Goal: Task Accomplishment & Management: Use online tool/utility

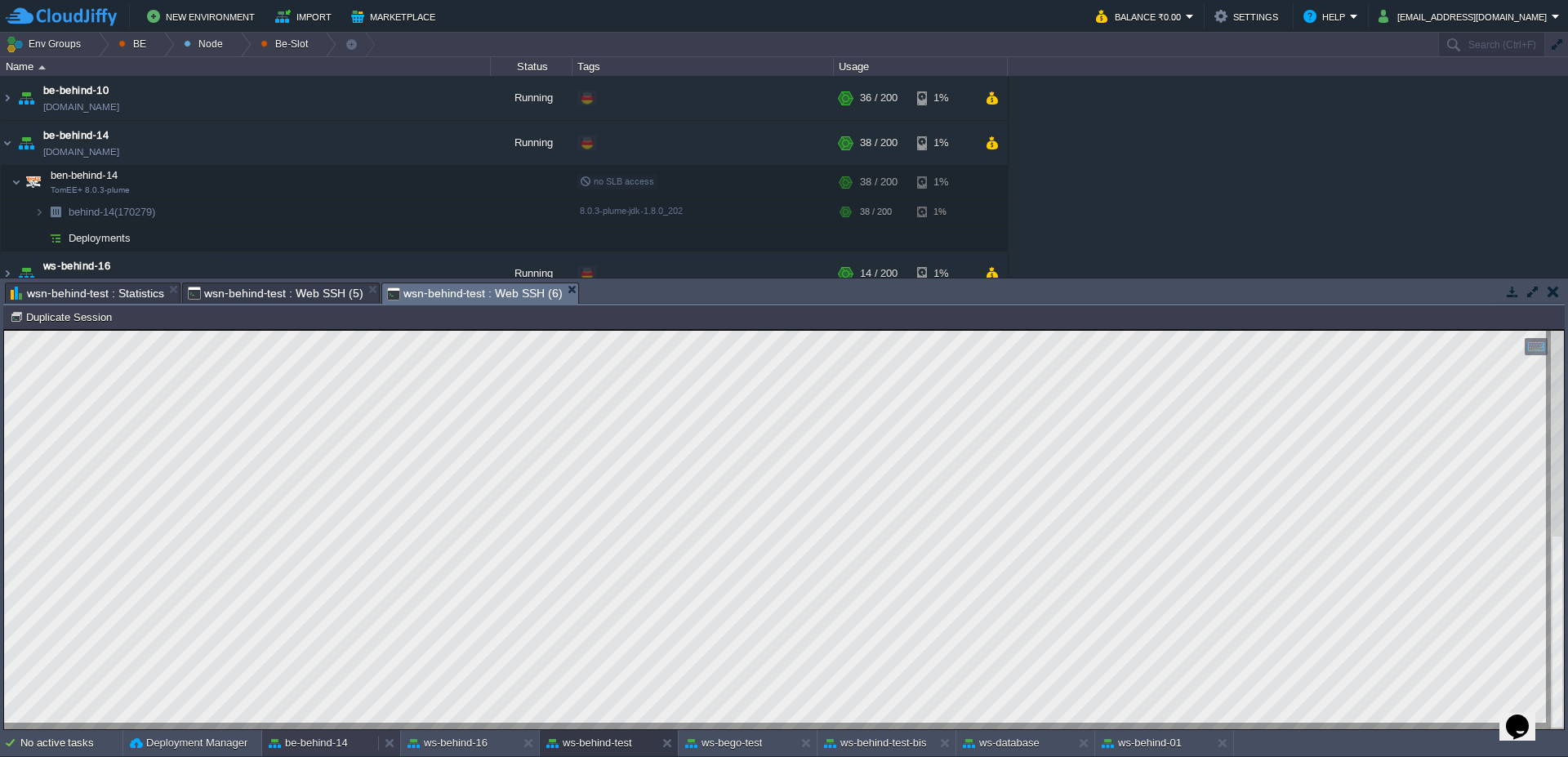
click at [339, 741] on button "be-behind-14" at bounding box center [308, 743] width 79 height 16
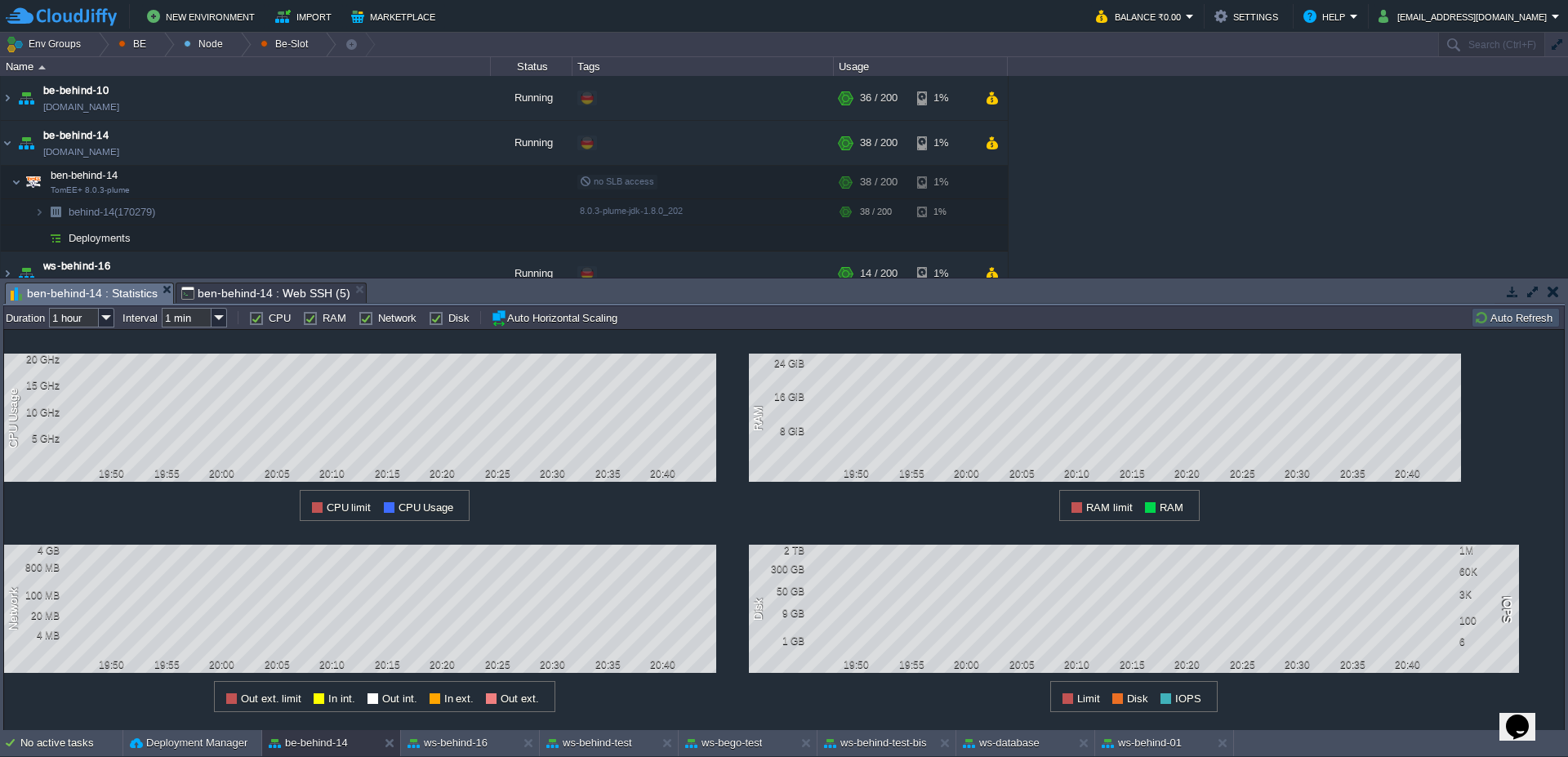
click at [1517, 325] on td "Auto Refresh" at bounding box center [1516, 317] width 88 height 20
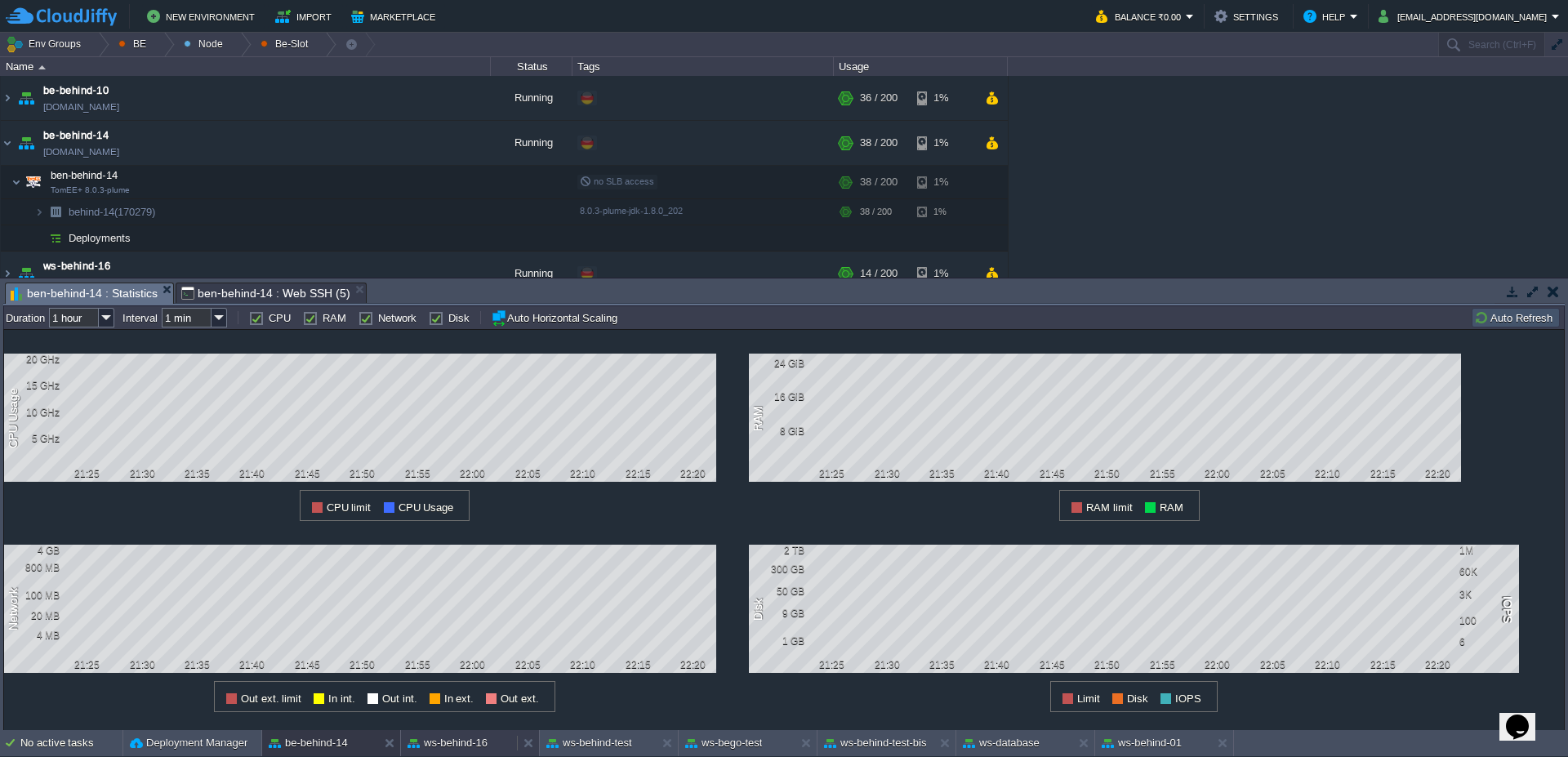
click at [469, 742] on button "ws-behind-16" at bounding box center [447, 743] width 80 height 16
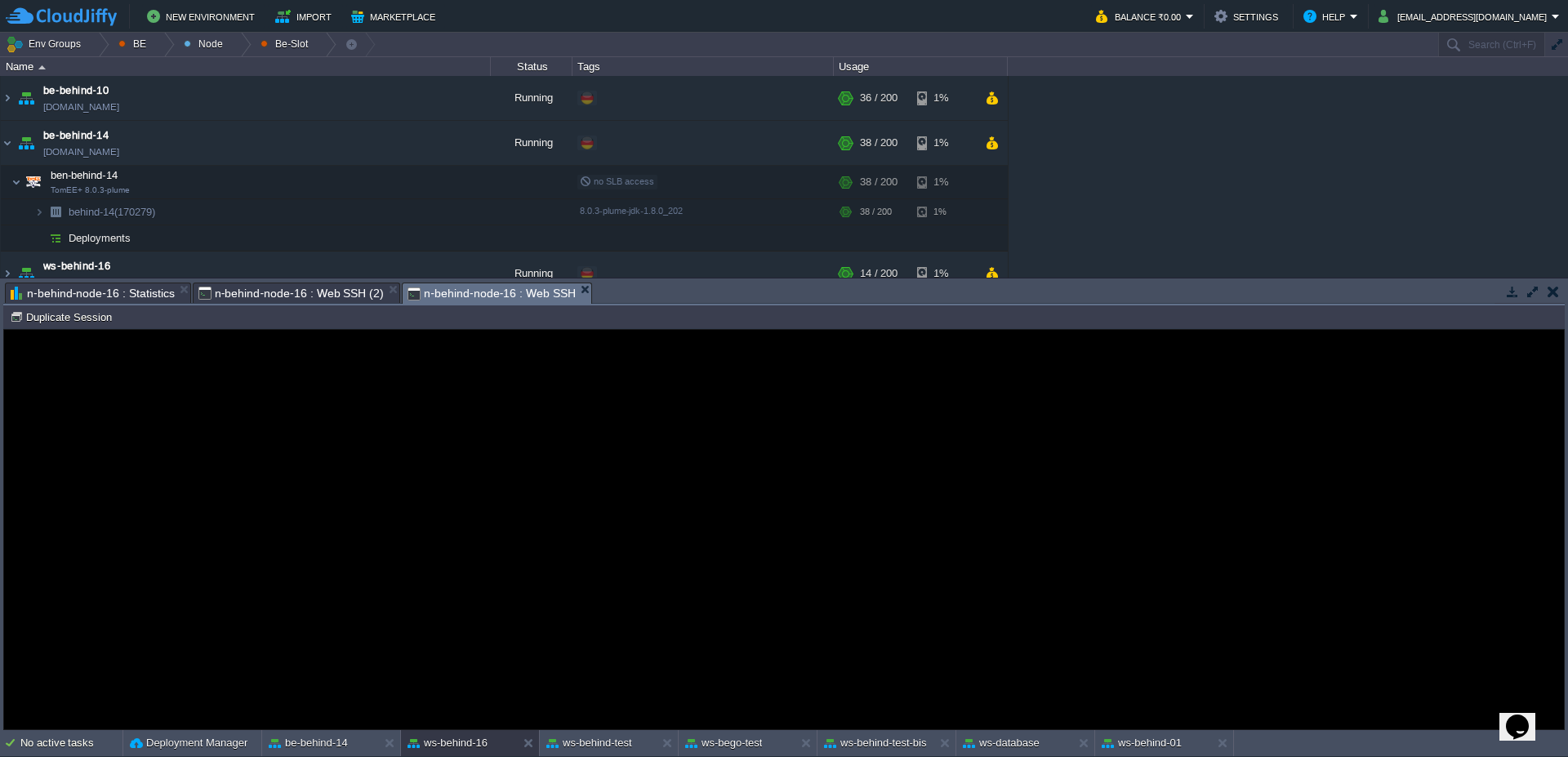
click at [286, 295] on span "n-behind-node-16 : Web SSH (2)" at bounding box center [292, 293] width 186 height 20
click at [137, 294] on span "n-behind-node-16 : Statistics" at bounding box center [92, 293] width 164 height 20
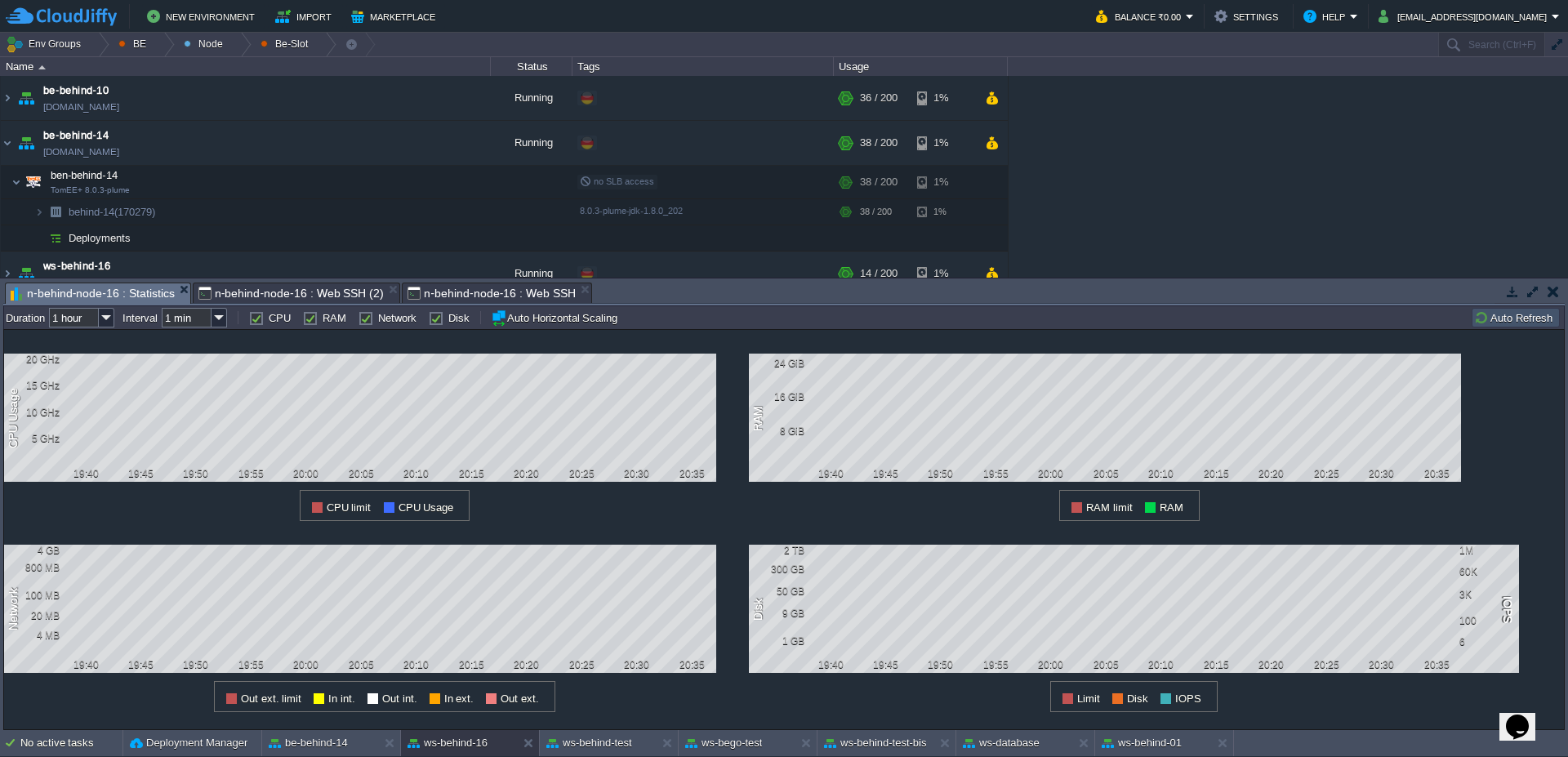
click at [1534, 318] on button "Auto Refresh" at bounding box center [1516, 317] width 84 height 14
click at [304, 293] on span "n-behind-node-16 : Web SSH (2)" at bounding box center [292, 293] width 186 height 20
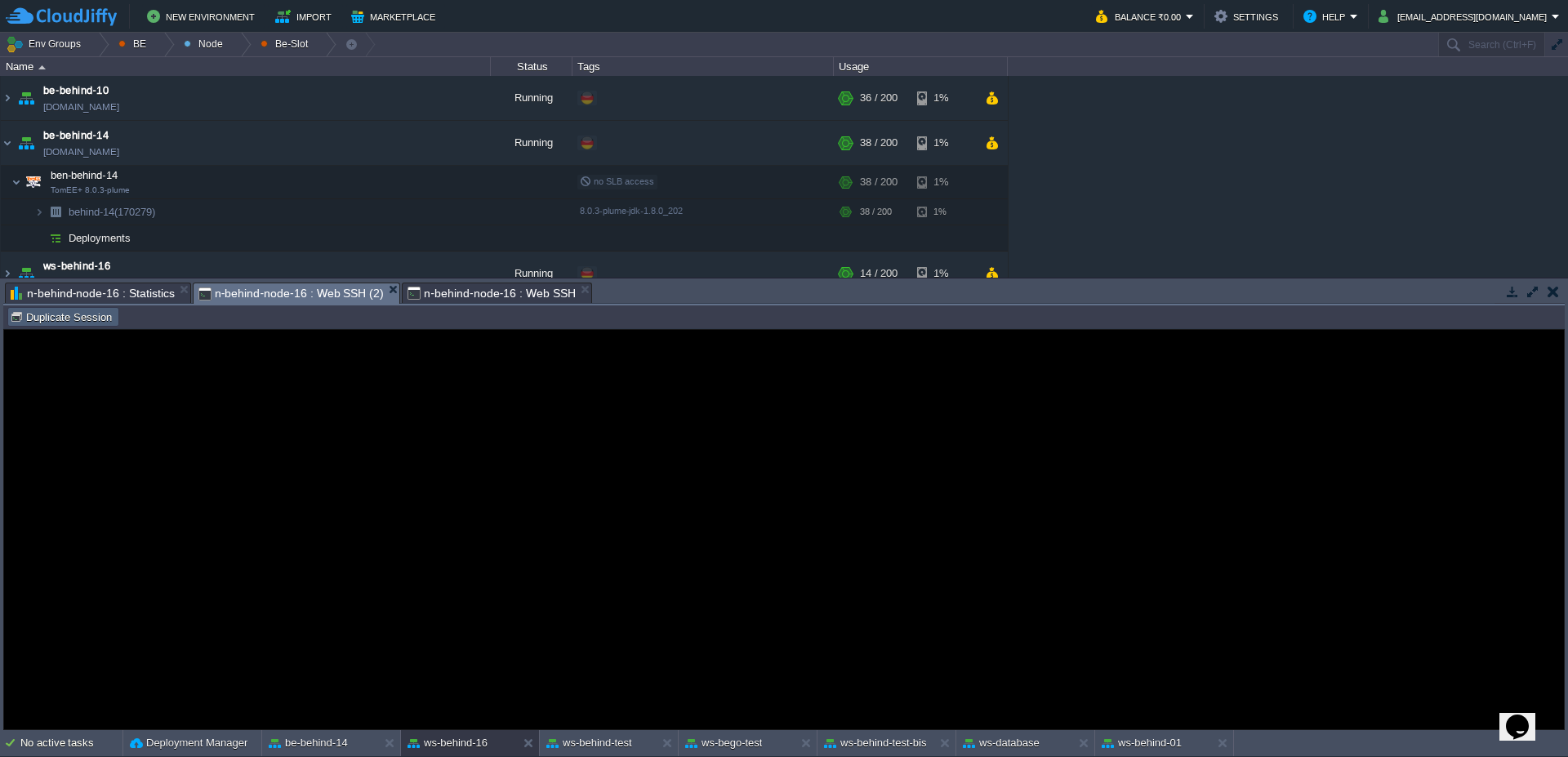
click at [81, 319] on button "Duplicate Session" at bounding box center [63, 316] width 107 height 14
type input "#000000"
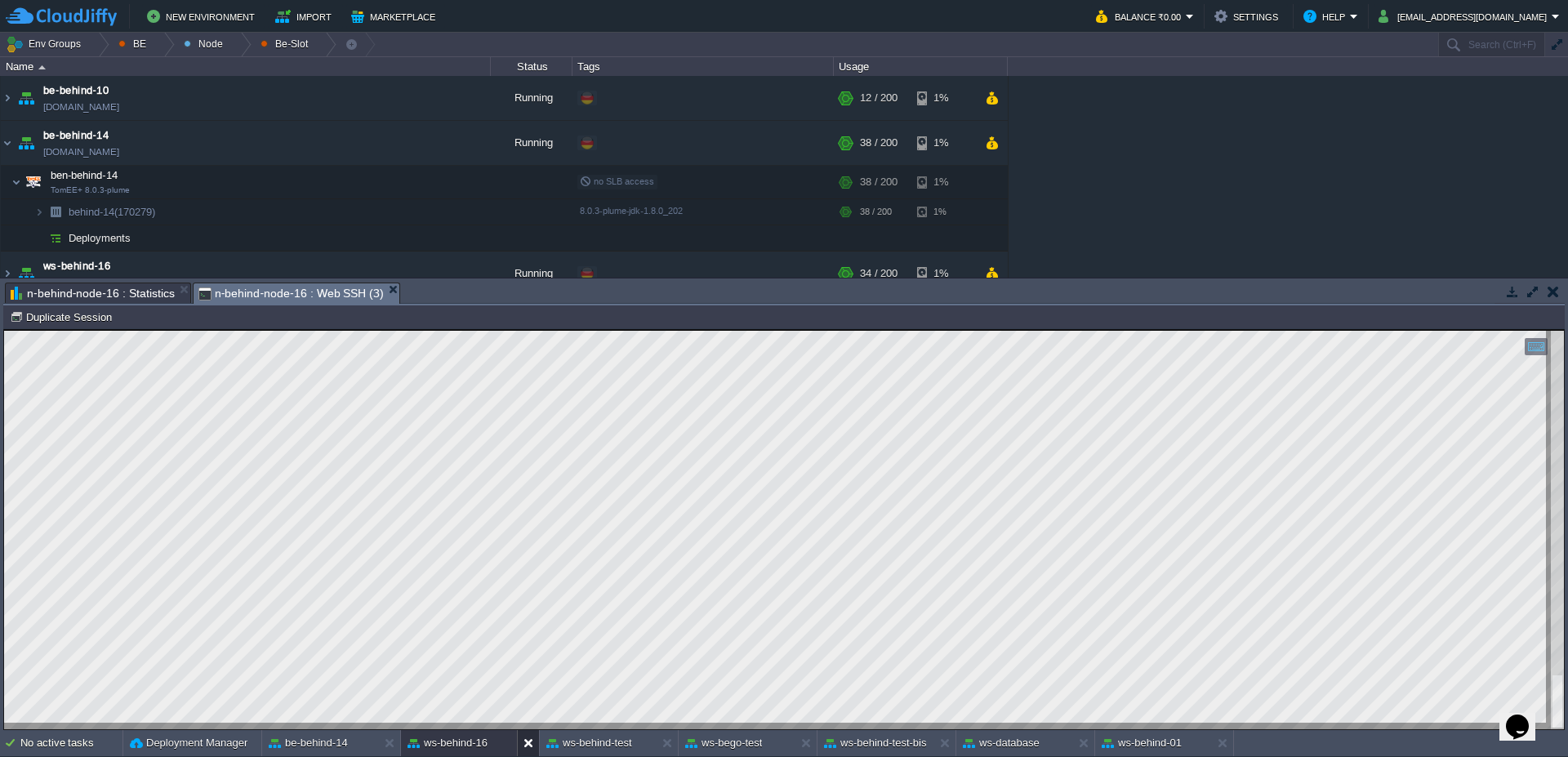
click at [521, 749] on div at bounding box center [527, 744] width 22 height 27
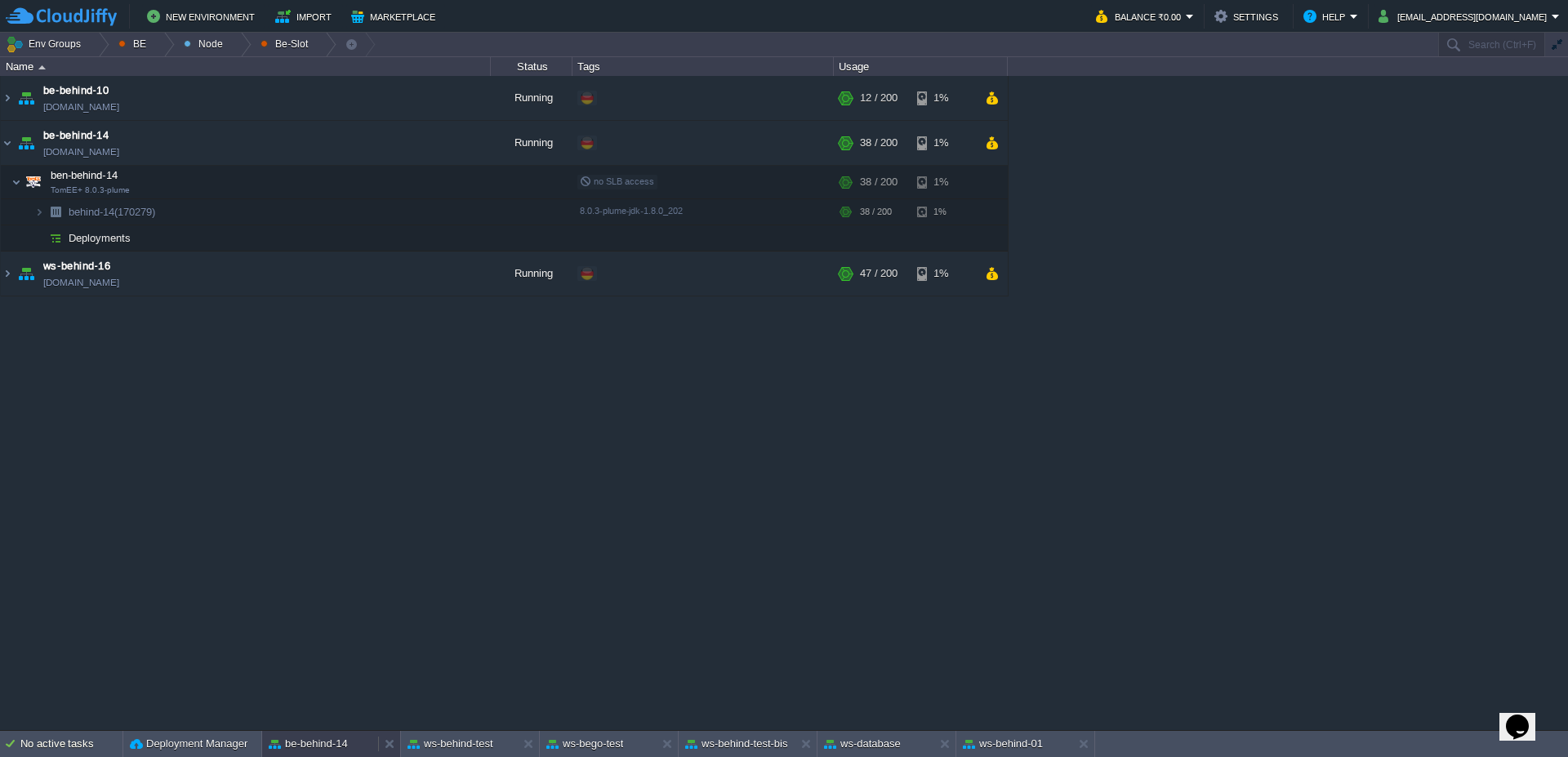
click at [318, 748] on button "be-behind-14" at bounding box center [308, 744] width 79 height 16
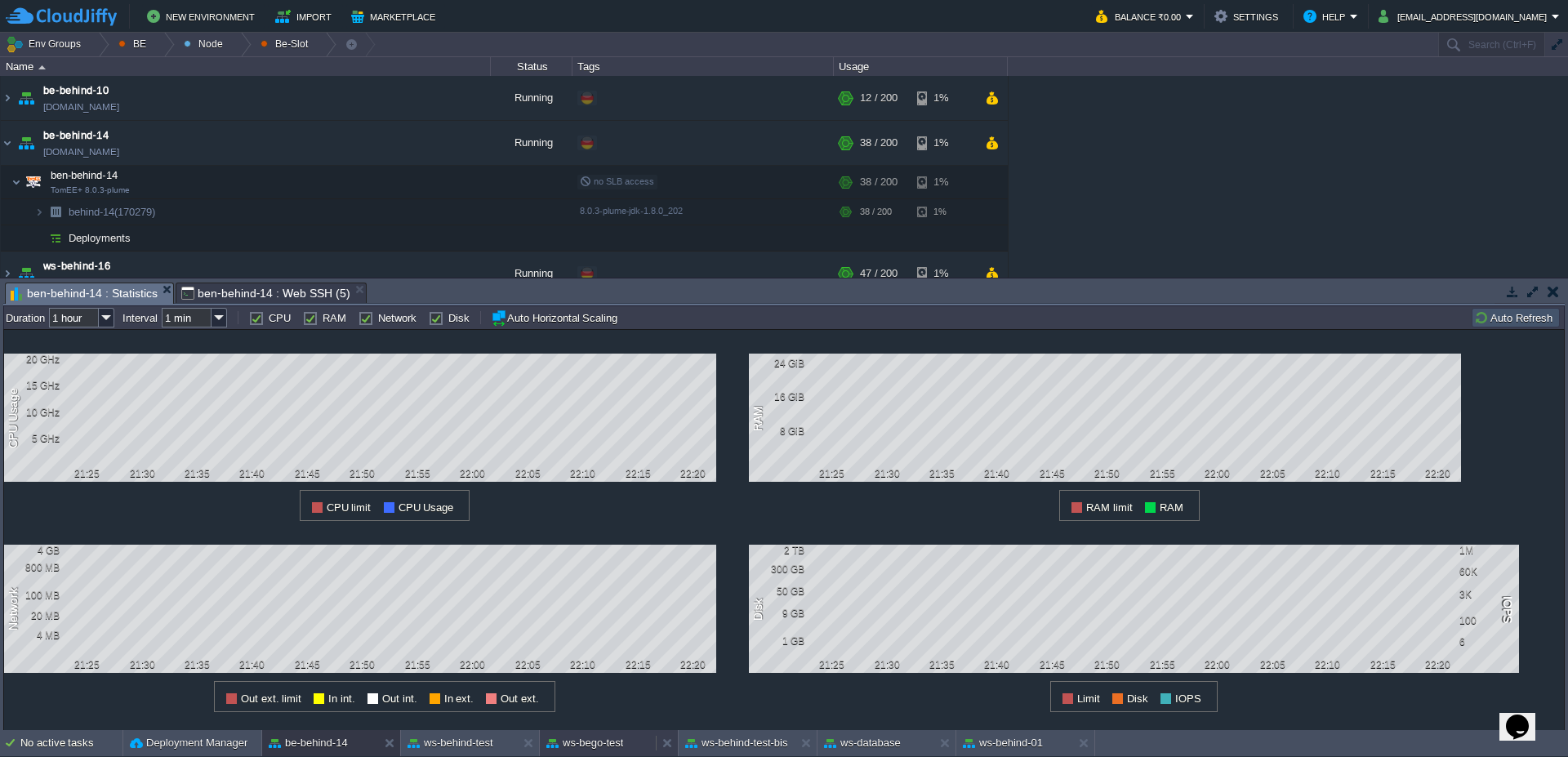
click at [599, 749] on button "ws-bego-test" at bounding box center [584, 743] width 77 height 16
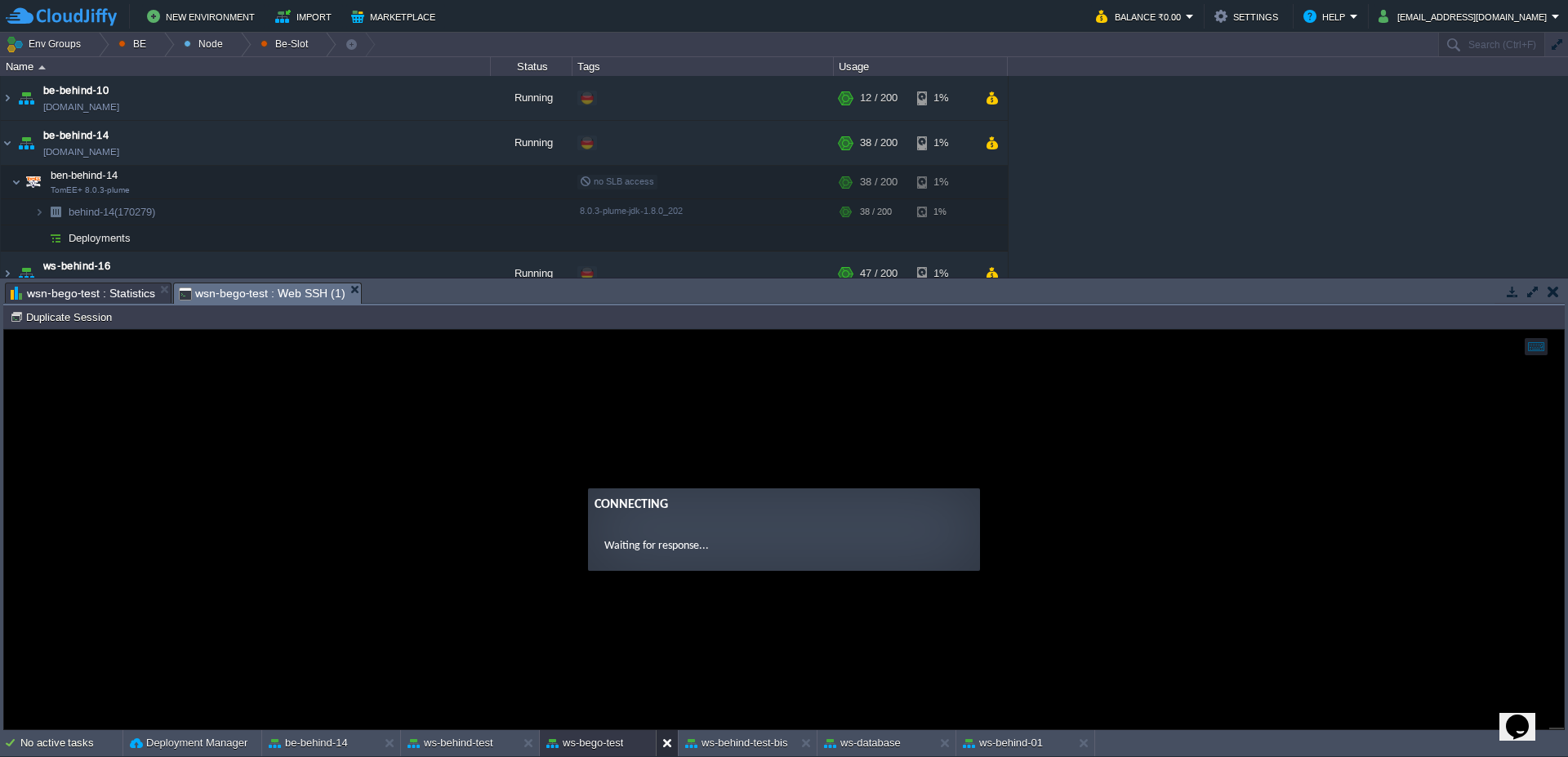
click at [662, 748] on button at bounding box center [670, 743] width 16 height 16
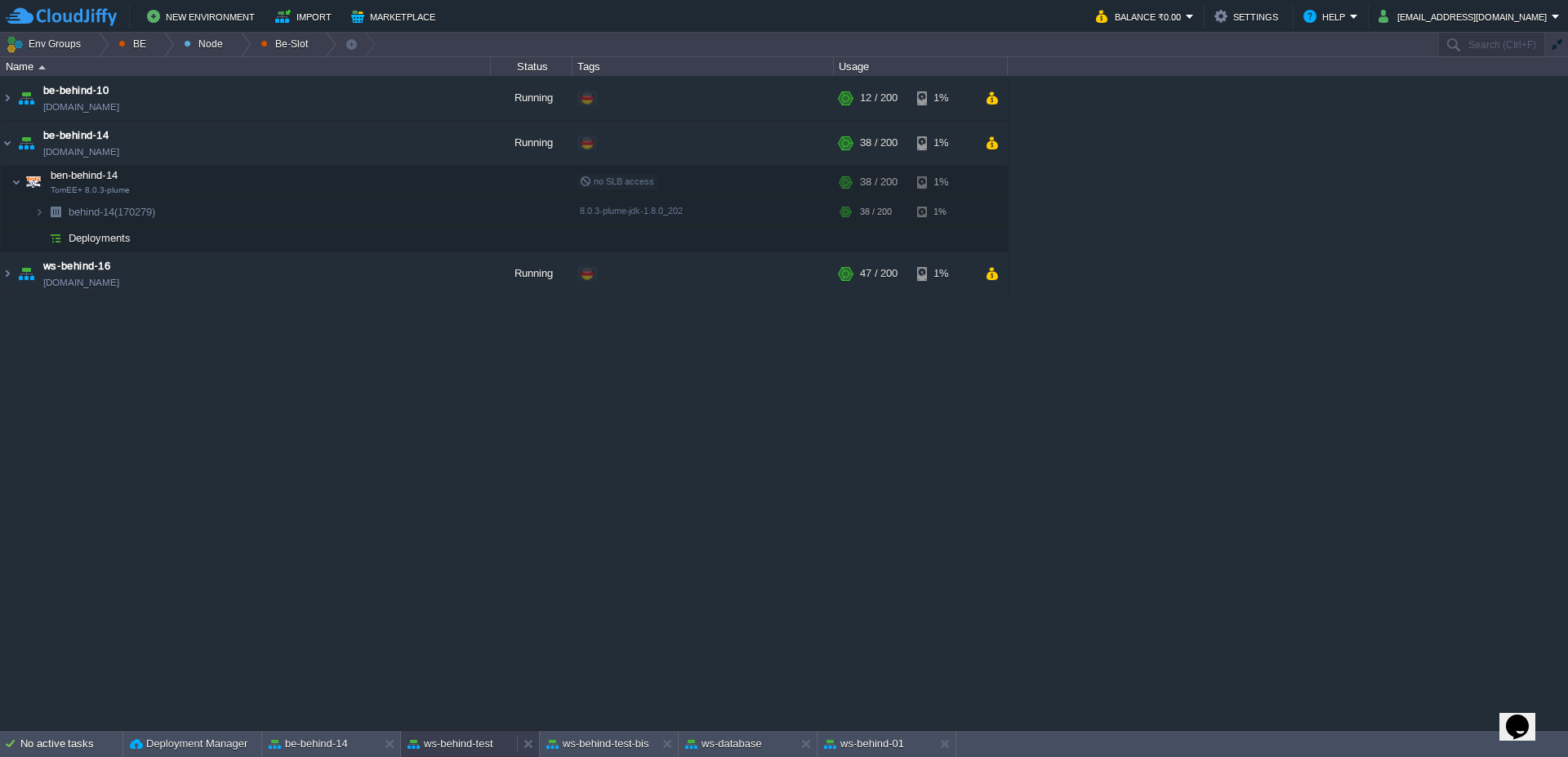
click at [458, 742] on button "ws-behind-test" at bounding box center [450, 744] width 85 height 16
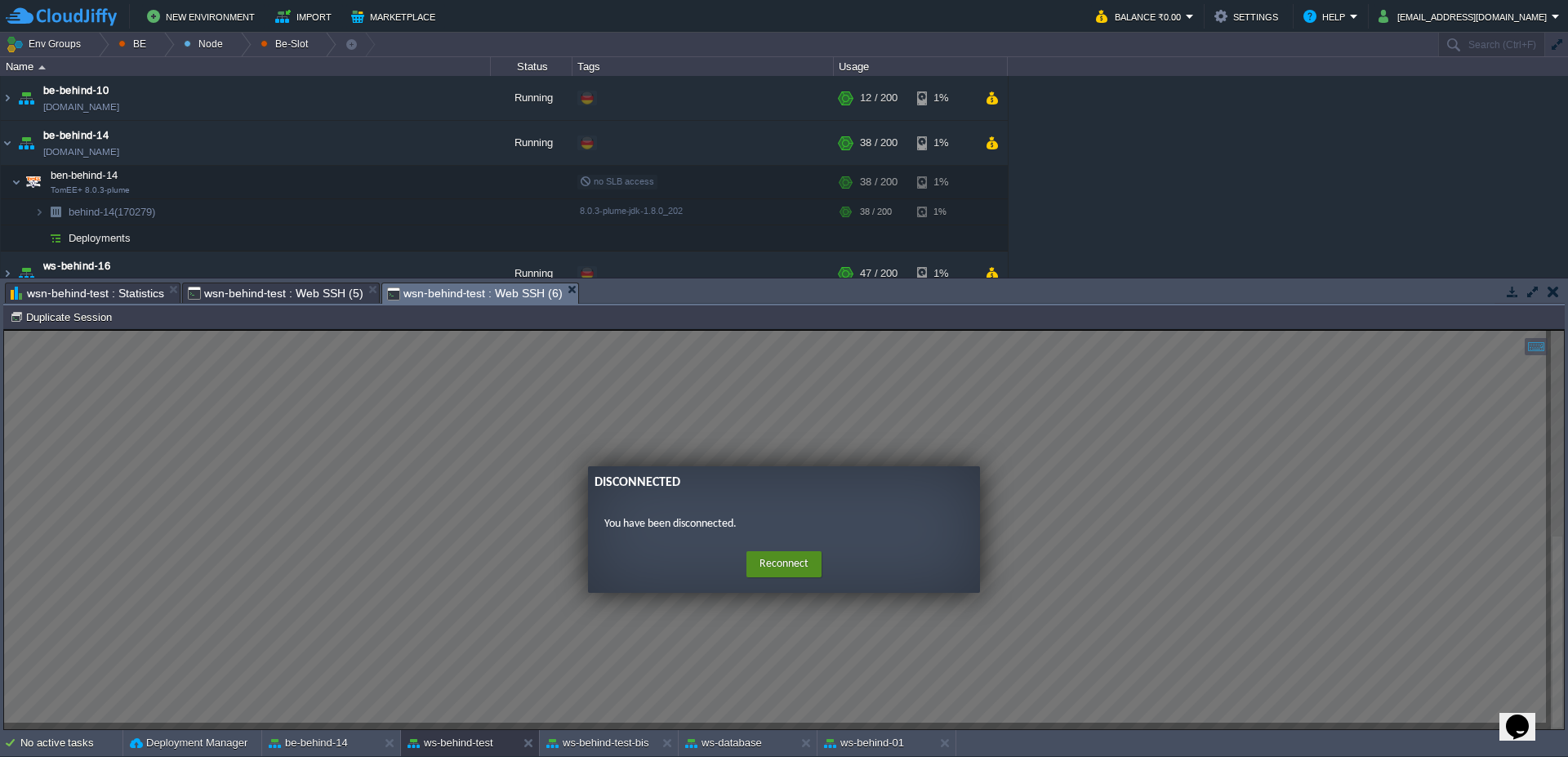
click at [809, 569] on button "Reconnect" at bounding box center [784, 564] width 75 height 27
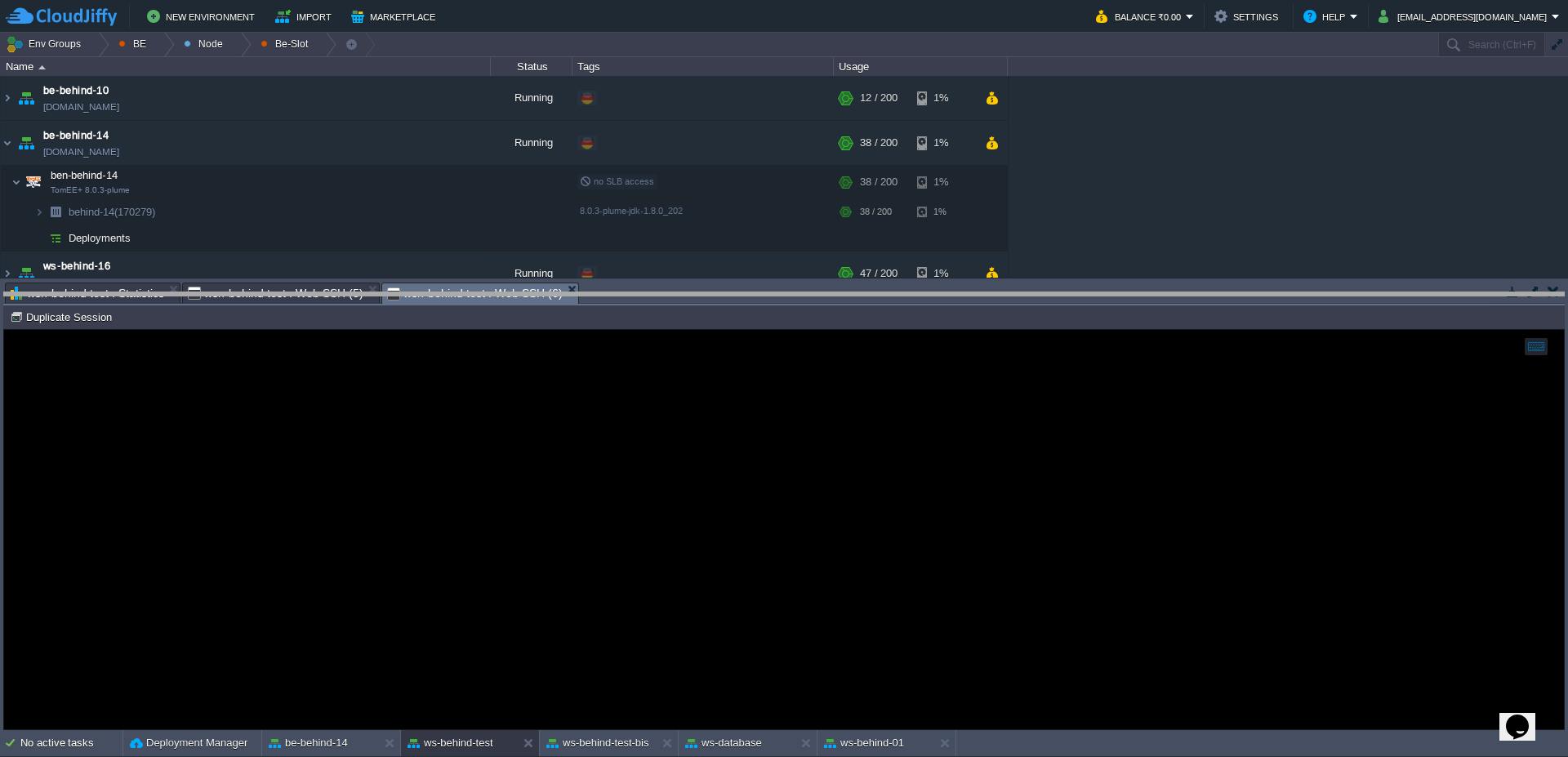
drag, startPoint x: 735, startPoint y: 289, endPoint x: 735, endPoint y: 301, distance: 12.0
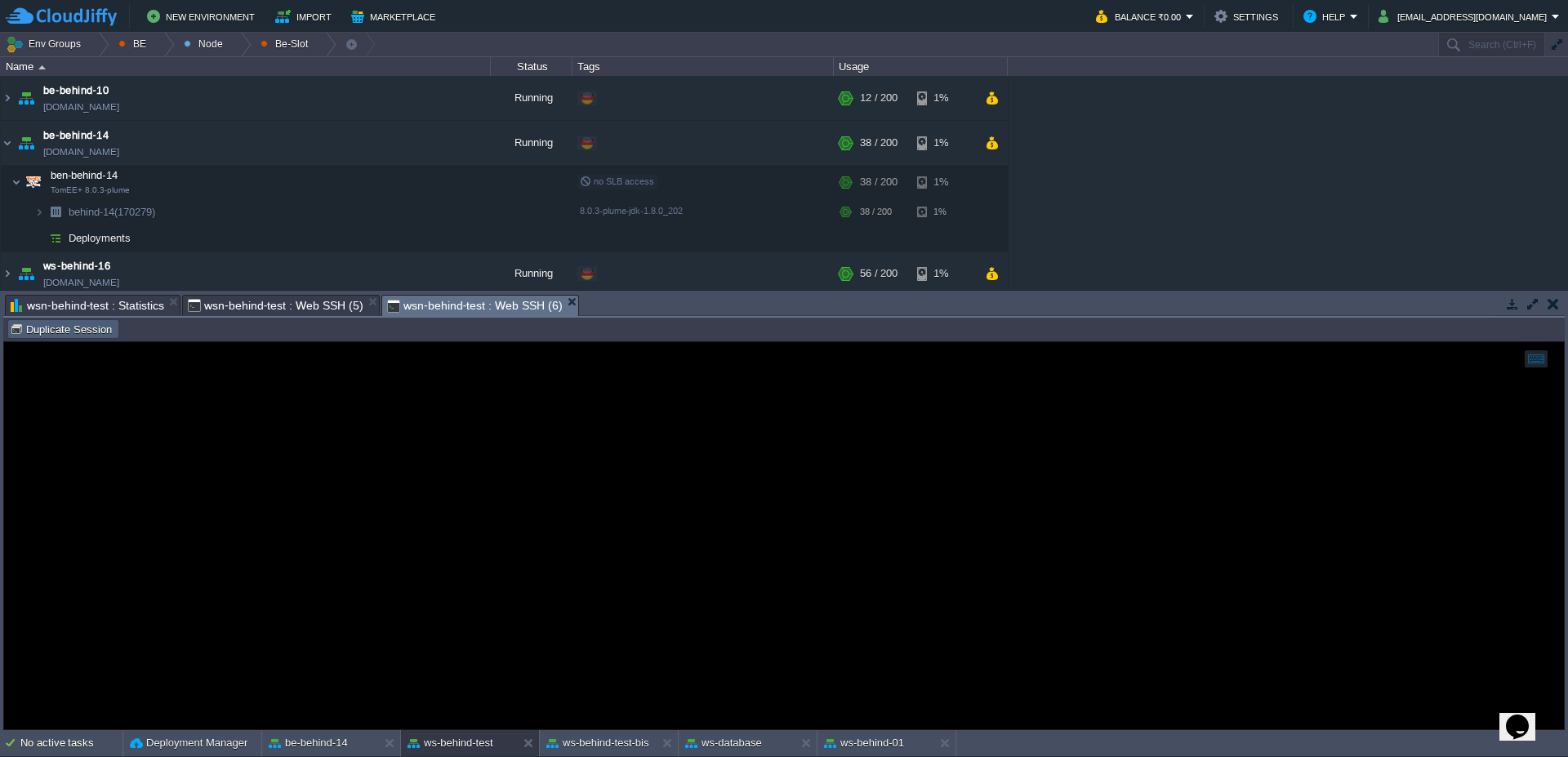
click at [82, 331] on button "Duplicate Session" at bounding box center [63, 329] width 107 height 14
type input "#000000"
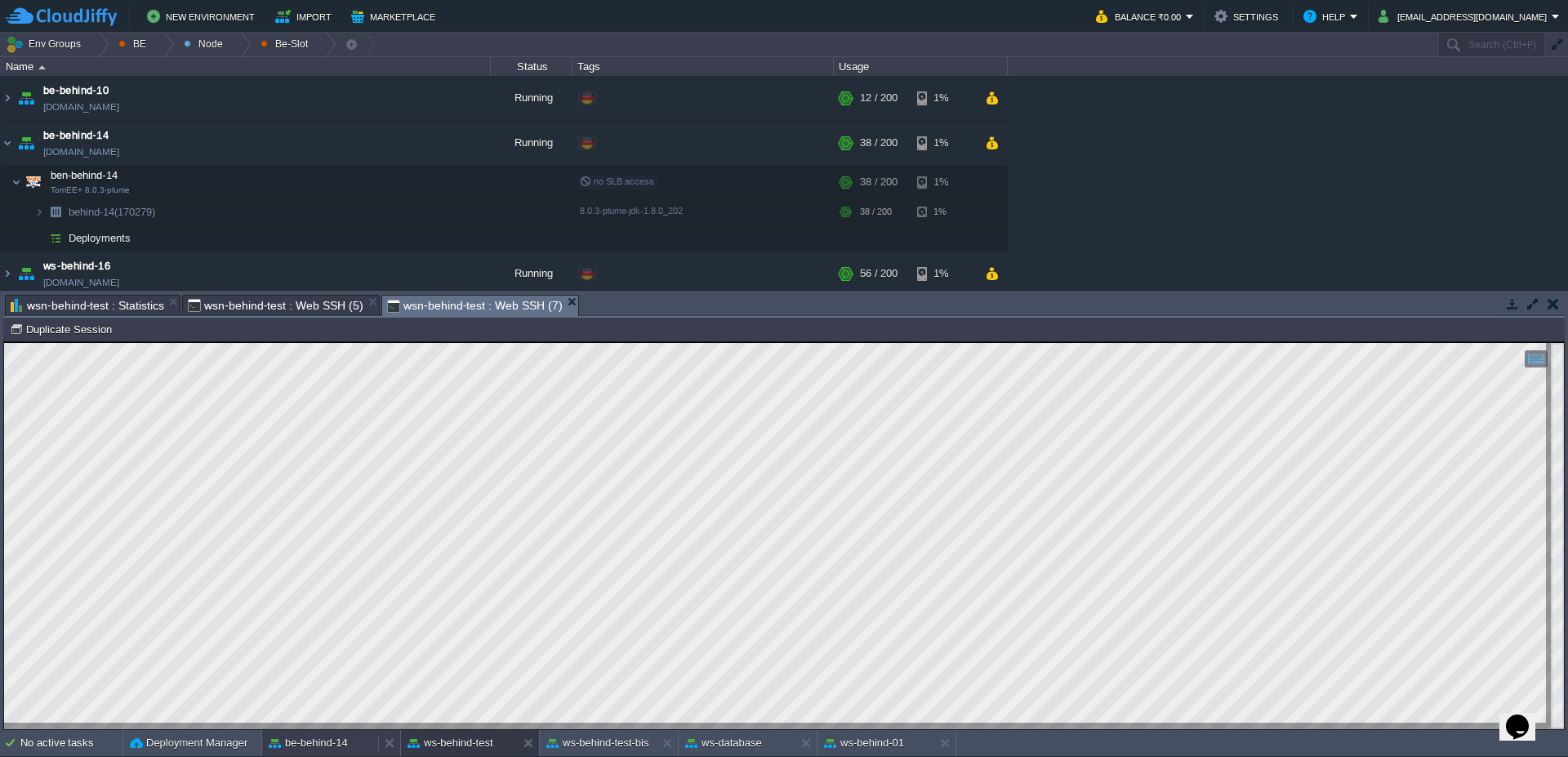
click at [330, 738] on button "be-behind-14" at bounding box center [308, 743] width 79 height 16
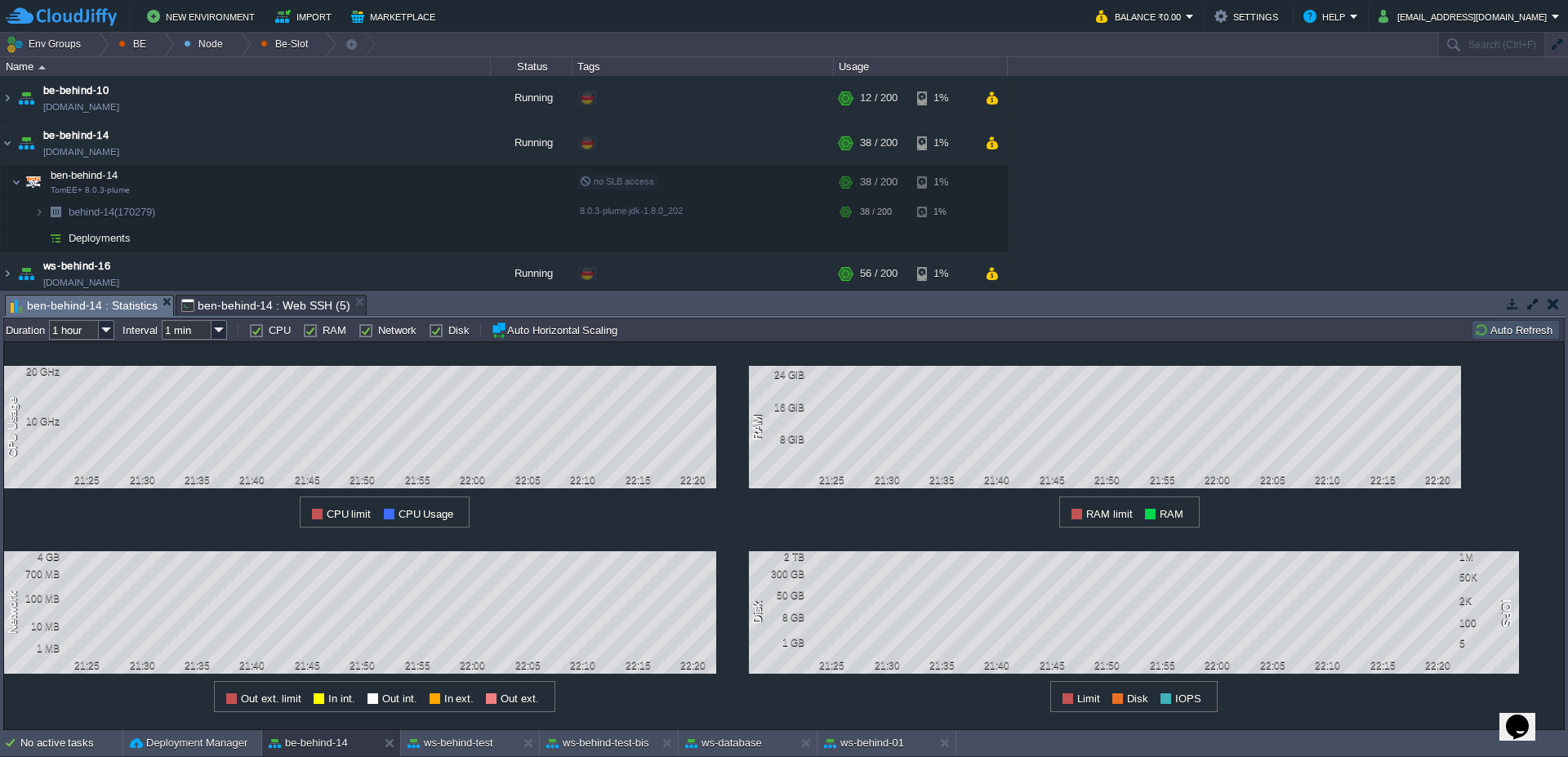
click at [236, 305] on span "ben-behind-14 : Web SSH (5)" at bounding box center [266, 305] width 169 height 20
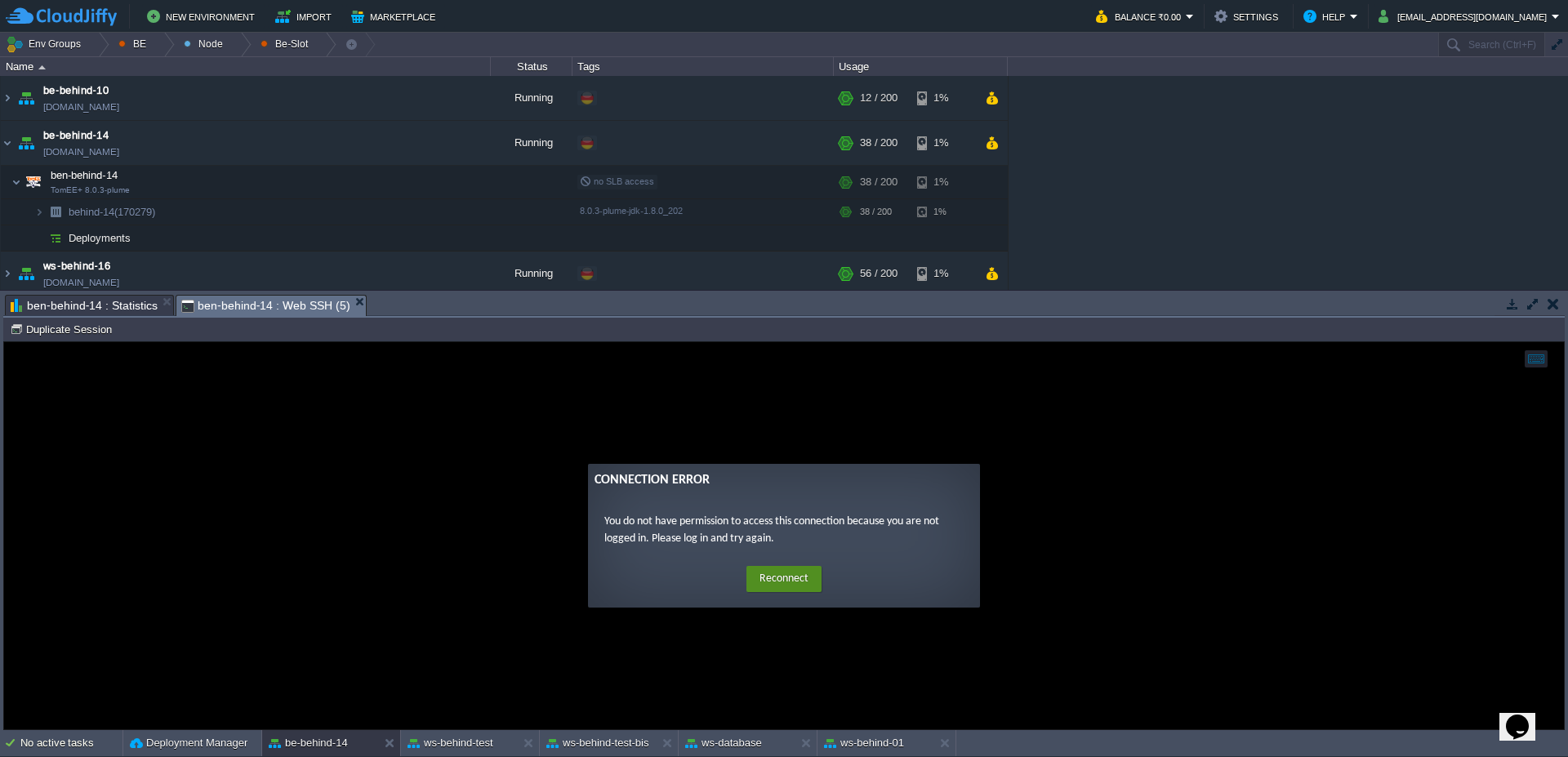
click at [806, 580] on button "Reconnect" at bounding box center [784, 579] width 75 height 27
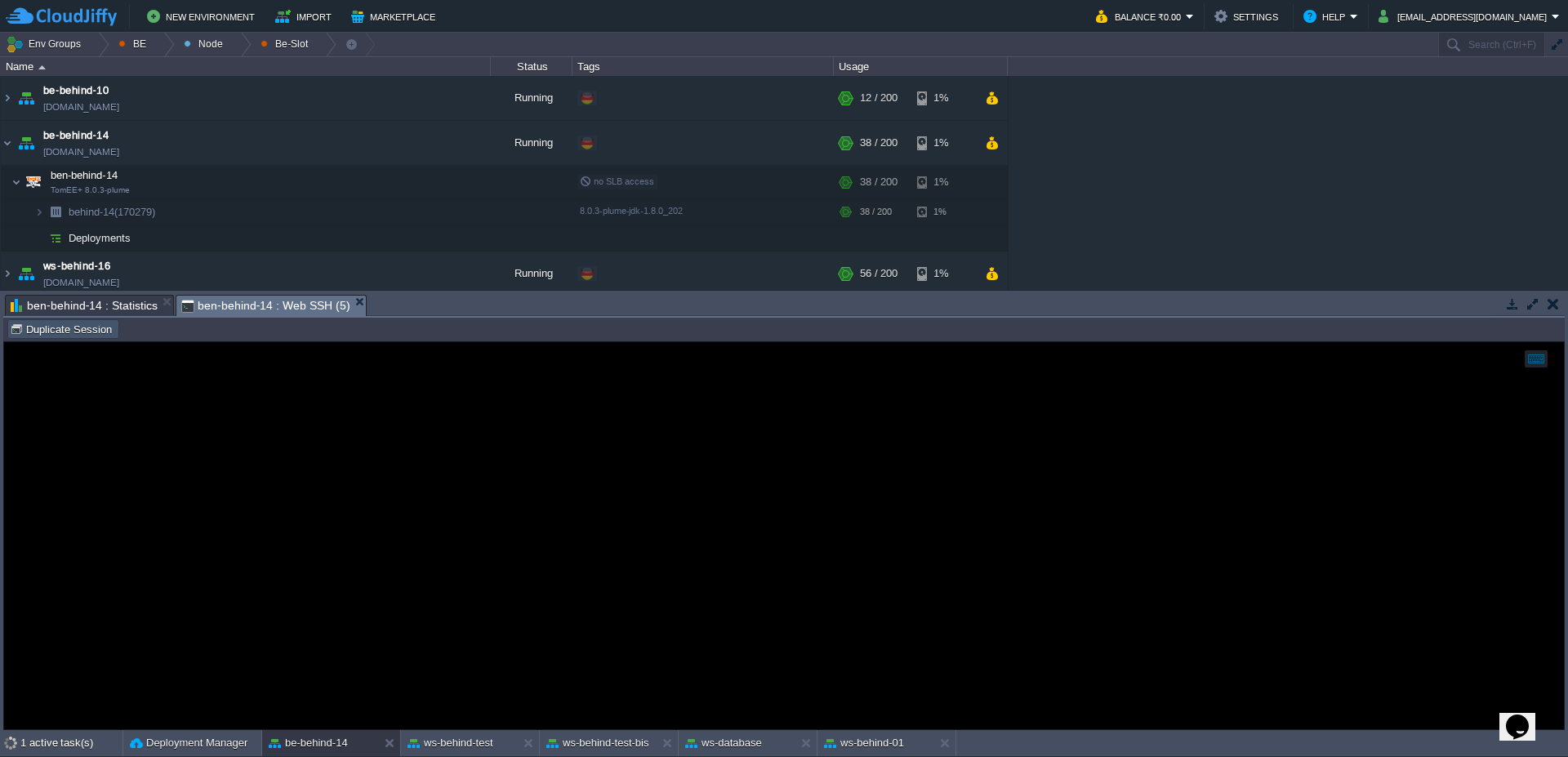
click at [74, 333] on button "Duplicate Session" at bounding box center [63, 329] width 107 height 14
type input "#000000"
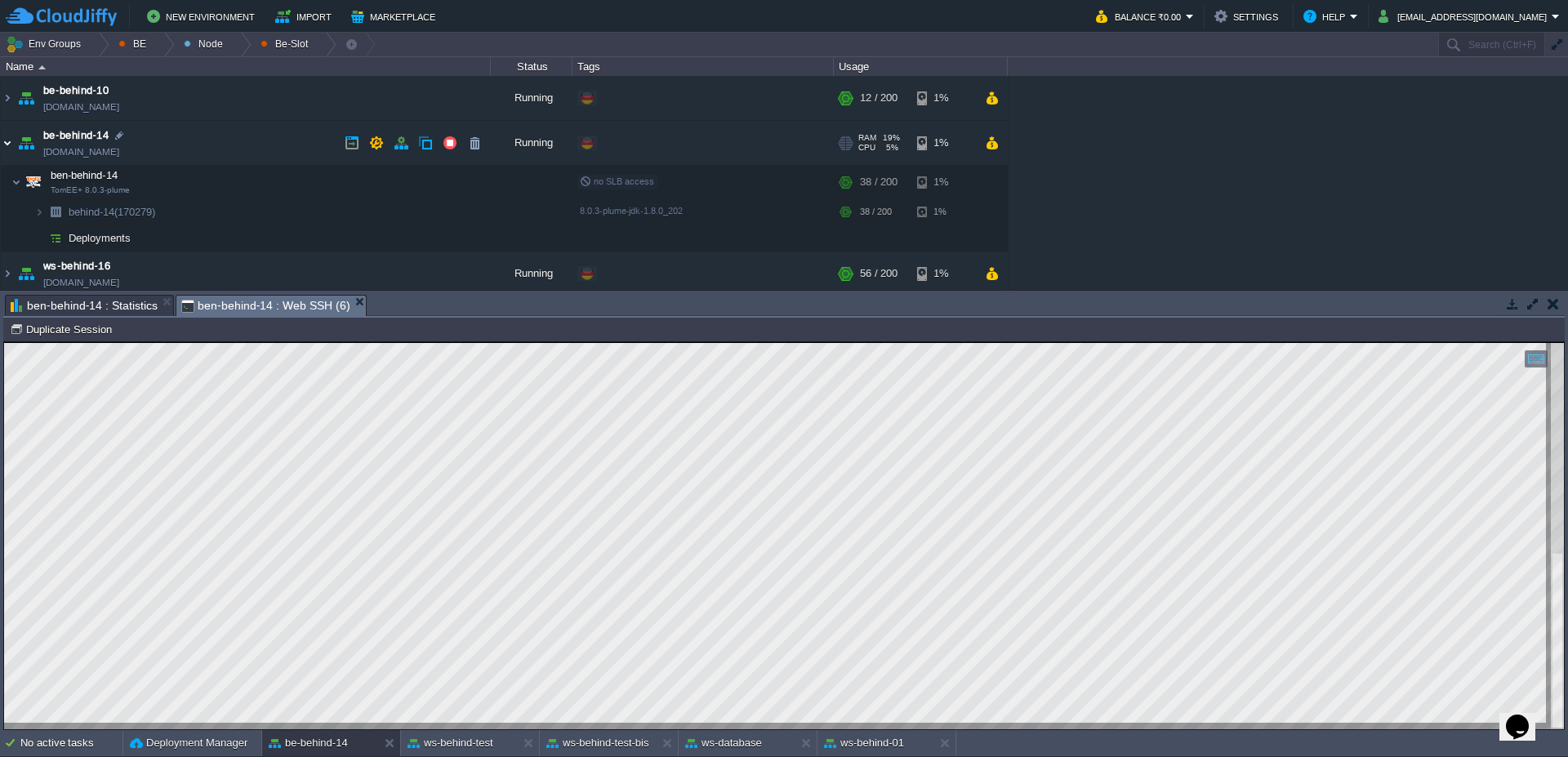
click at [1, 149] on img at bounding box center [8, 142] width 13 height 44
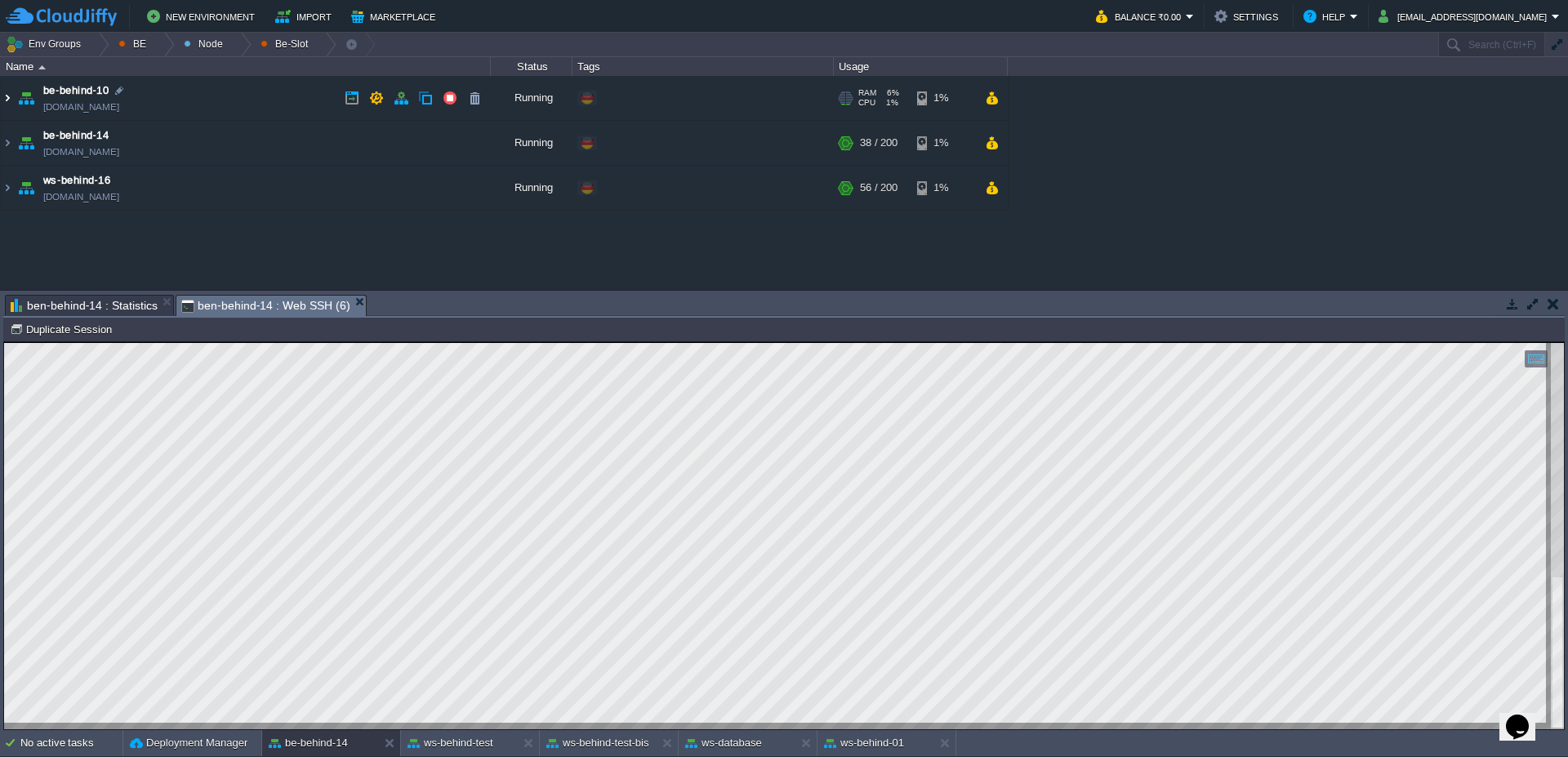
click at [4, 104] on img at bounding box center [8, 98] width 13 height 44
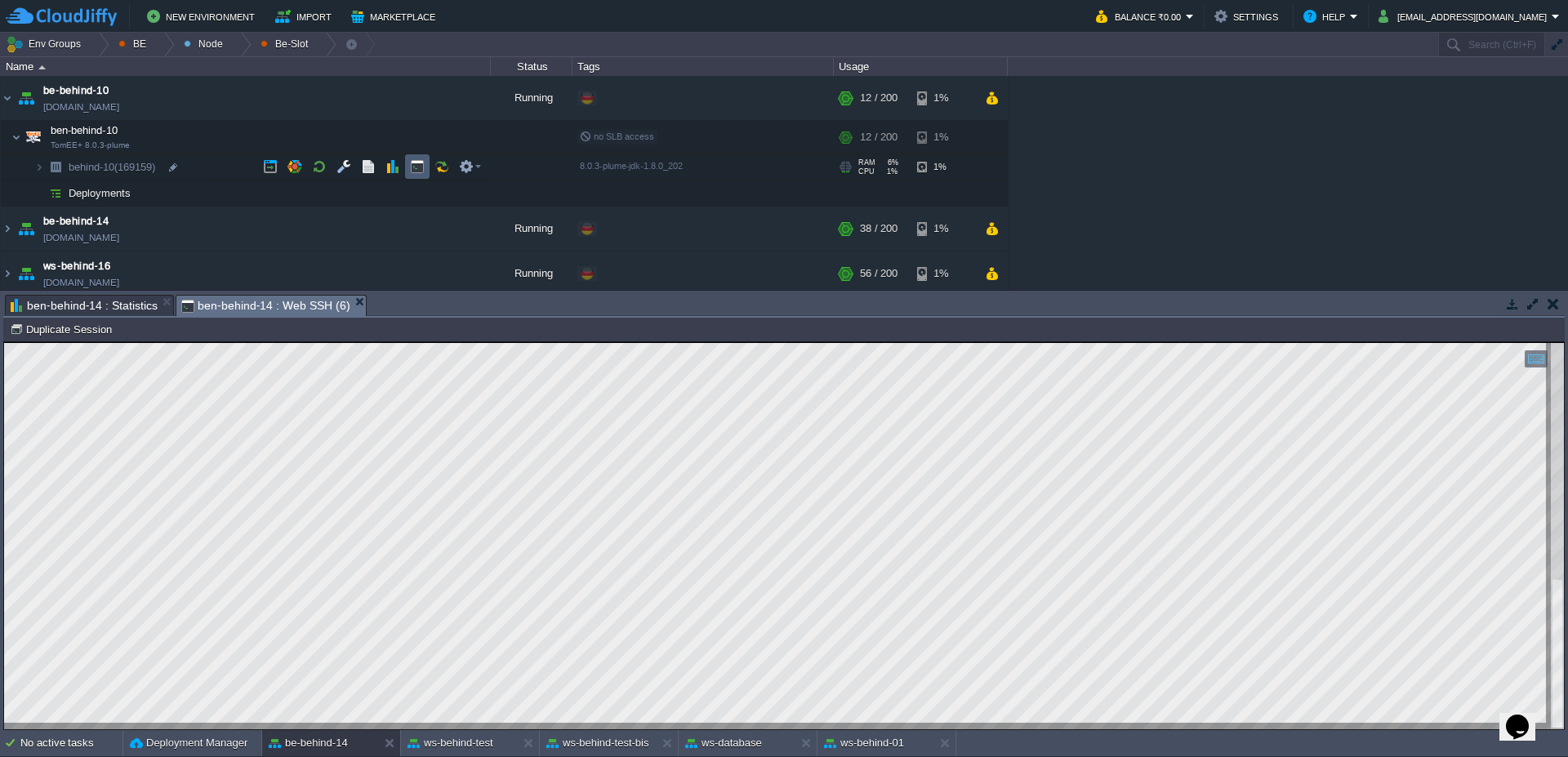
click at [427, 163] on td at bounding box center [418, 167] width 25 height 25
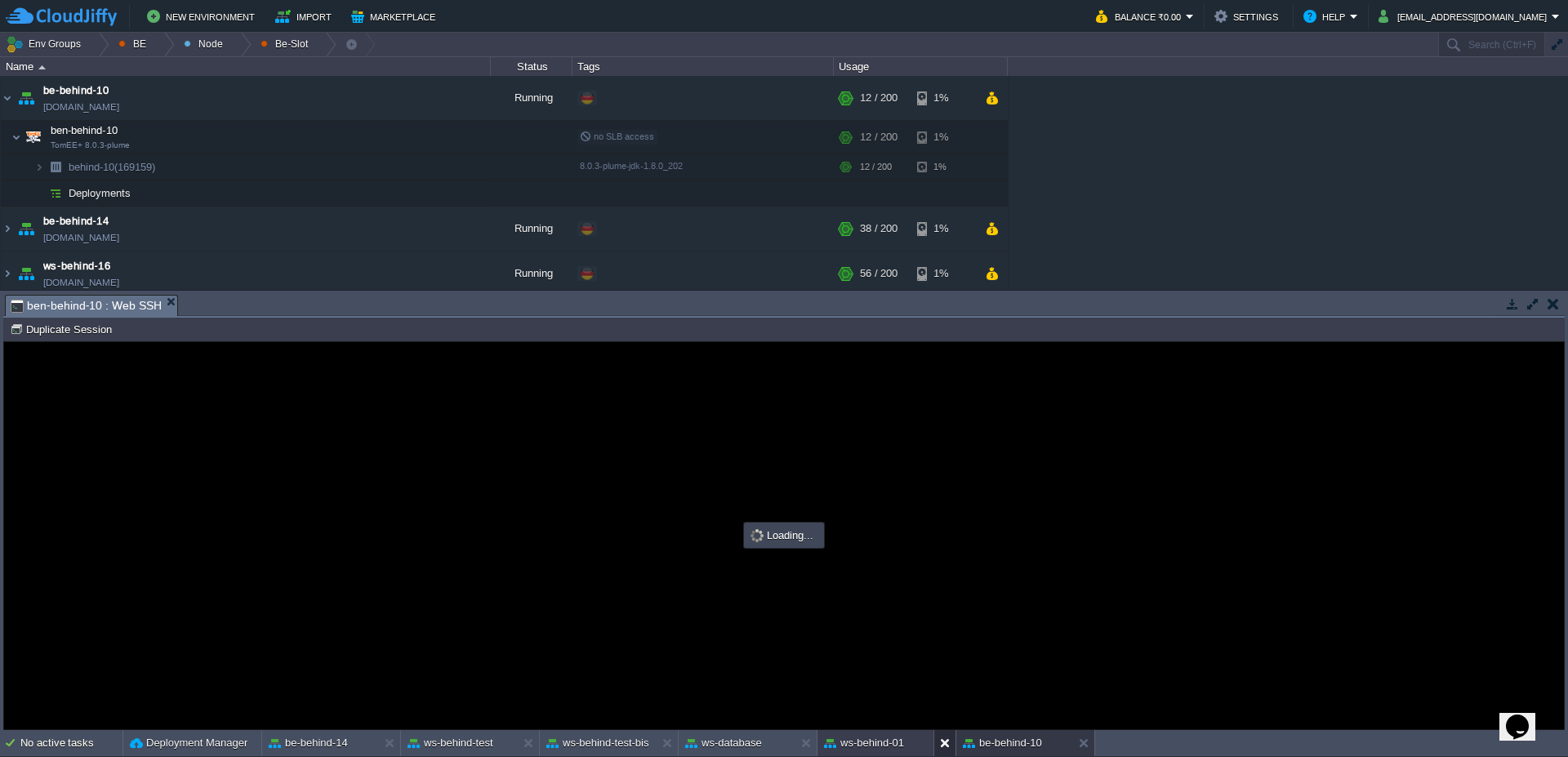
click at [939, 748] on div at bounding box center [944, 744] width 22 height 27
type input "#000000"
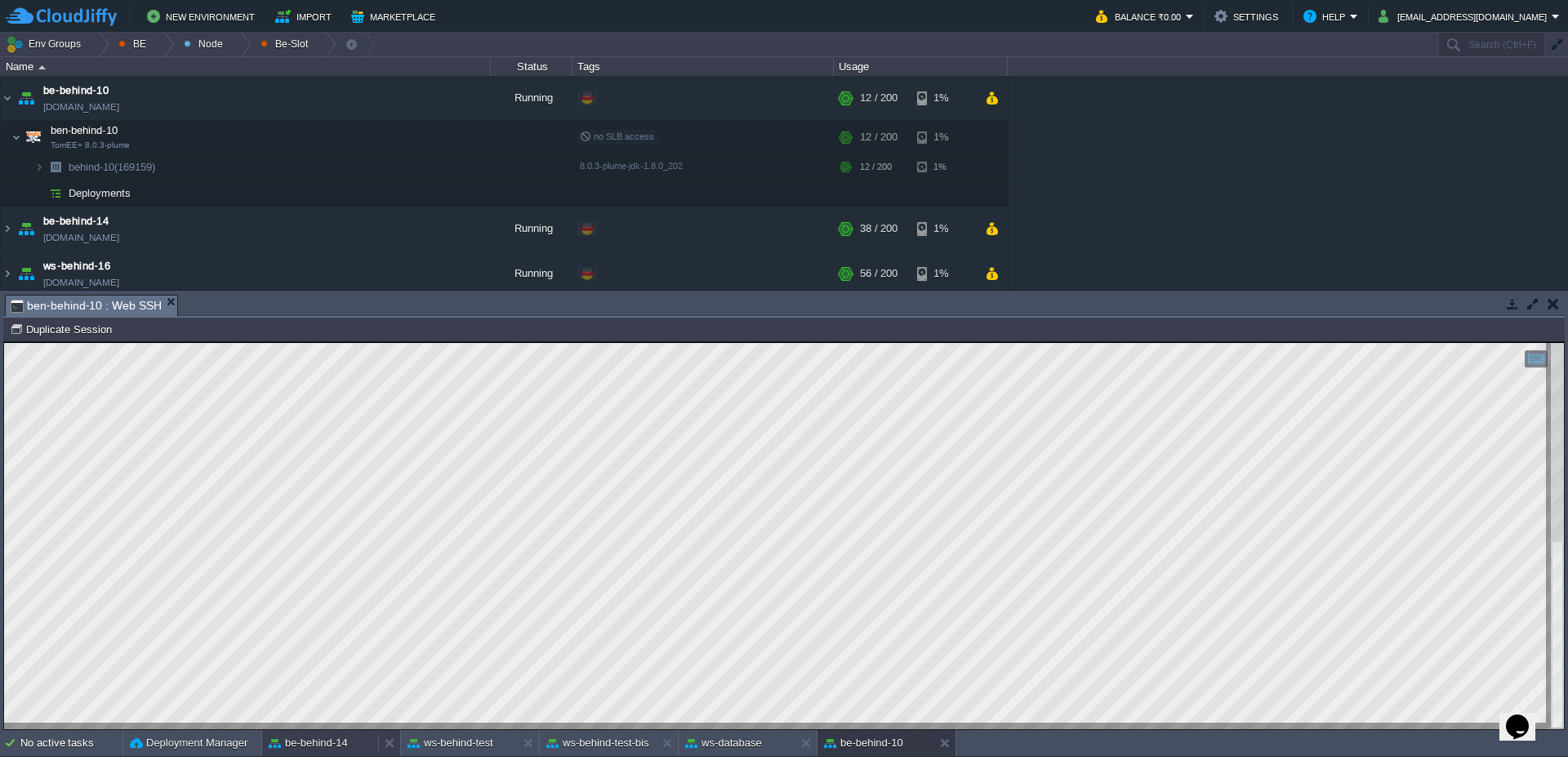
click at [311, 745] on button "be-behind-14" at bounding box center [308, 743] width 79 height 16
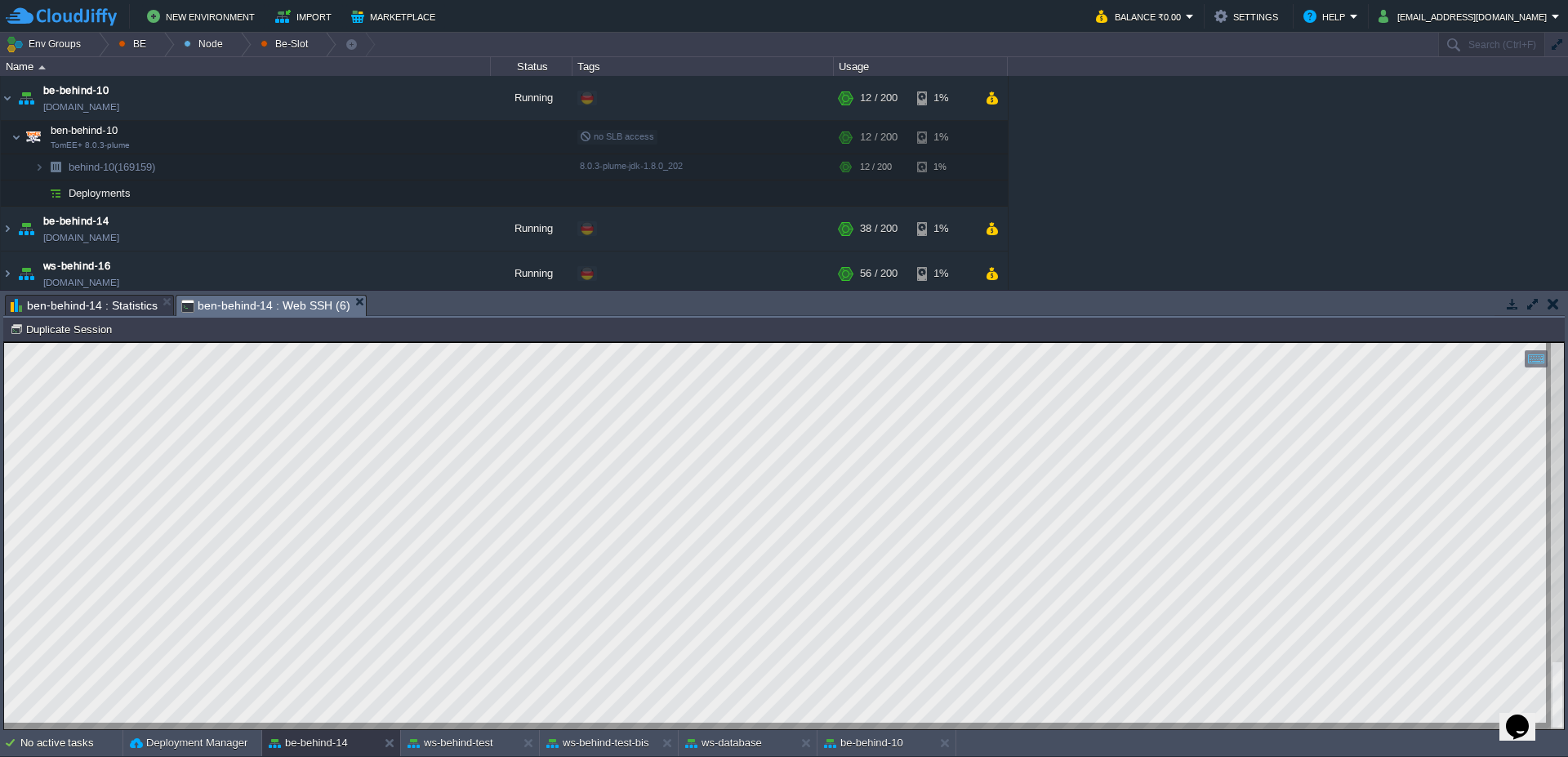
click at [112, 302] on span "ben-behind-14 : Statistics" at bounding box center [84, 305] width 147 height 20
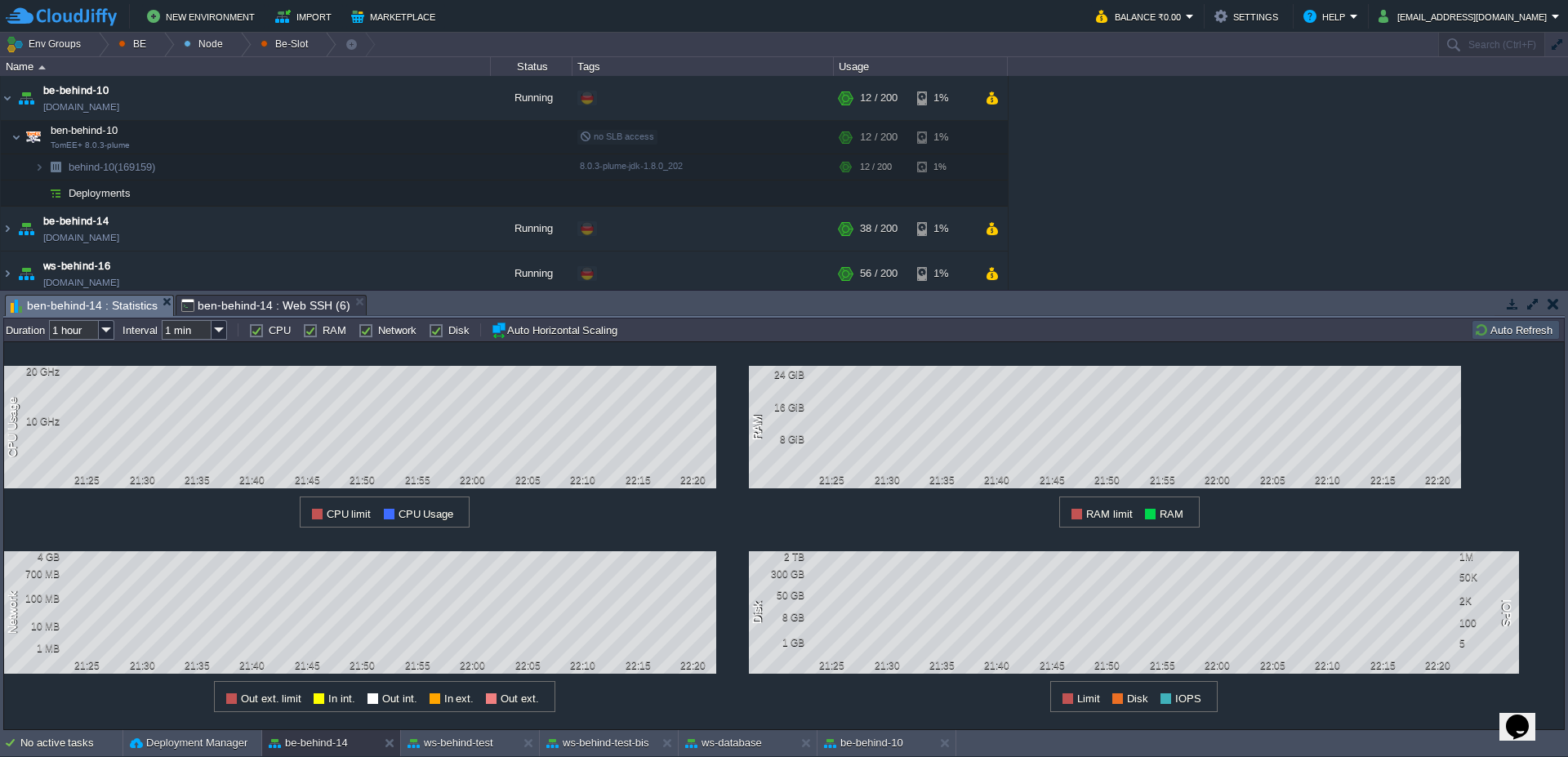
click at [1511, 331] on button "Auto Refresh" at bounding box center [1516, 330] width 84 height 14
click at [880, 748] on button "be-behind-10" at bounding box center [863, 743] width 79 height 16
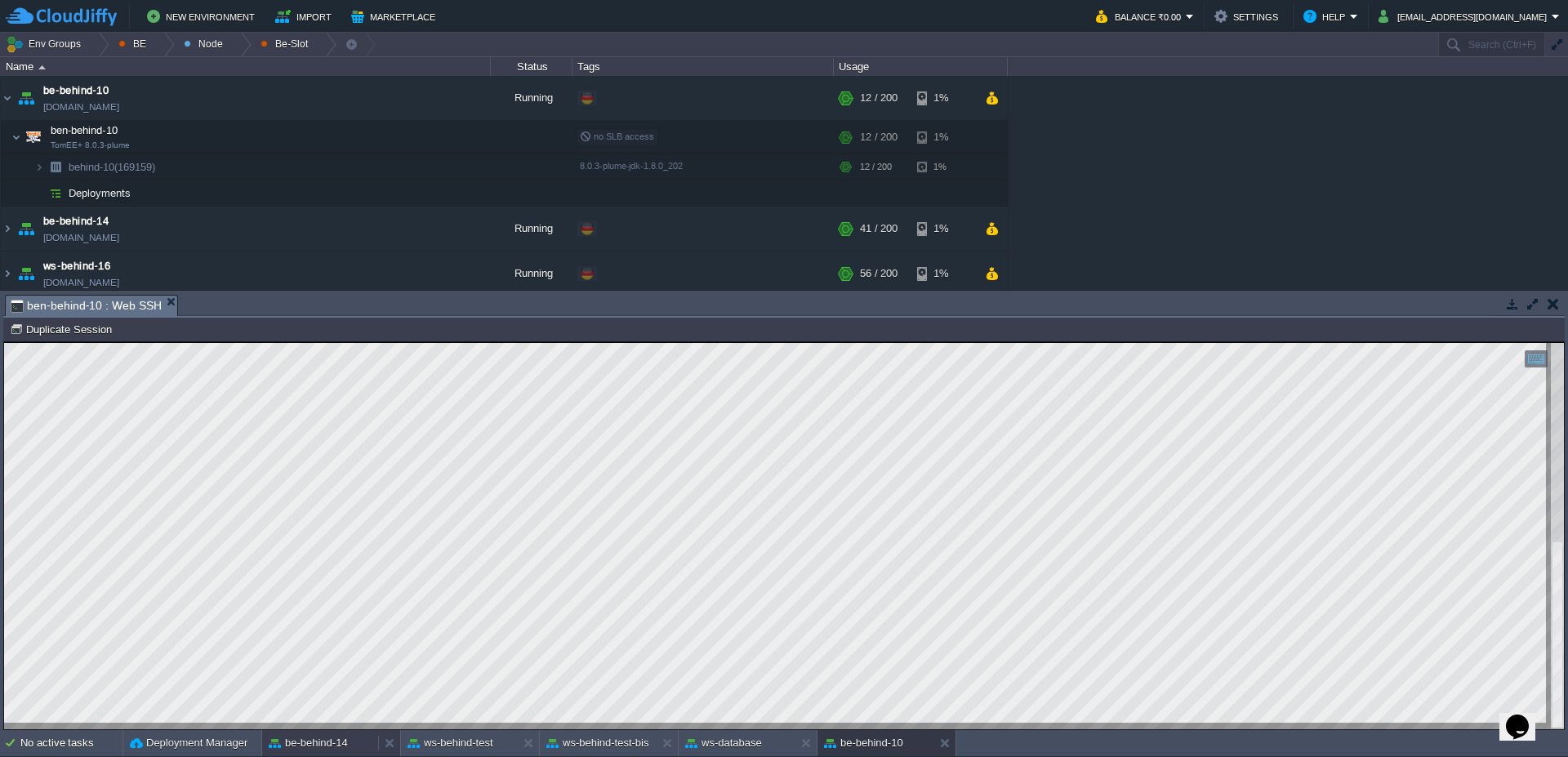
click at [334, 749] on button "be-behind-14" at bounding box center [308, 743] width 79 height 16
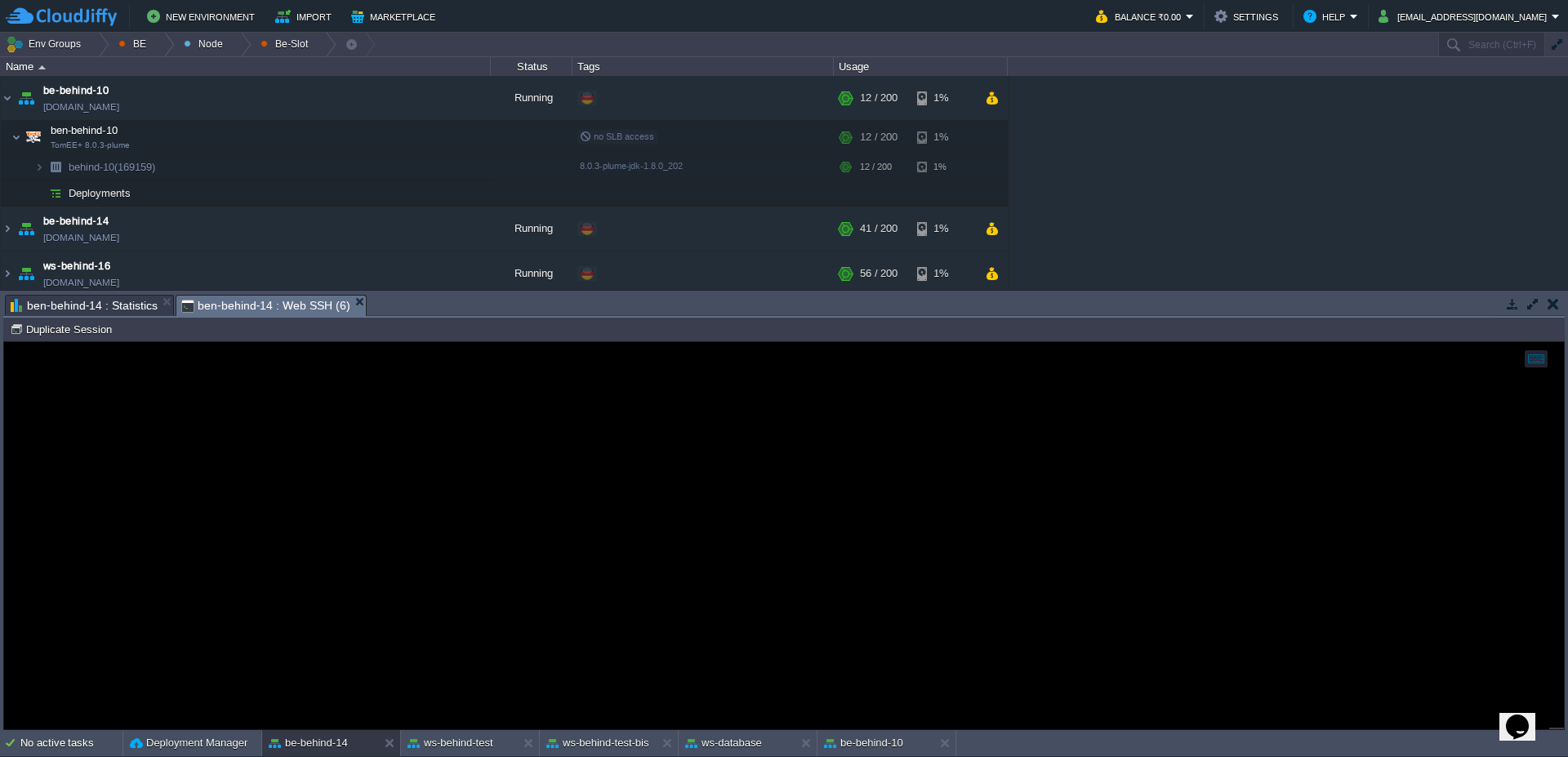
click at [271, 305] on span "ben-behind-14 : Web SSH (6)" at bounding box center [266, 305] width 169 height 20
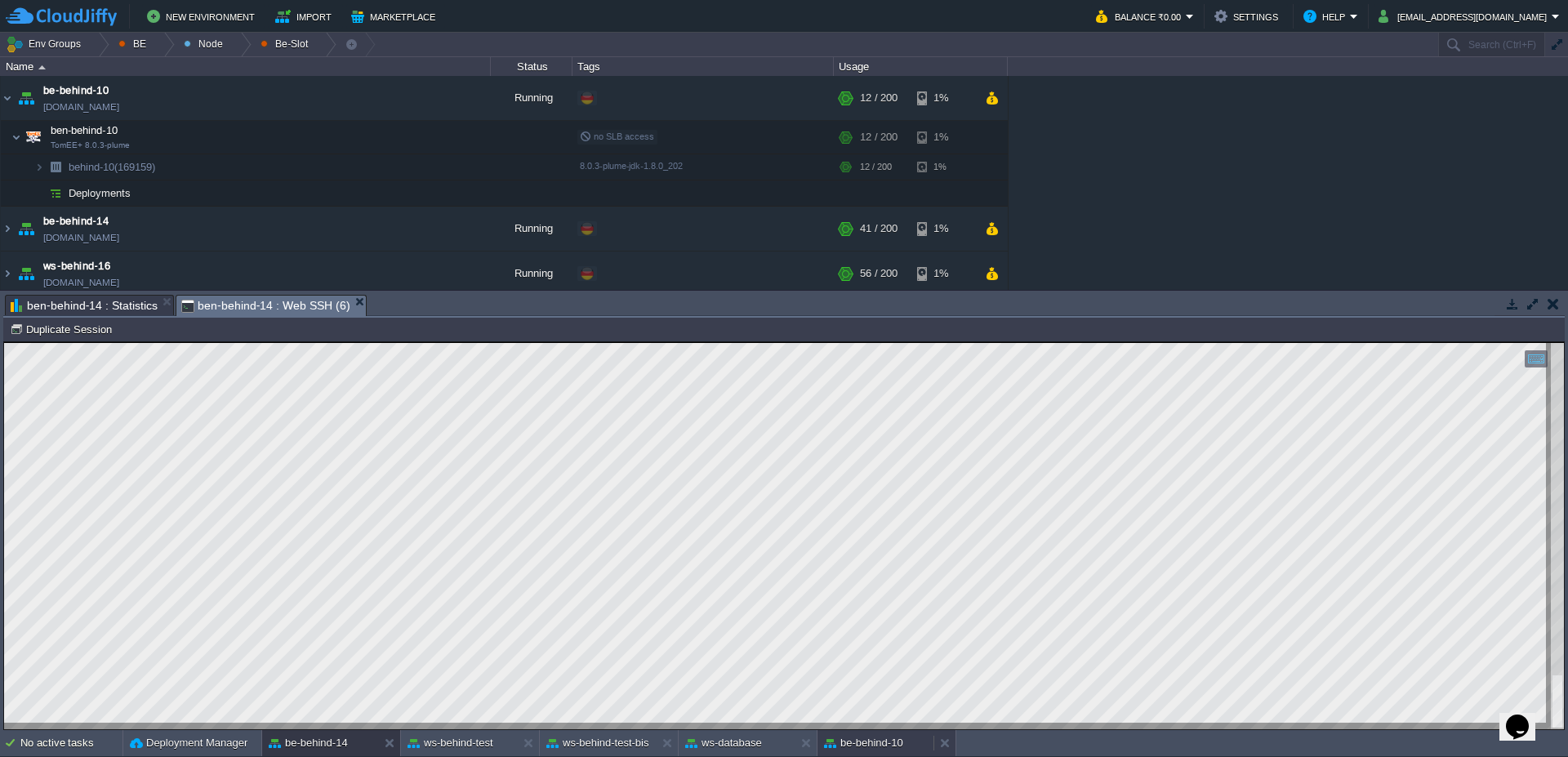
click at [888, 750] on button "be-behind-10" at bounding box center [863, 743] width 79 height 16
click at [312, 740] on button "be-behind-14" at bounding box center [308, 743] width 79 height 16
click at [386, 745] on div at bounding box center [388, 744] width 22 height 27
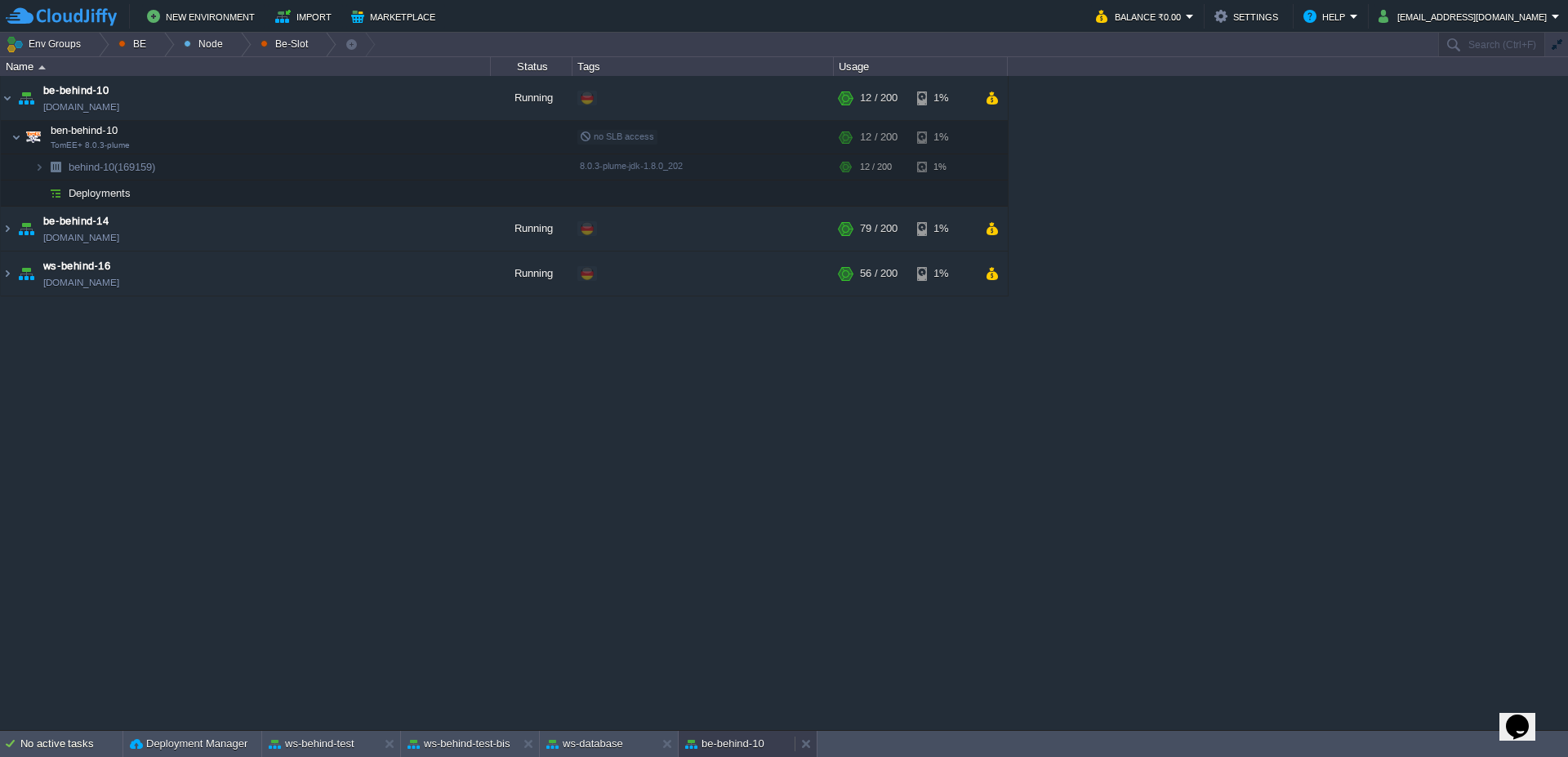
click at [730, 750] on button "be-behind-10" at bounding box center [724, 744] width 79 height 16
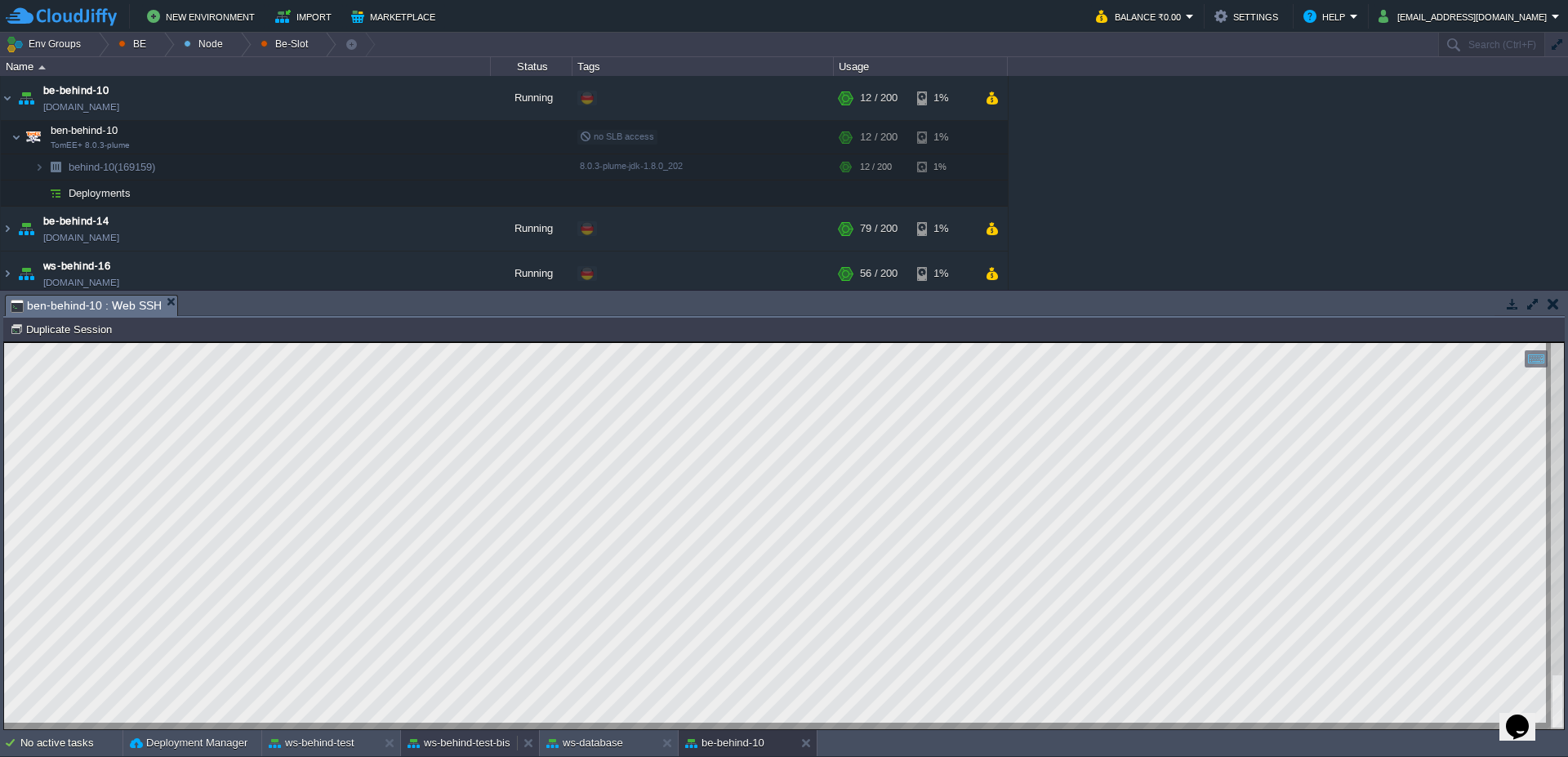
click at [473, 741] on button "ws-behind-test-bis" at bounding box center [459, 743] width 103 height 16
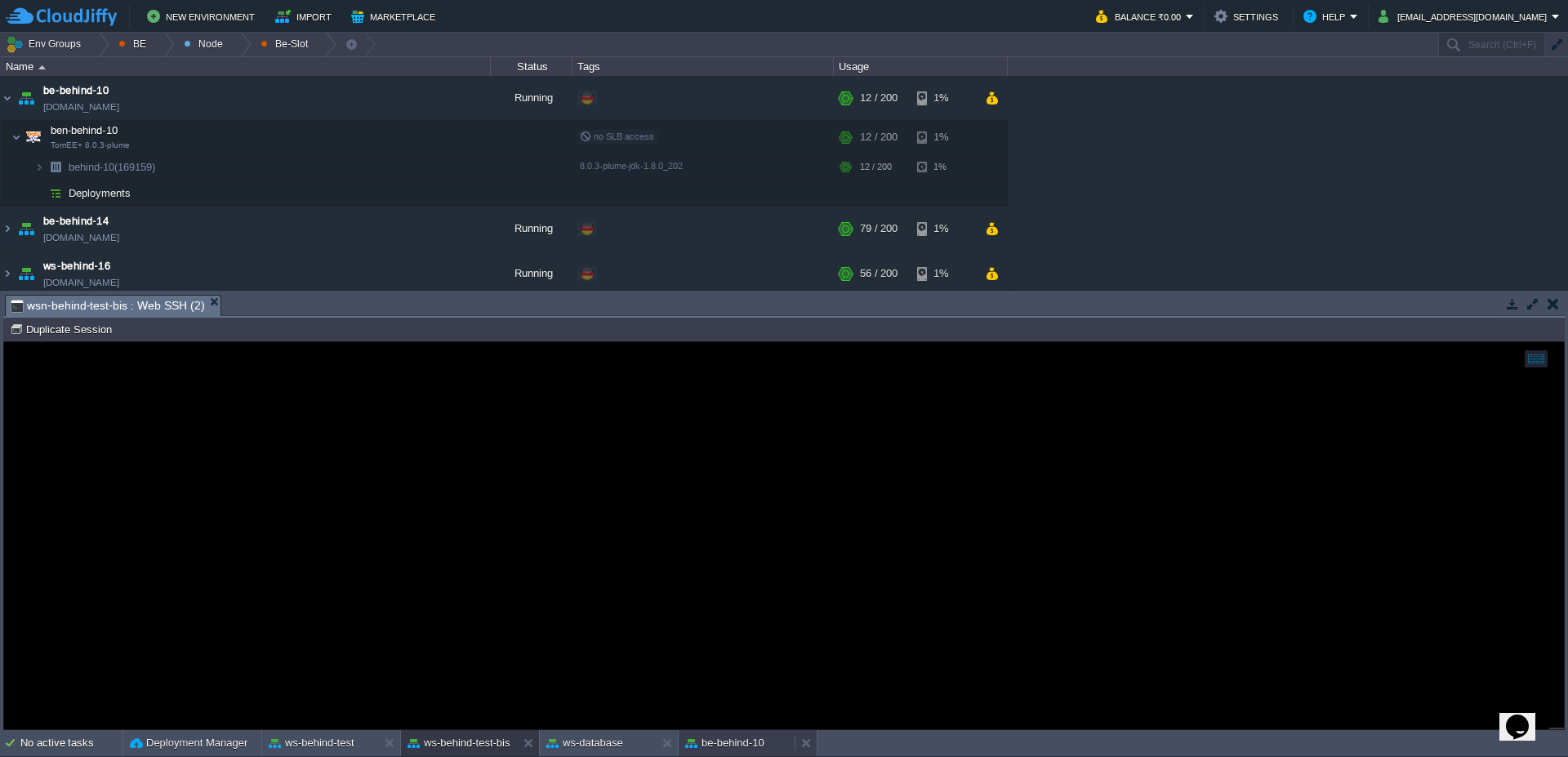
click at [737, 744] on button "be-behind-10" at bounding box center [724, 743] width 79 height 16
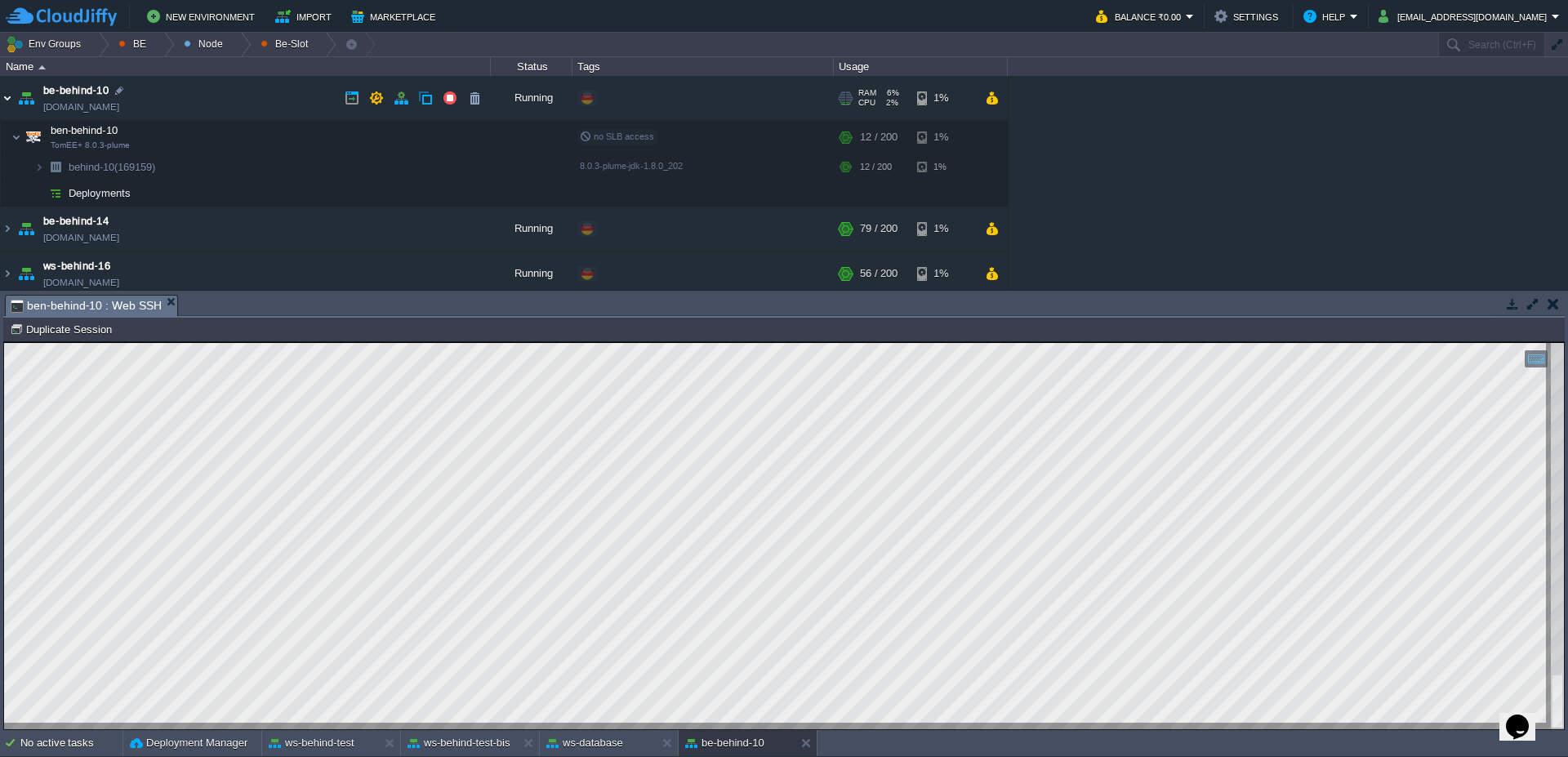
click at [9, 99] on img at bounding box center [8, 98] width 13 height 44
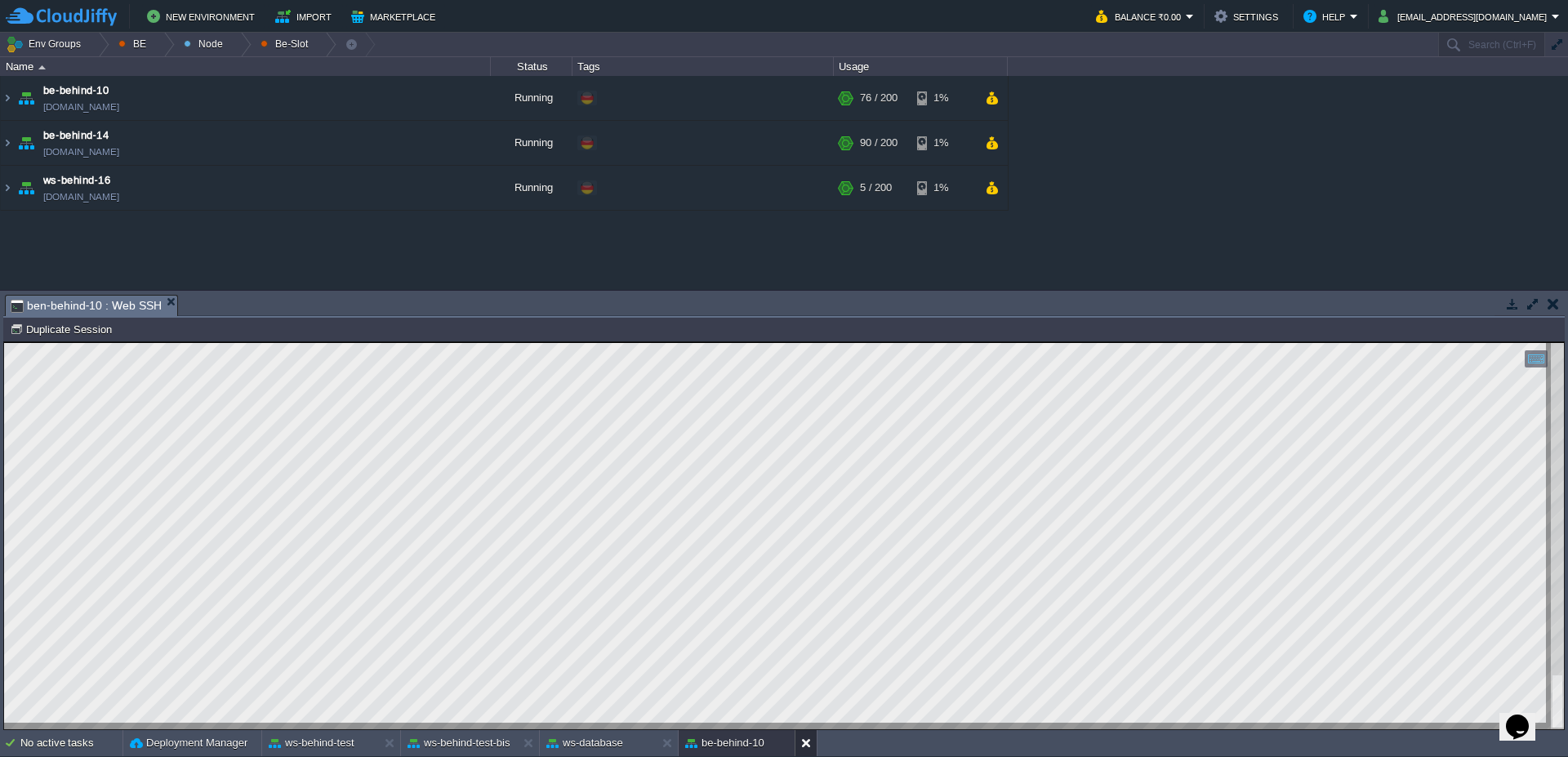
click at [805, 747] on button at bounding box center [809, 743] width 16 height 16
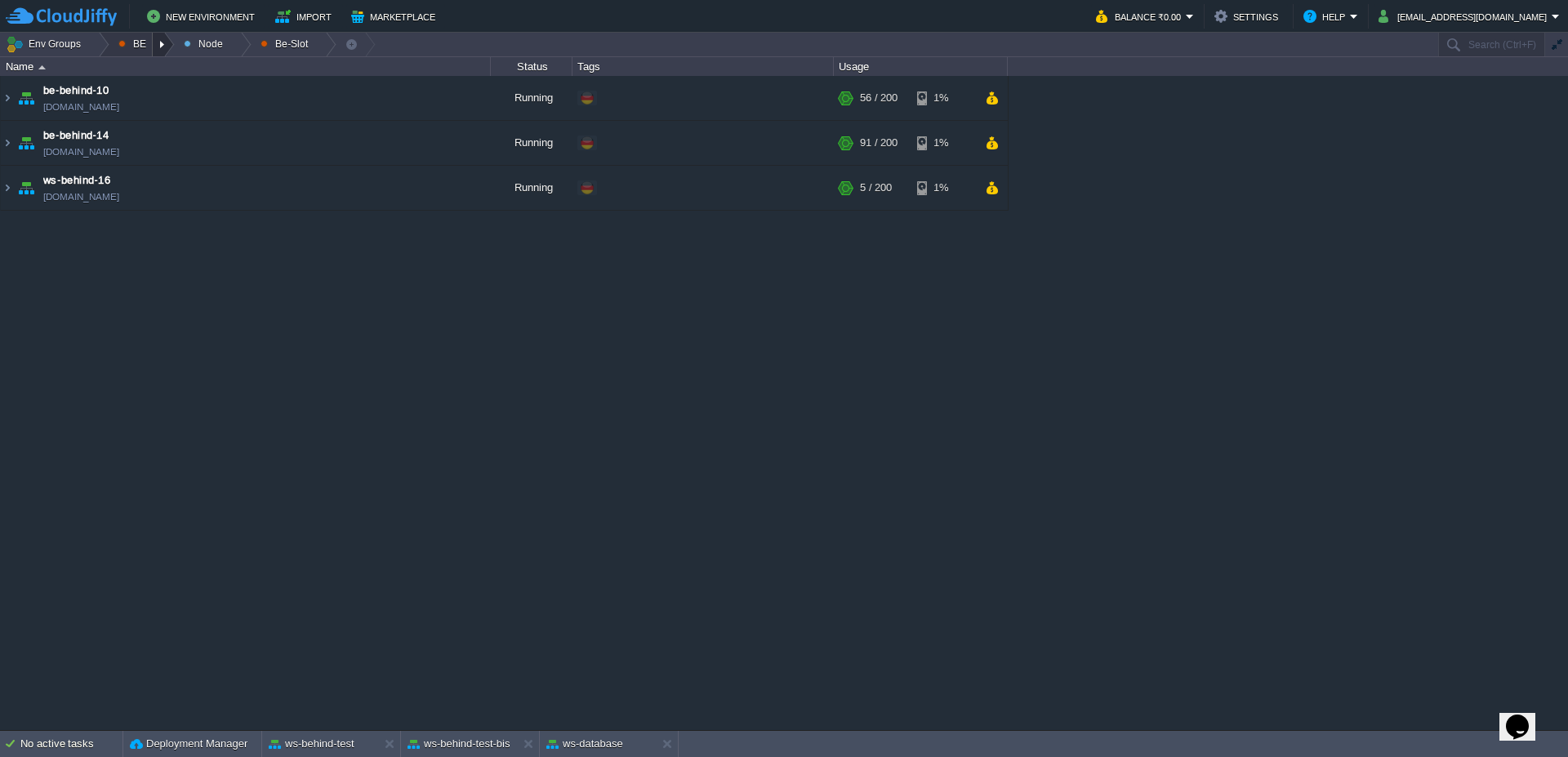
click at [159, 51] on div at bounding box center [163, 44] width 22 height 24
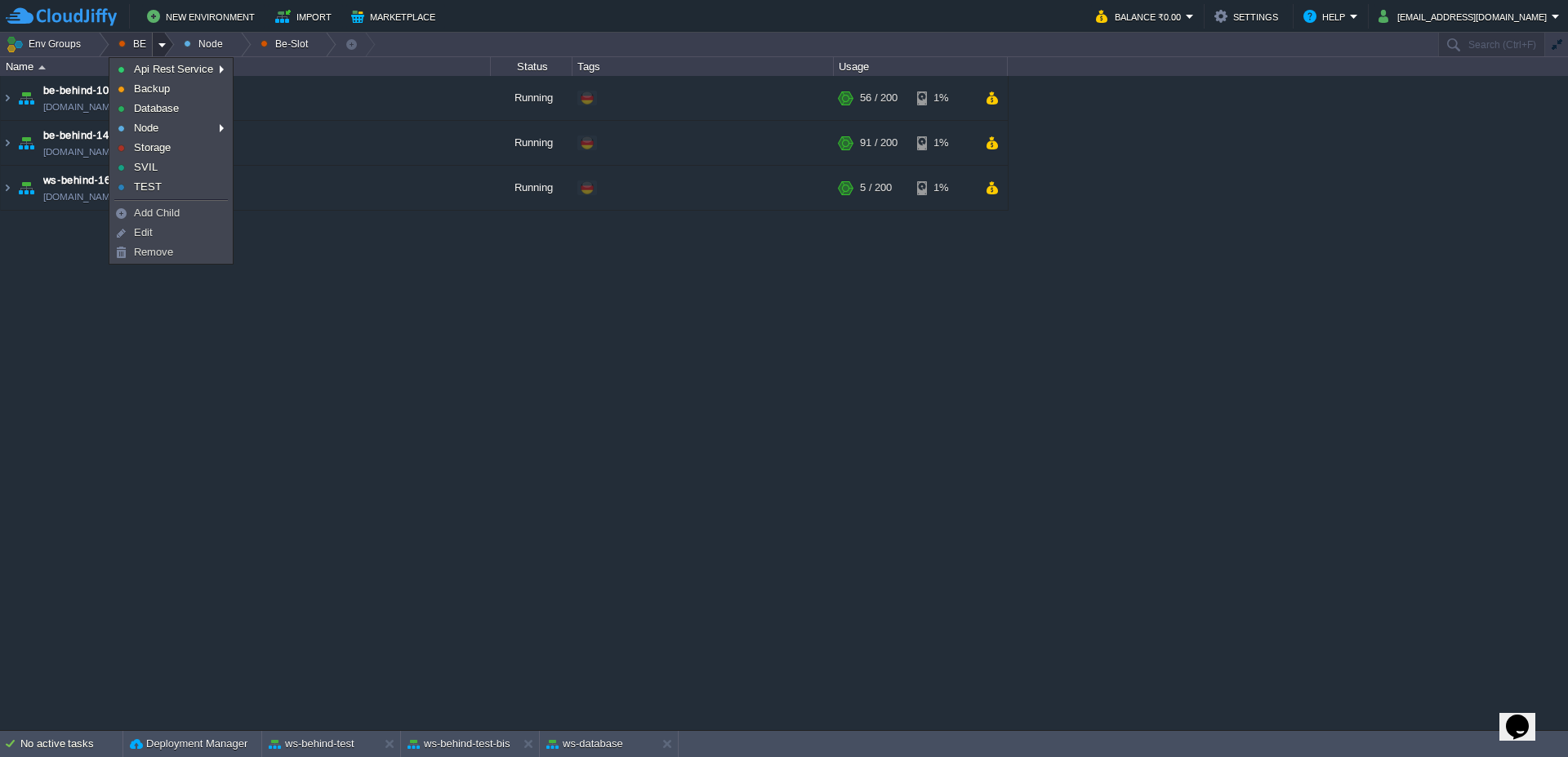
click at [159, 51] on div at bounding box center [163, 44] width 22 height 24
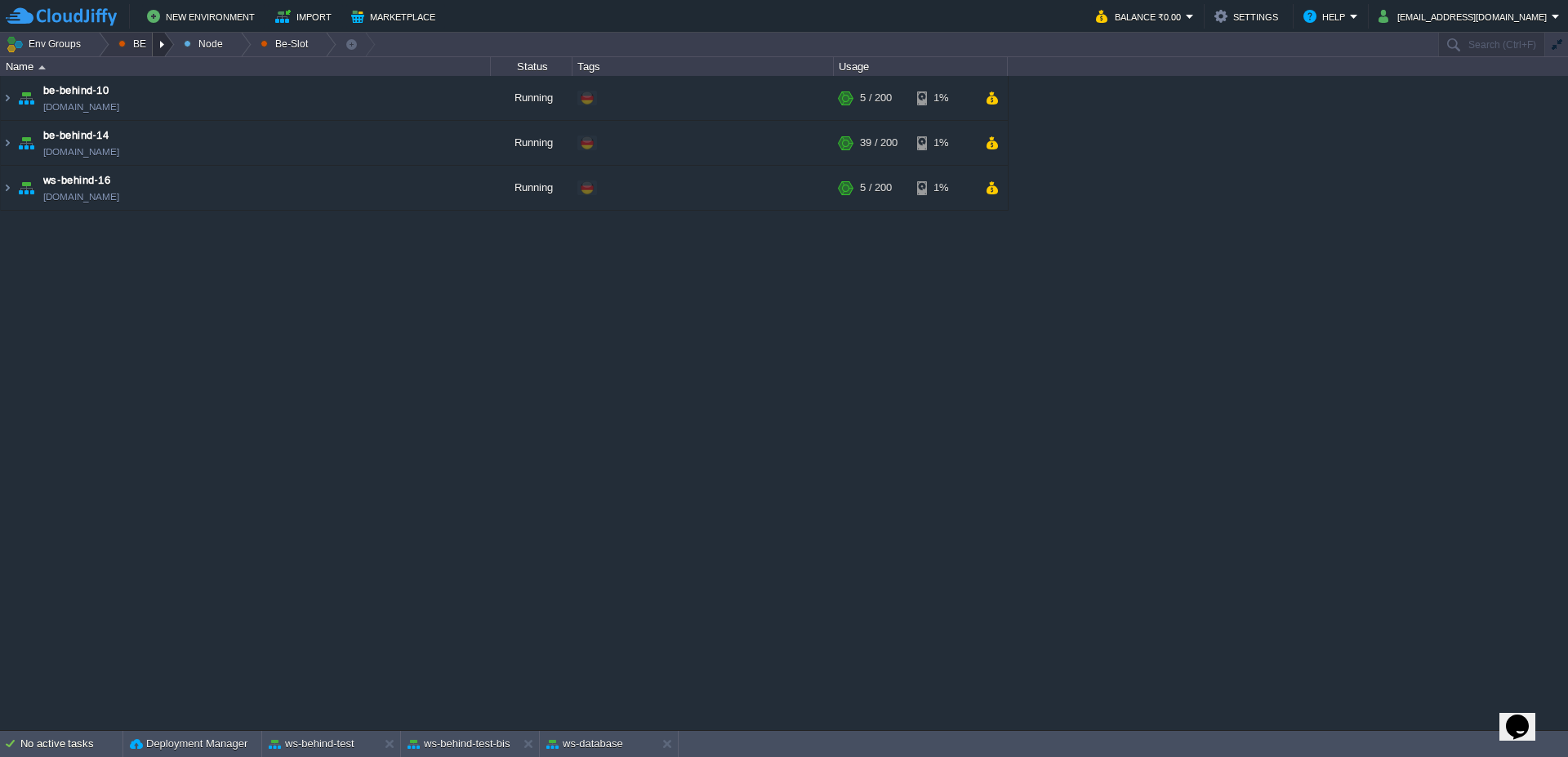
click at [161, 50] on div at bounding box center [163, 44] width 22 height 24
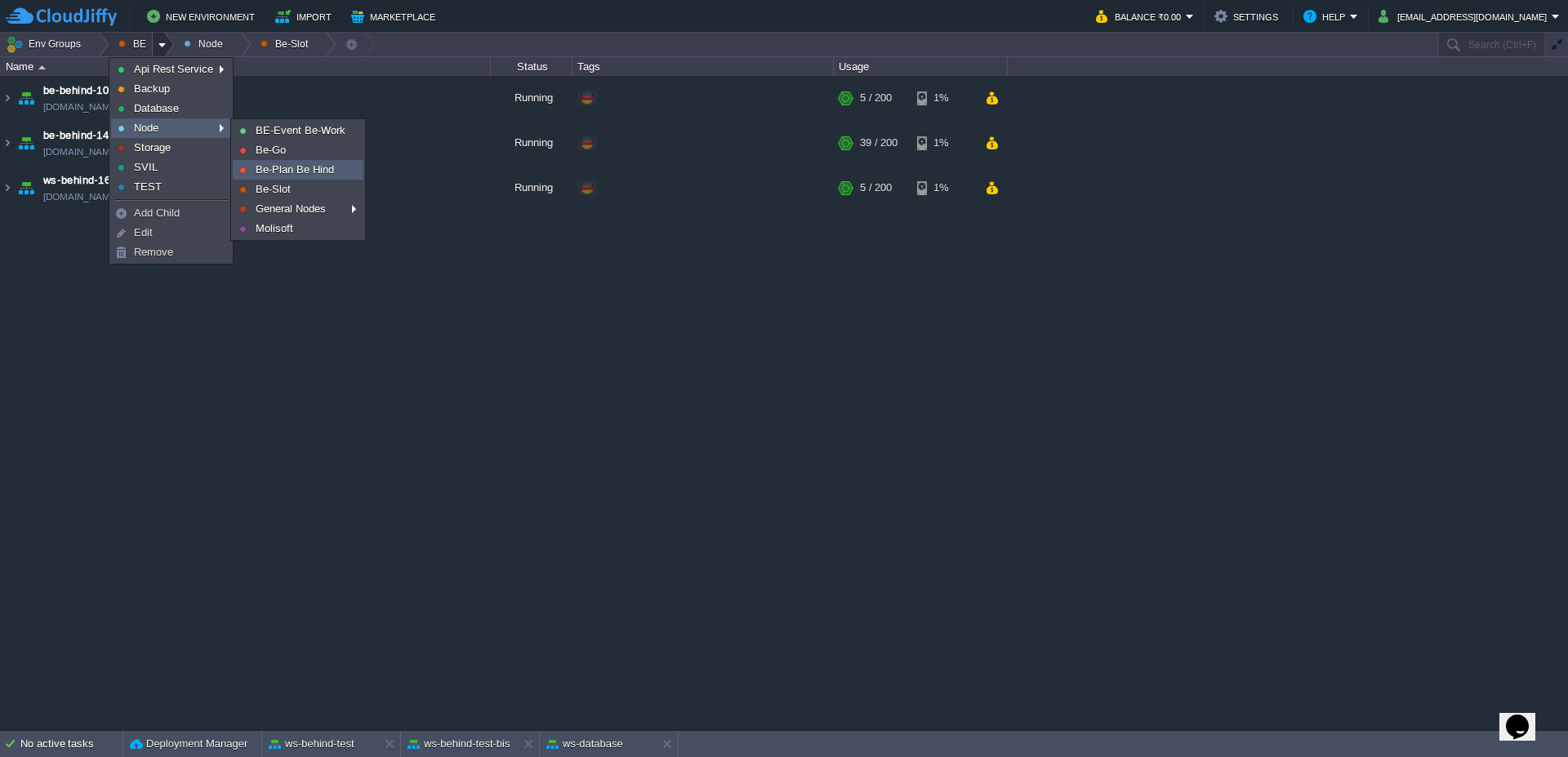
click at [273, 176] on link "Be-Plan Be Hind" at bounding box center [298, 169] width 129 height 18
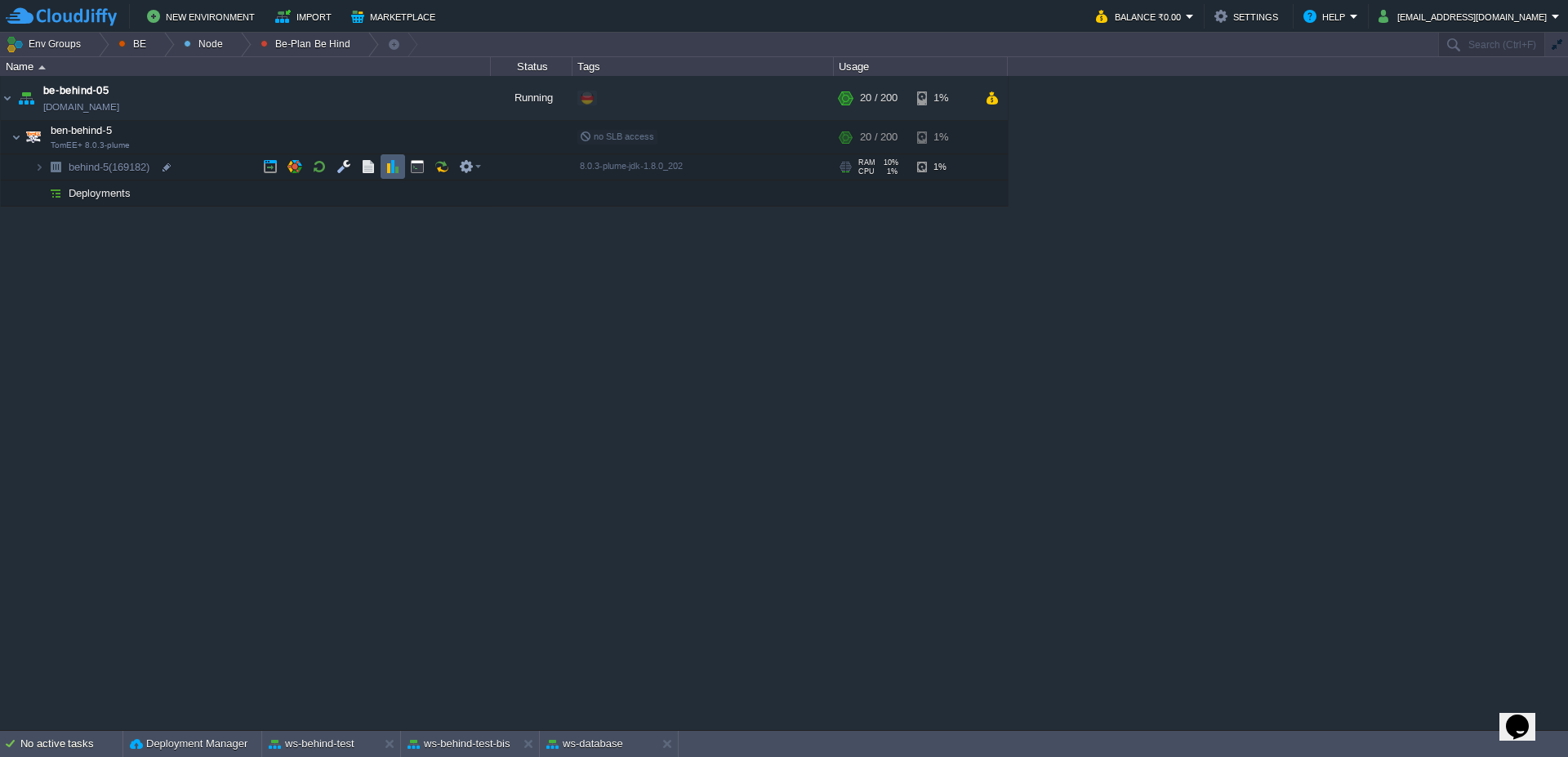
click at [387, 174] on td at bounding box center [393, 167] width 25 height 25
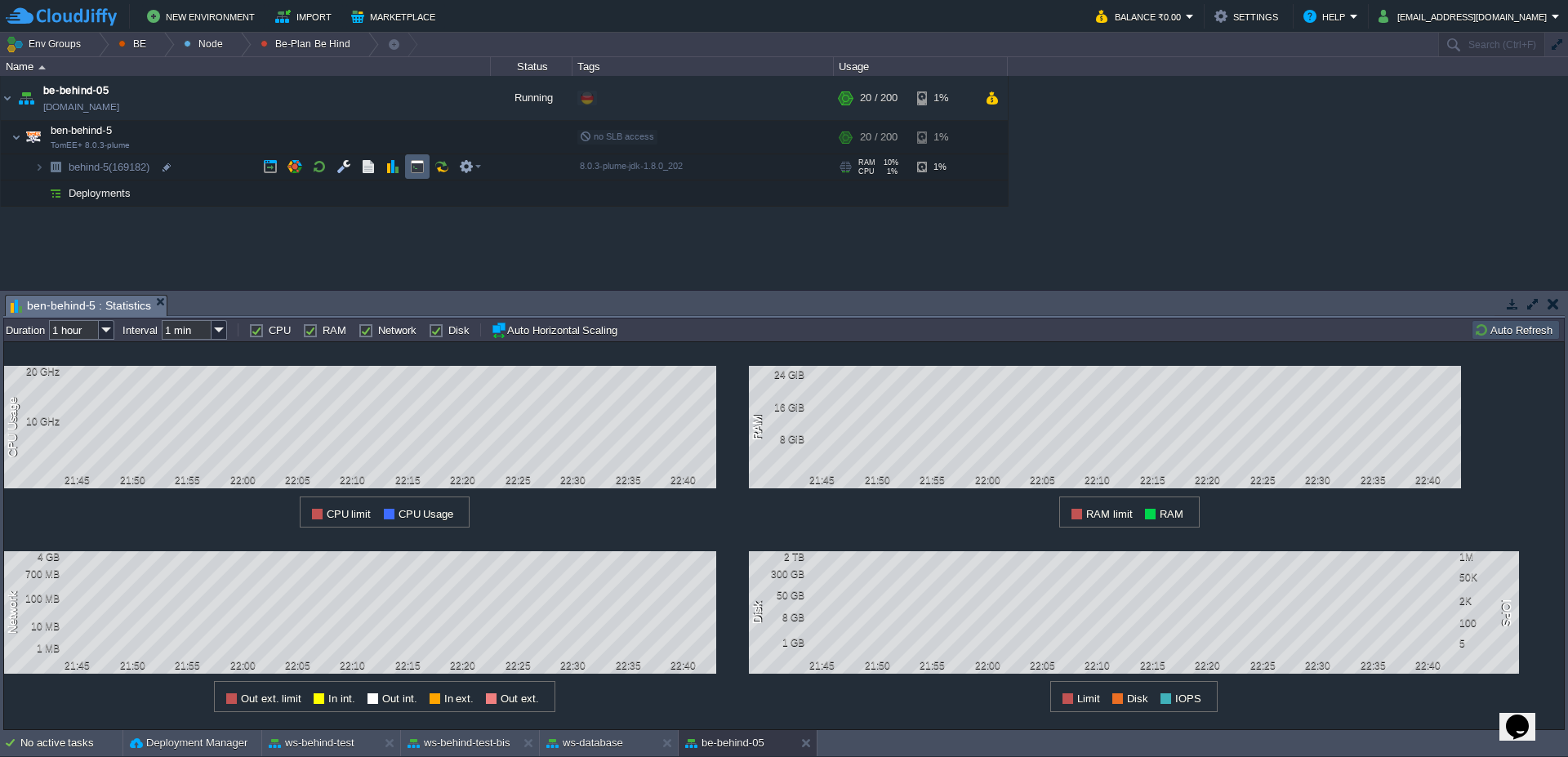
click at [425, 167] on td at bounding box center [418, 167] width 25 height 25
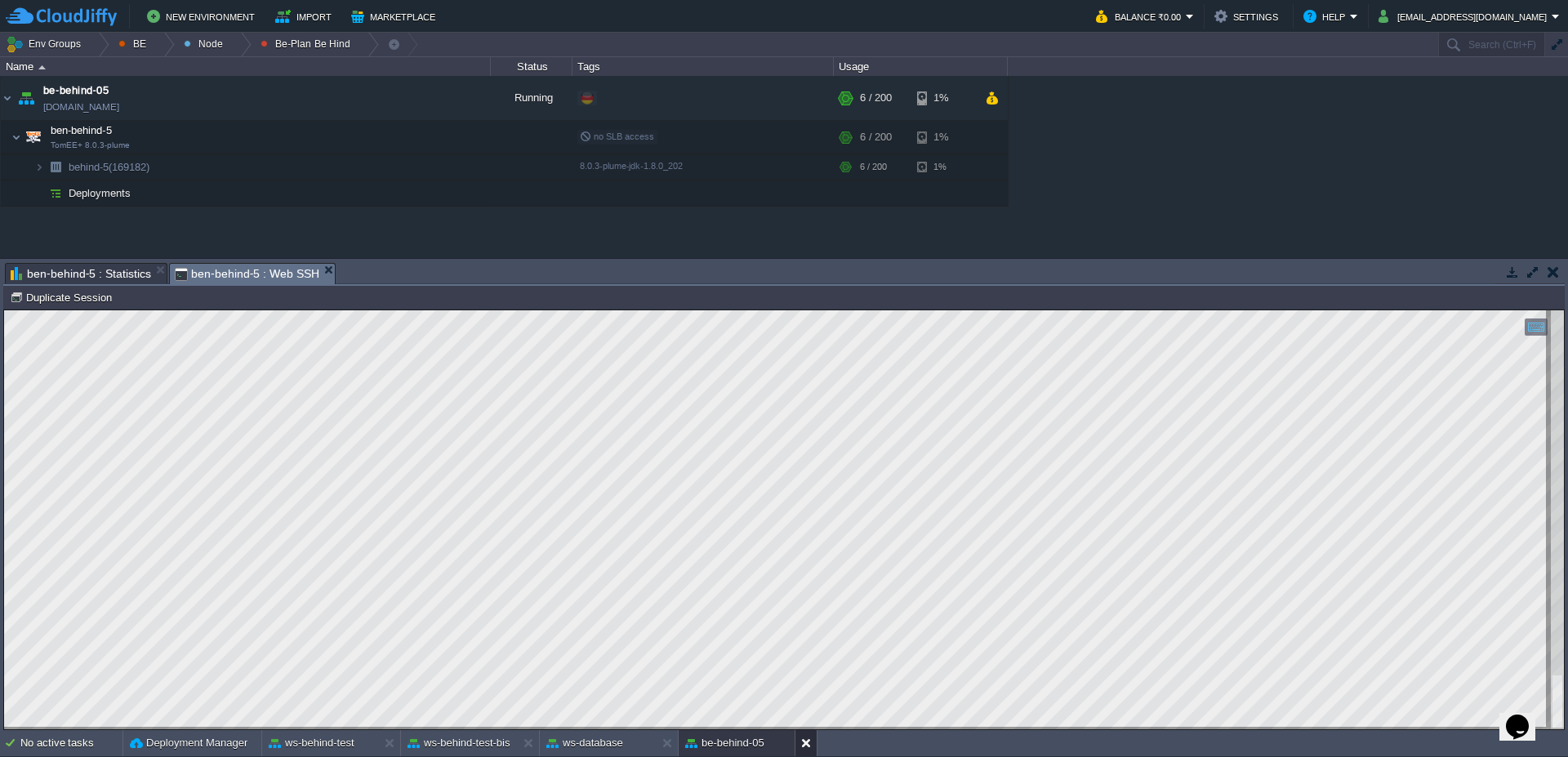
click at [807, 744] on button at bounding box center [809, 743] width 16 height 16
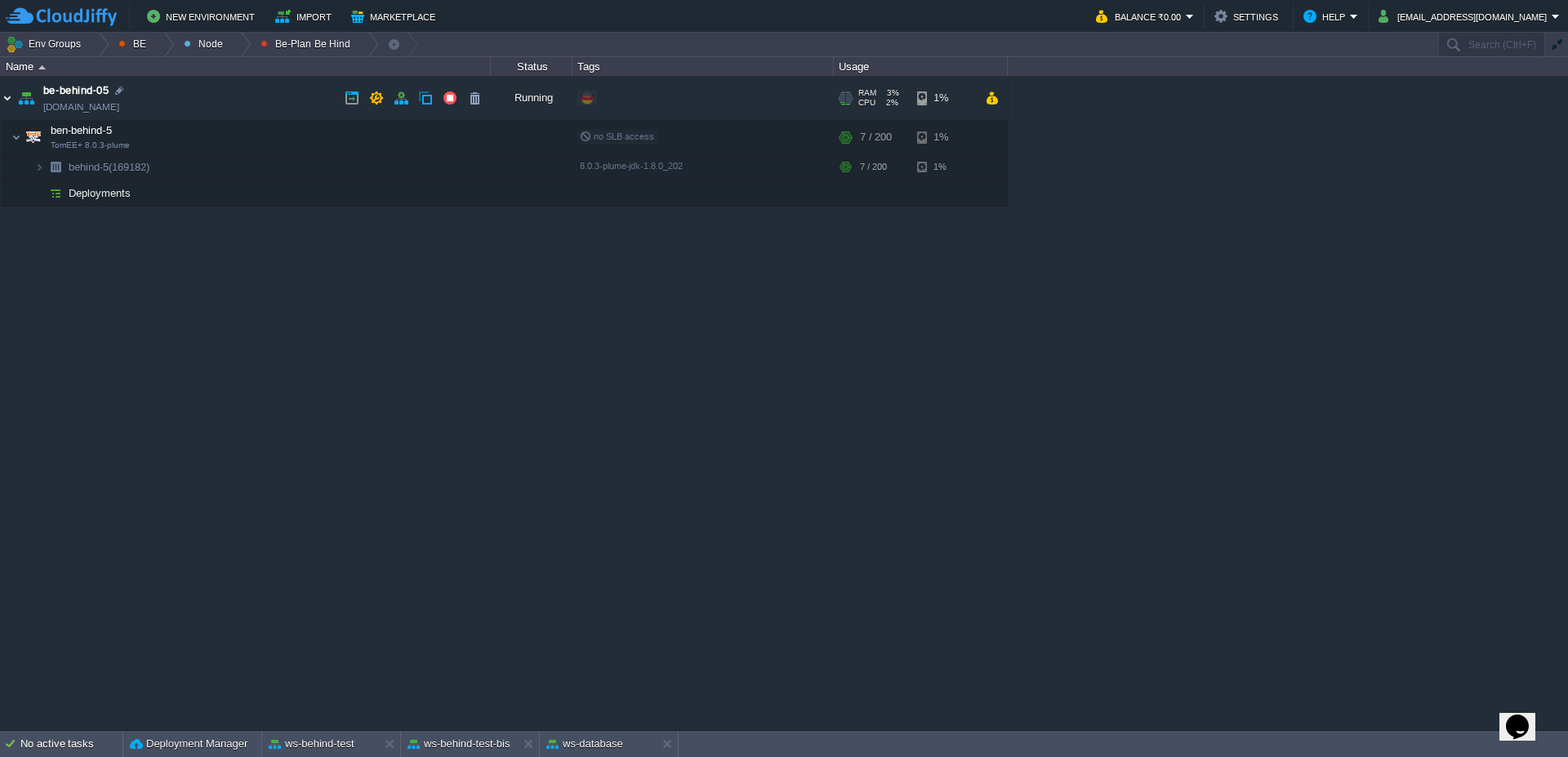
click at [1, 107] on img at bounding box center [8, 98] width 13 height 44
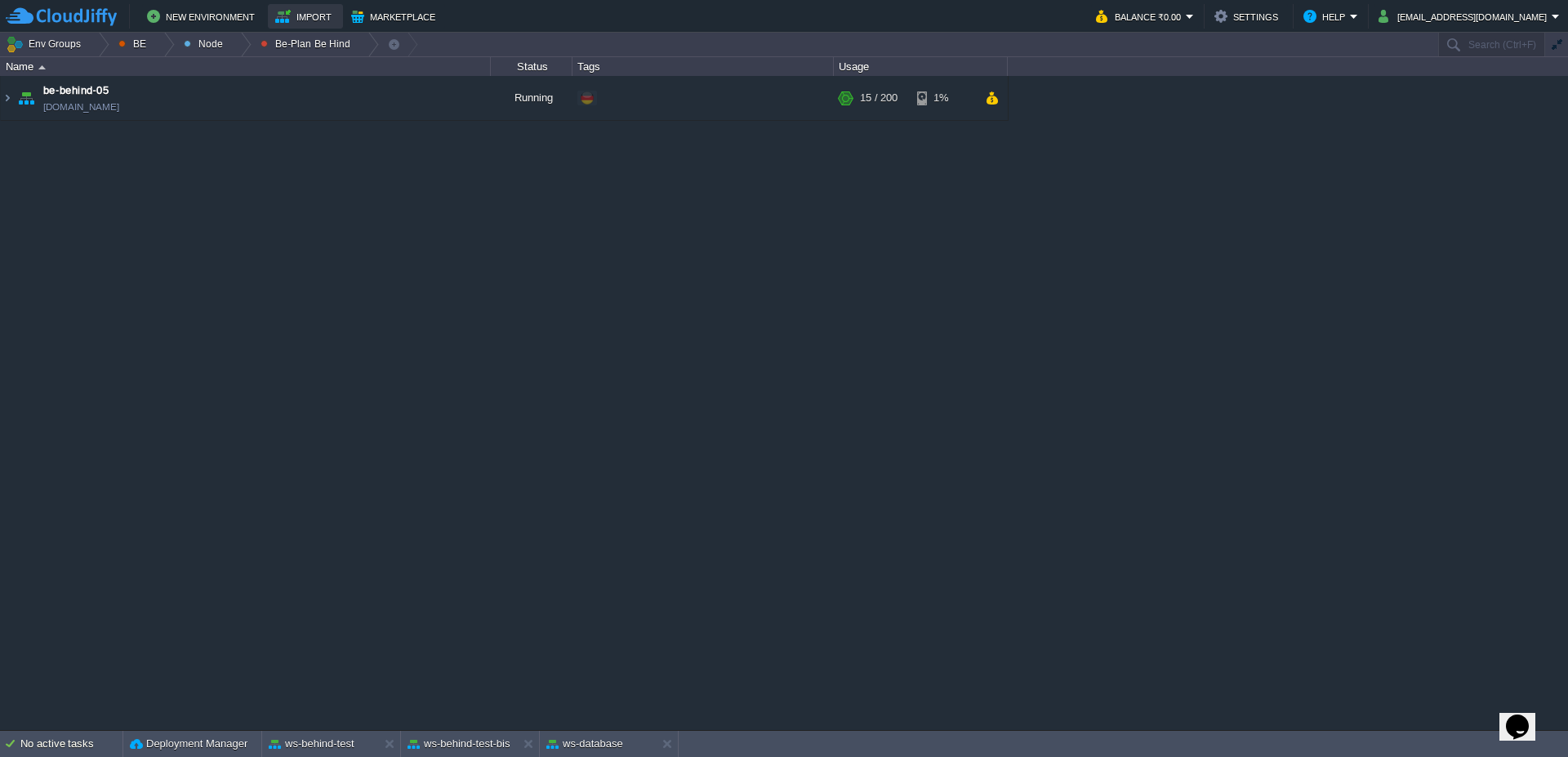
click at [292, 24] on button "Import" at bounding box center [306, 16] width 61 height 20
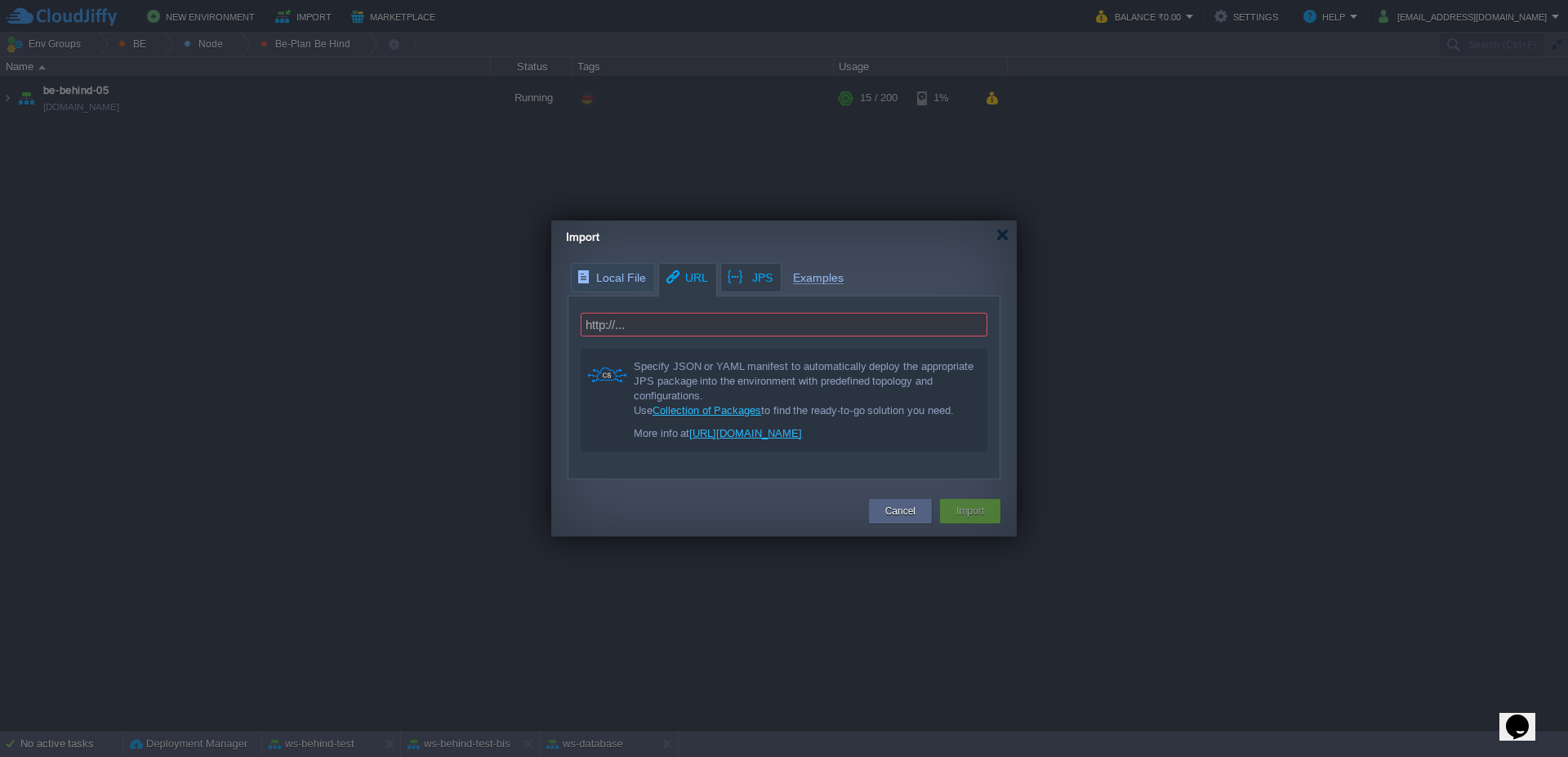
click at [744, 288] on div "Local File URL JPS Examples http://... Specify JSON or YAML manifest to automat…" at bounding box center [784, 371] width 465 height 217
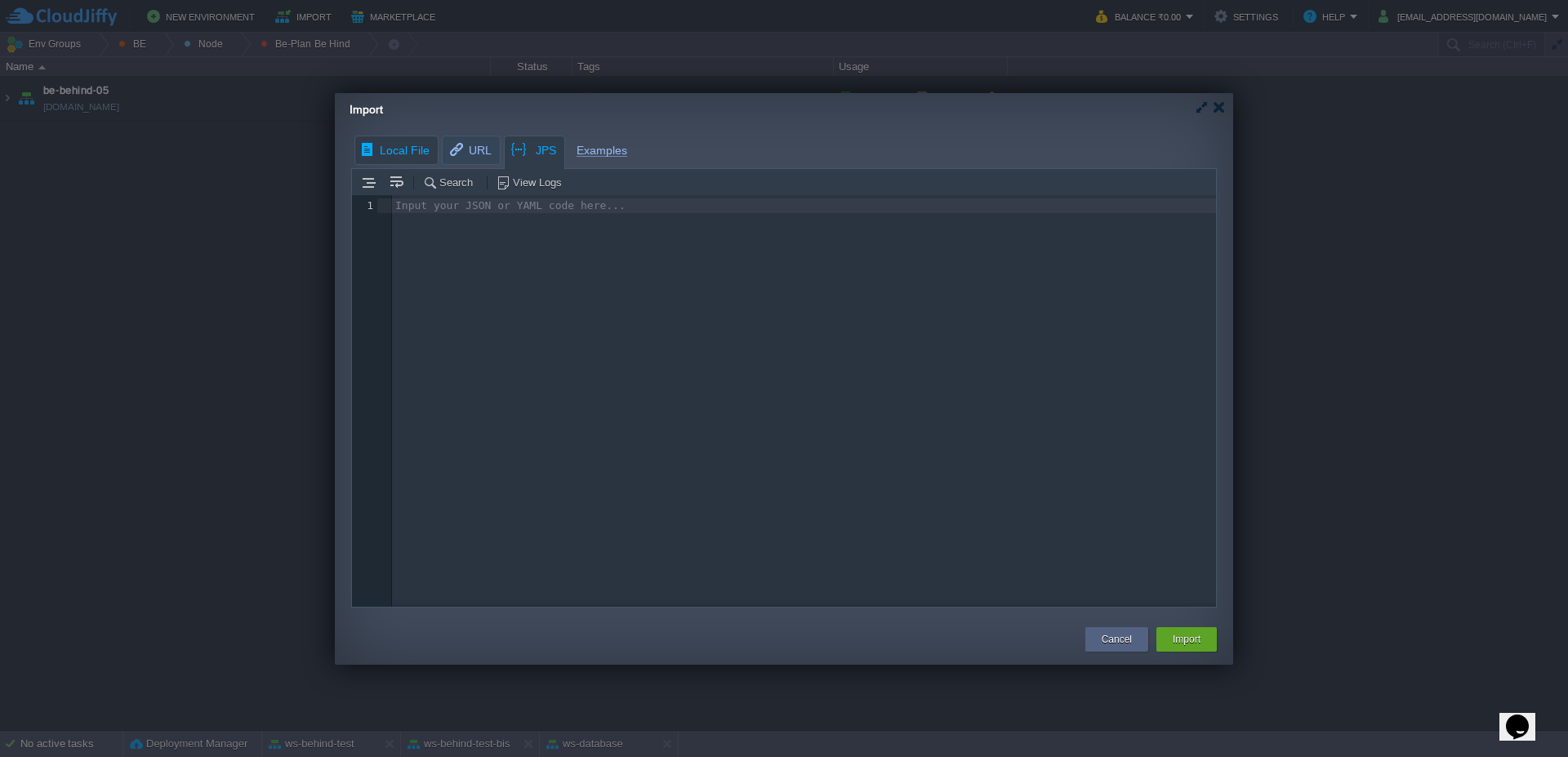
click at [374, 156] on body "New Environment Import Marketplace Bonus ₹0.00 Upgrade Account Balance ₹0.00 Se…" at bounding box center [784, 378] width 1568 height 757
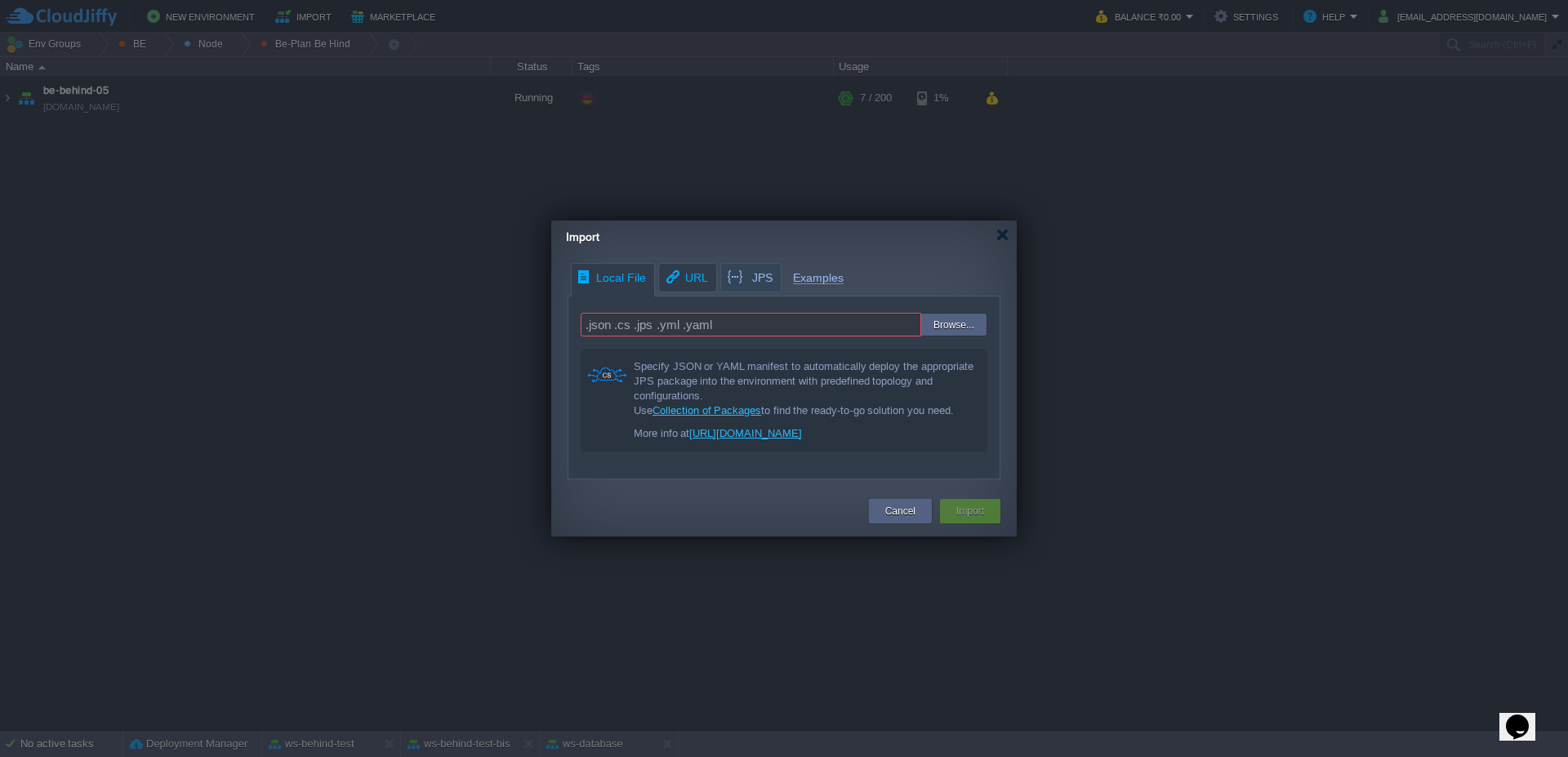
click at [678, 276] on span "URL" at bounding box center [686, 277] width 44 height 28
click at [645, 326] on input "text" at bounding box center [784, 324] width 406 height 24
click at [633, 274] on span "Local File" at bounding box center [611, 278] width 69 height 28
click at [1001, 234] on div at bounding box center [1002, 235] width 12 height 12
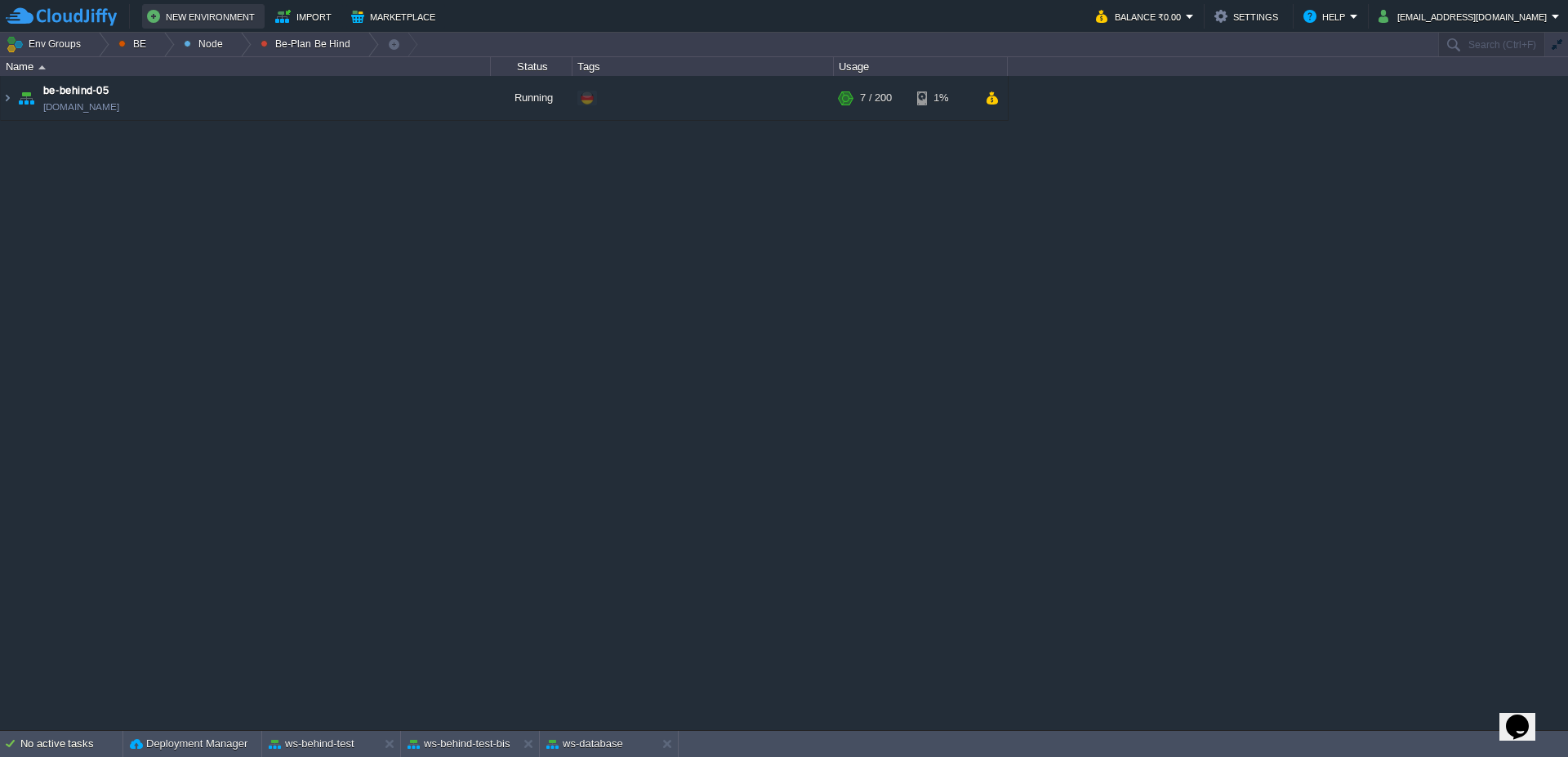
click at [216, 21] on button "New Environment" at bounding box center [203, 16] width 113 height 20
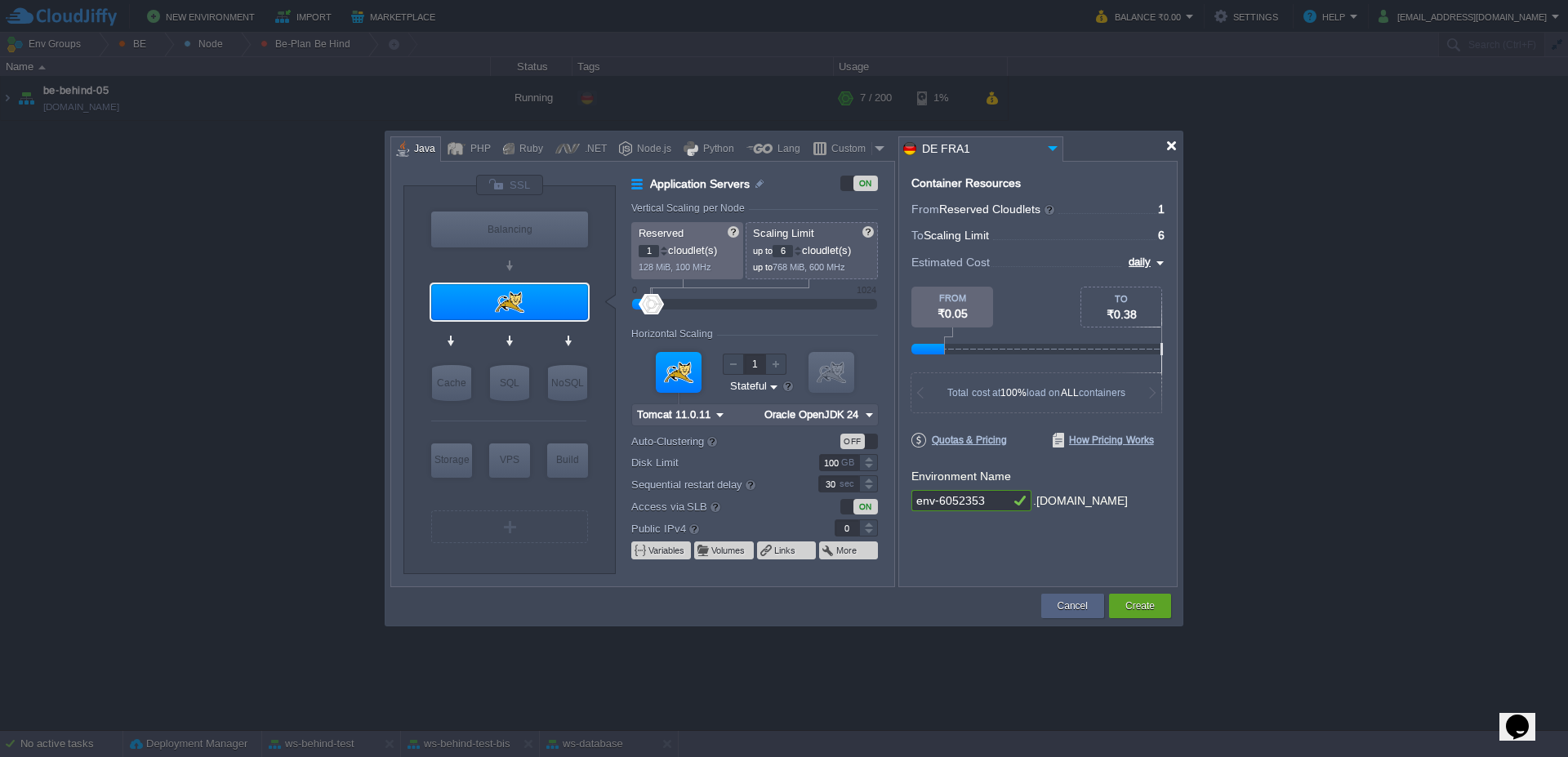
click at [1171, 149] on div at bounding box center [1171, 145] width 12 height 12
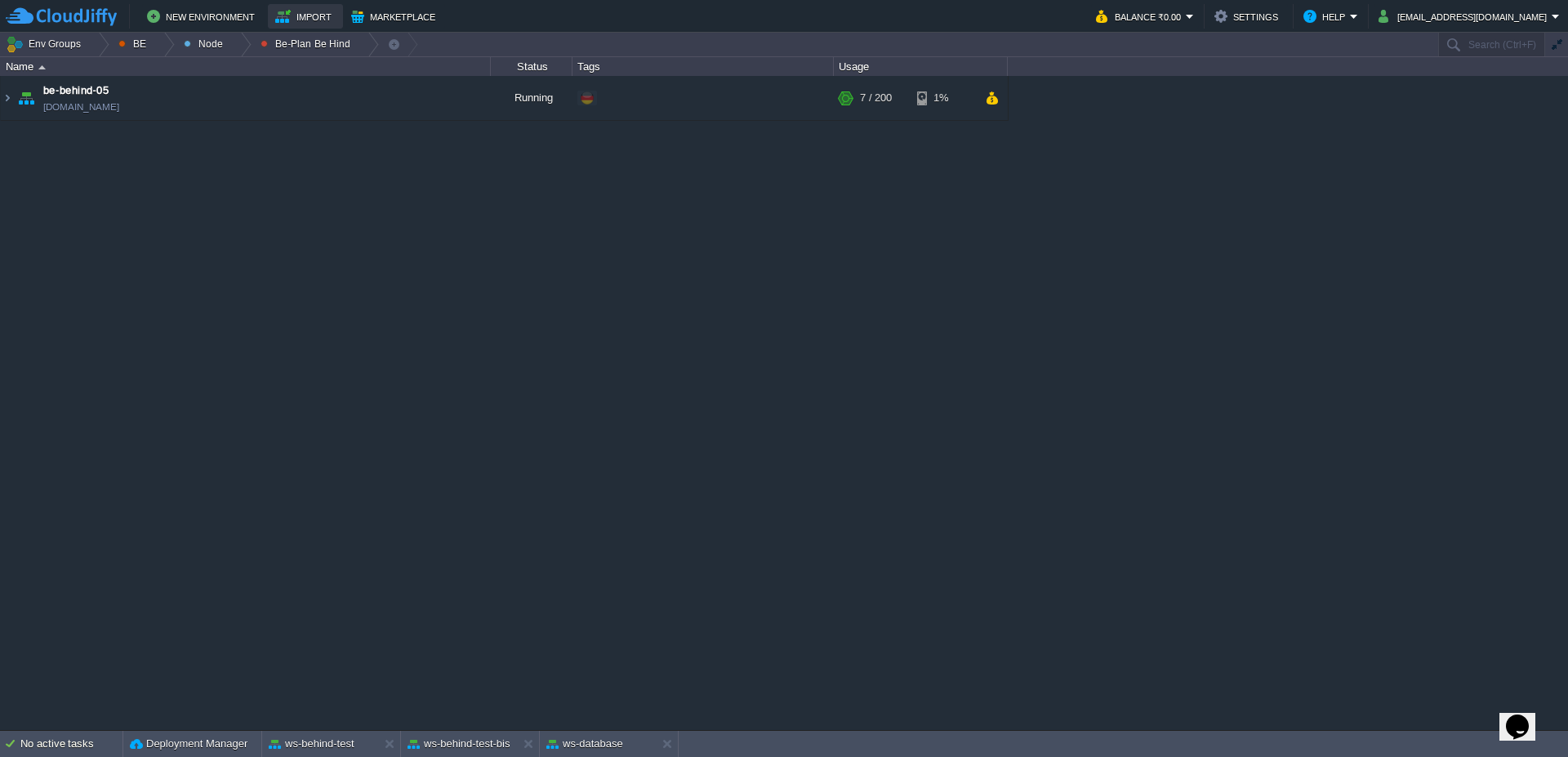
click at [303, 15] on button "Import" at bounding box center [306, 16] width 61 height 20
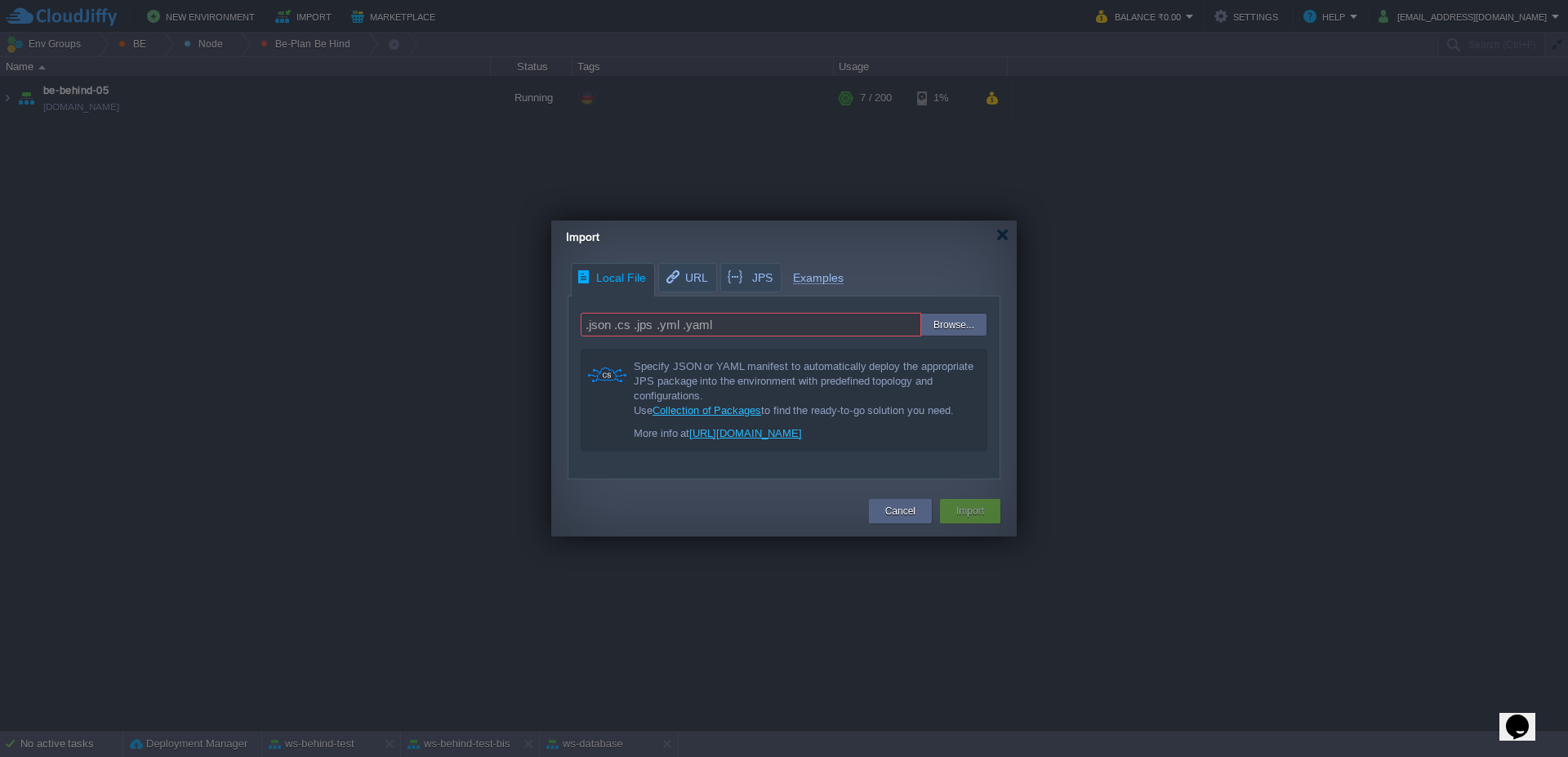
click at [691, 331] on input ".json .cs .jps .yml .yaml" at bounding box center [750, 324] width 341 height 24
click at [690, 329] on input ".json .cs .jps .yml .yaml" at bounding box center [750, 324] width 341 height 24
click at [954, 318] on input "file" at bounding box center [884, 325] width 207 height 24
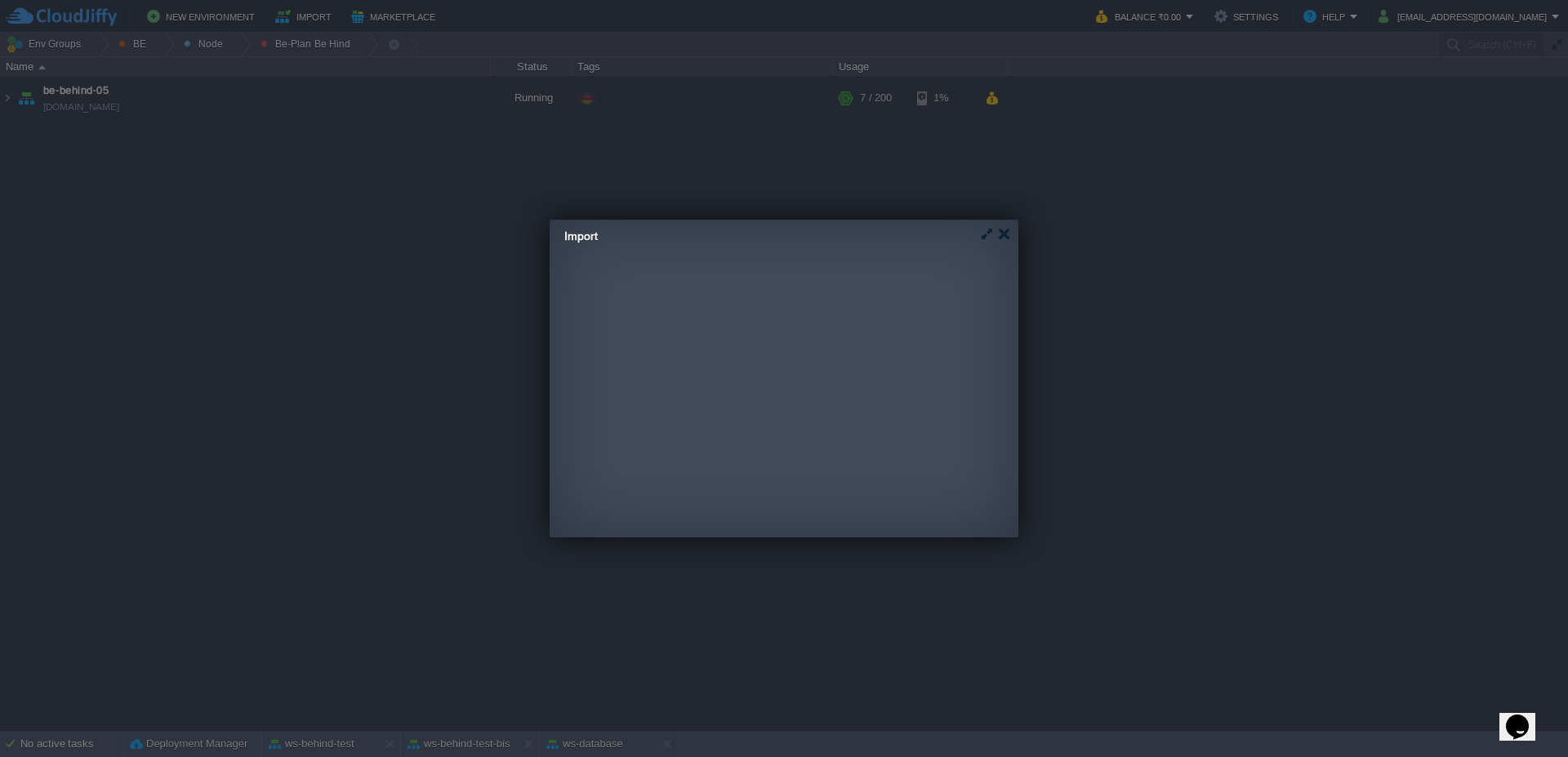
click at [747, 274] on div "Local File URL JPS Examples .json .cs .jps .yml .yaml Browse... Specify JSON or…" at bounding box center [783, 370] width 465 height 217
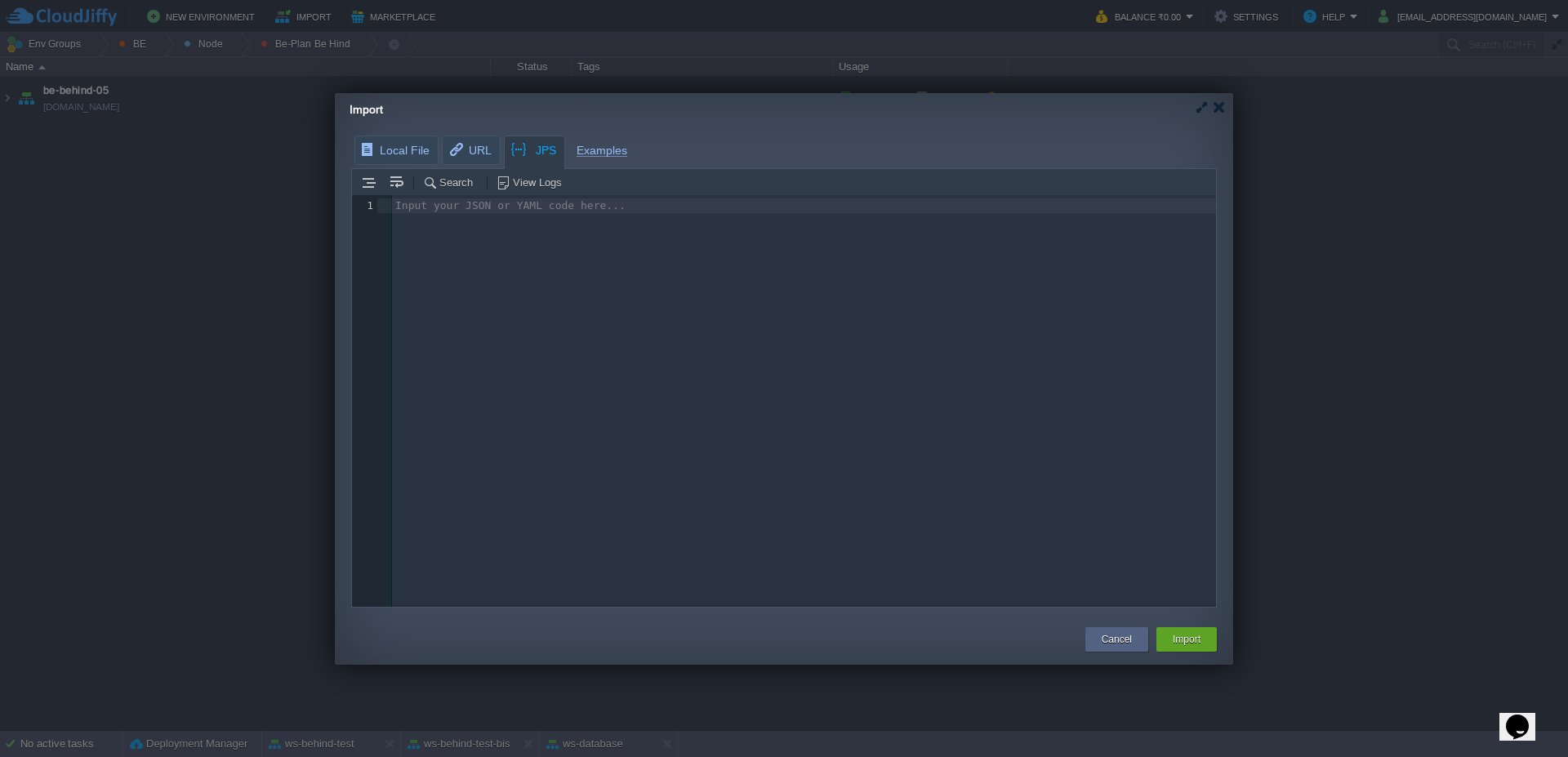
scroll to position [6, 0]
click at [426, 217] on div "Input your JSON or YAML code here... 1 1 ​" at bounding box center [807, 206] width 830 height 22
click at [446, 185] on button "Search" at bounding box center [450, 182] width 55 height 14
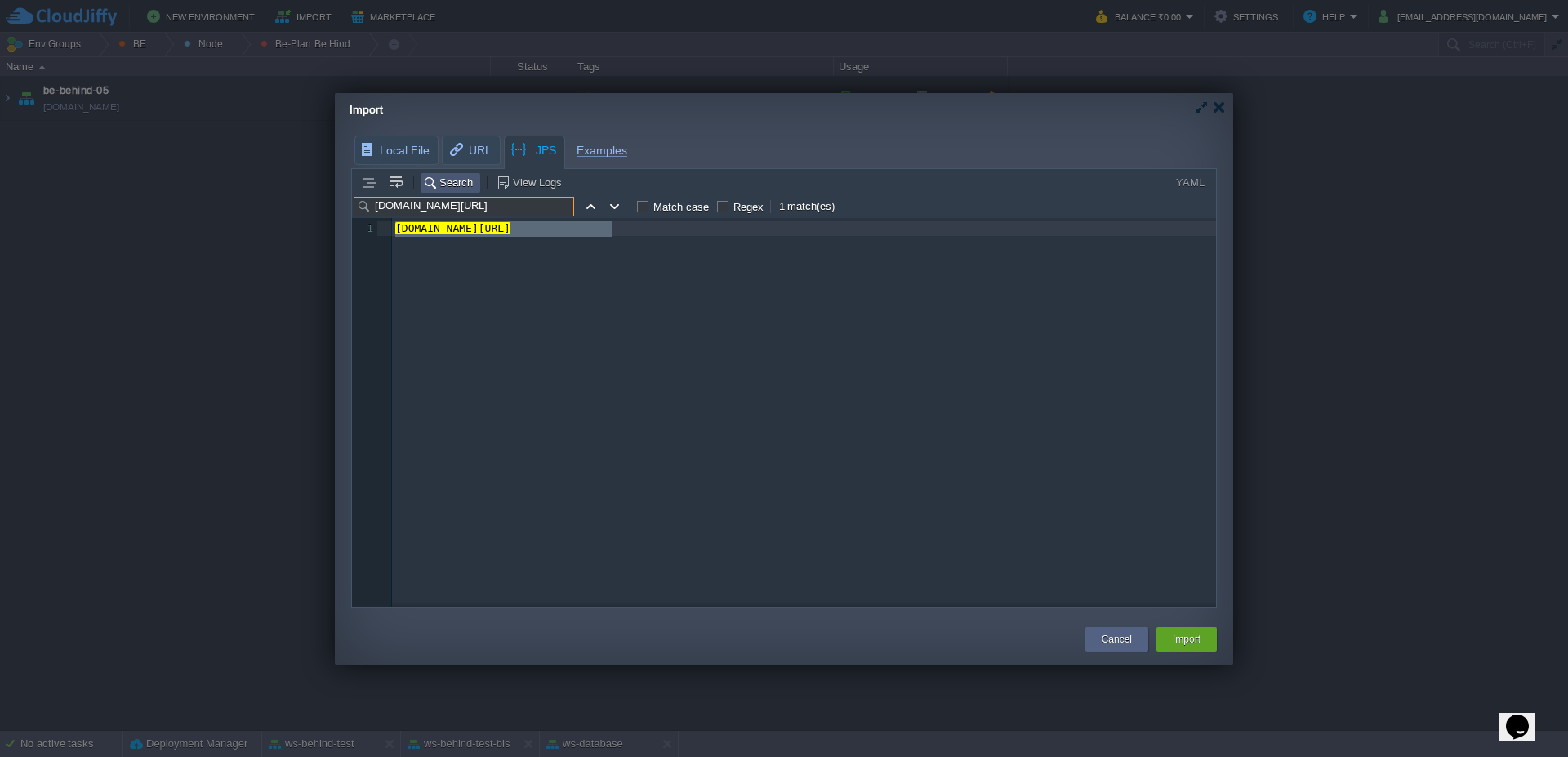
type input "[DOMAIN_NAME][URL]"
click at [1180, 623] on div "Cancel Import" at bounding box center [1151, 639] width 140 height 32
click at [1183, 633] on button "Import" at bounding box center [1186, 639] width 28 height 16
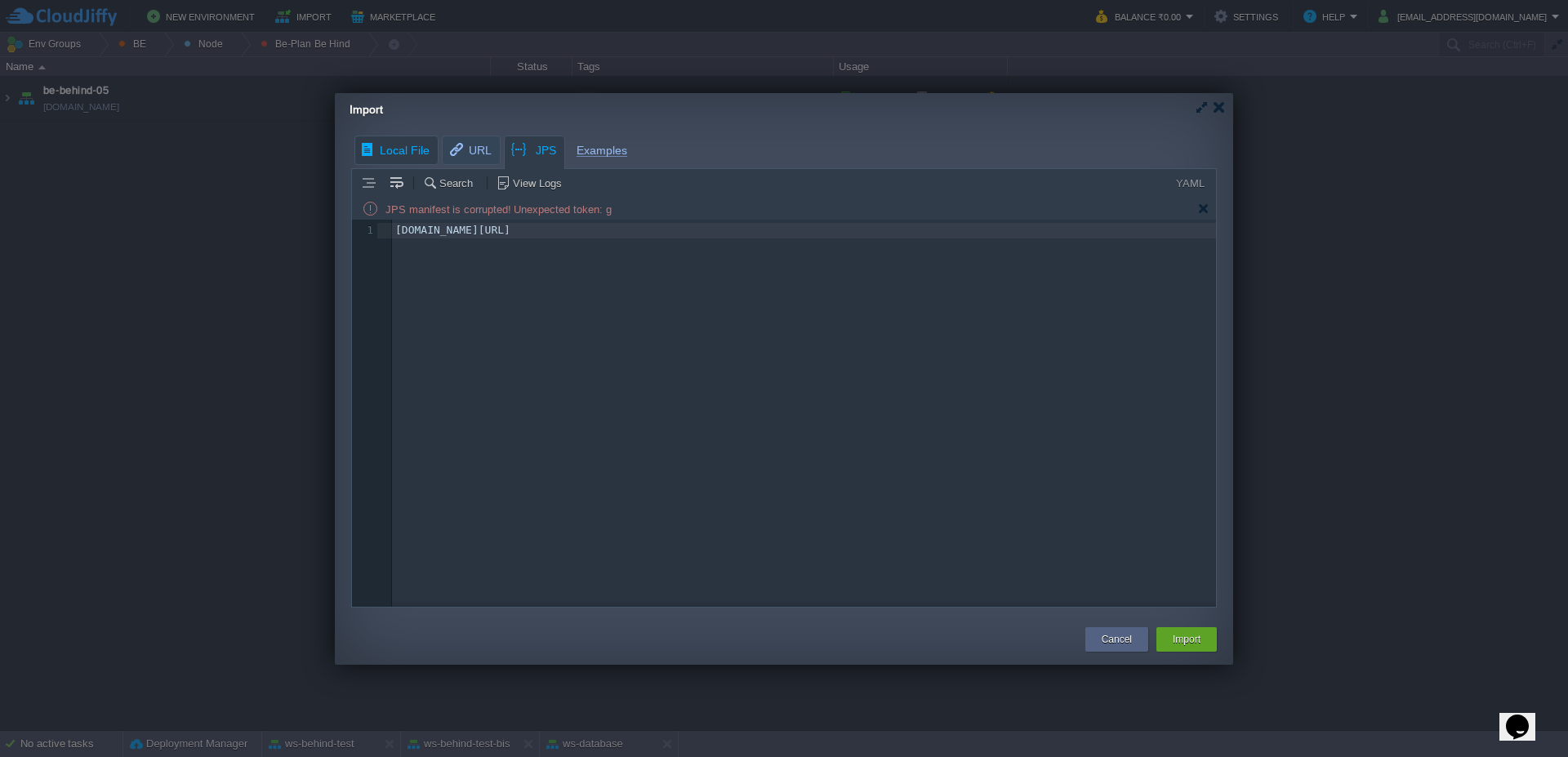
click at [380, 155] on div "Import Local File URL JPS Examples .json .cs .jps .yml .yaml Browse... Specify …" at bounding box center [784, 379] width 898 height 572
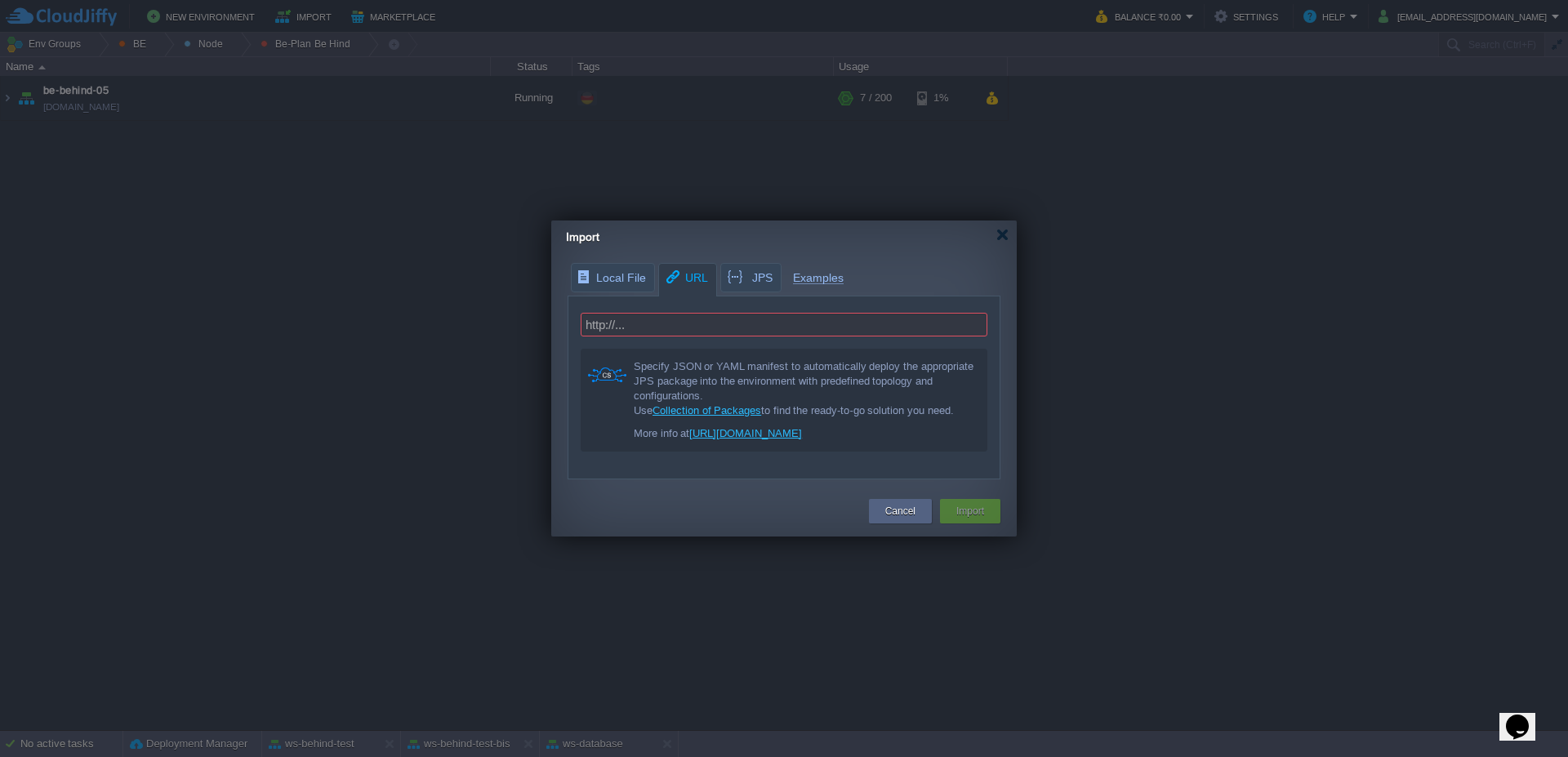
click at [696, 283] on span "URL" at bounding box center [686, 278] width 44 height 28
click at [668, 323] on input "text" at bounding box center [784, 324] width 406 height 24
paste input "[DOMAIN_NAME][URL]"
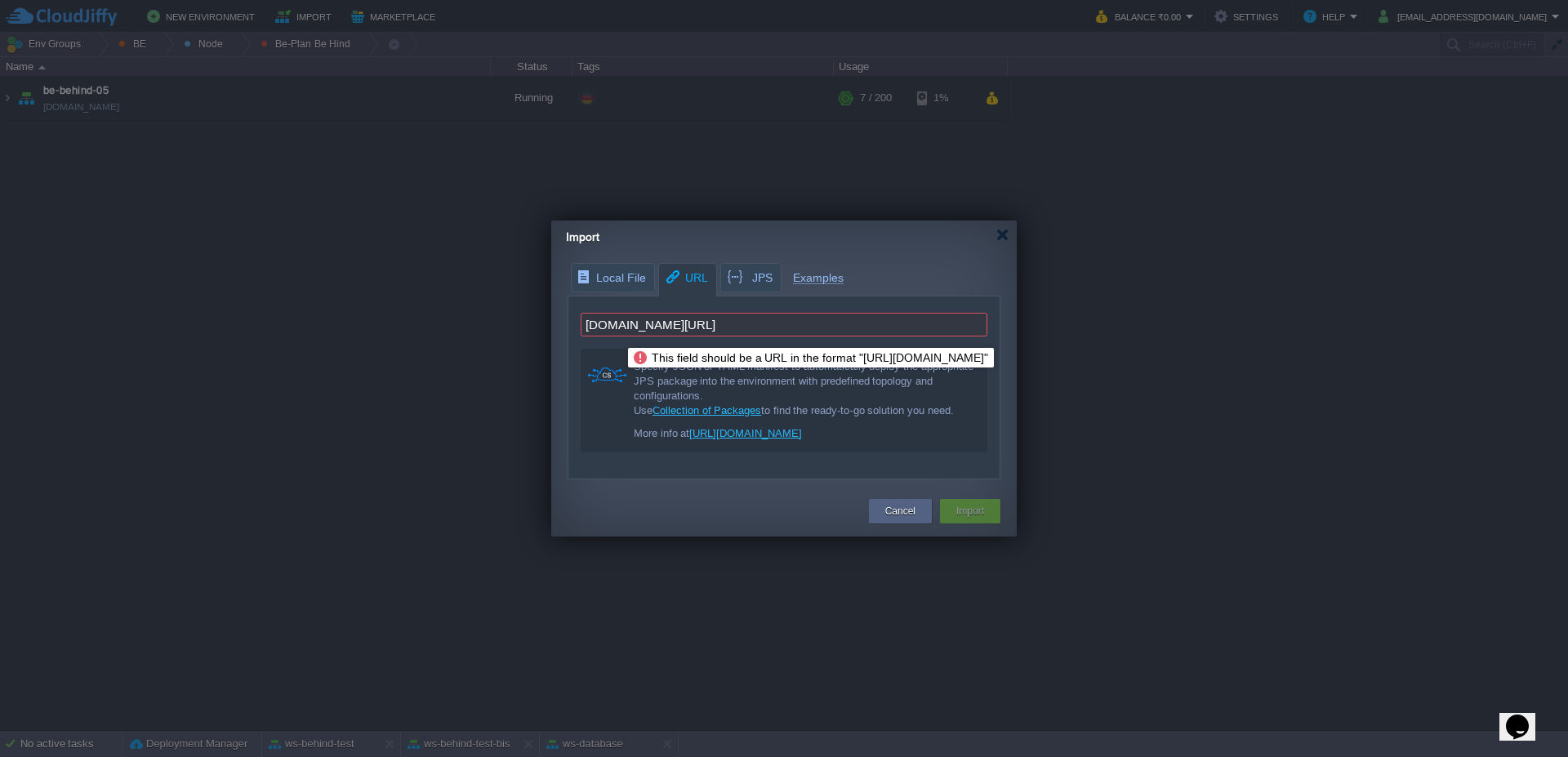
click at [584, 326] on input "[DOMAIN_NAME][URL]" at bounding box center [784, 324] width 406 height 24
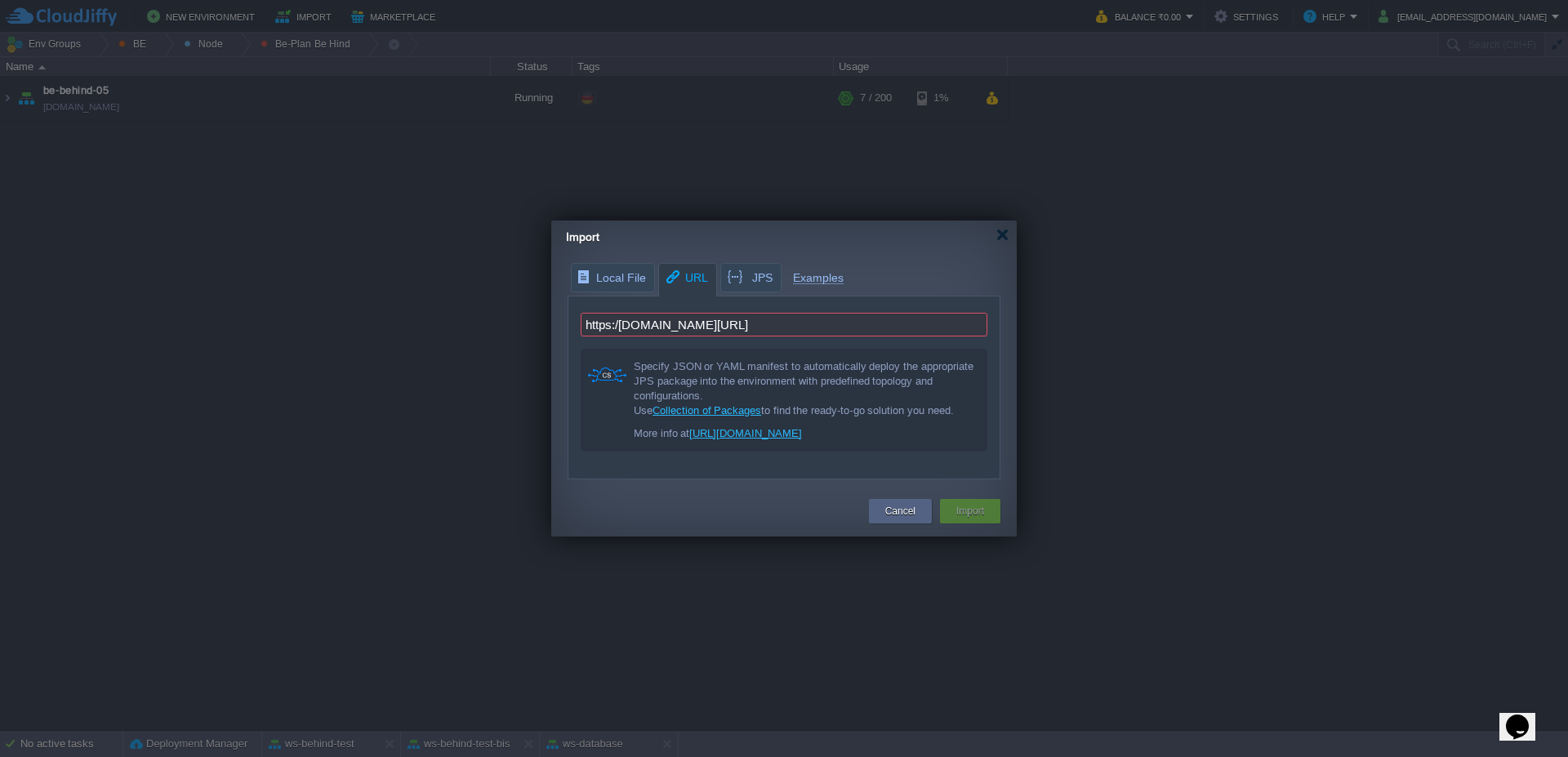
type input "[URL][DOMAIN_NAME]"
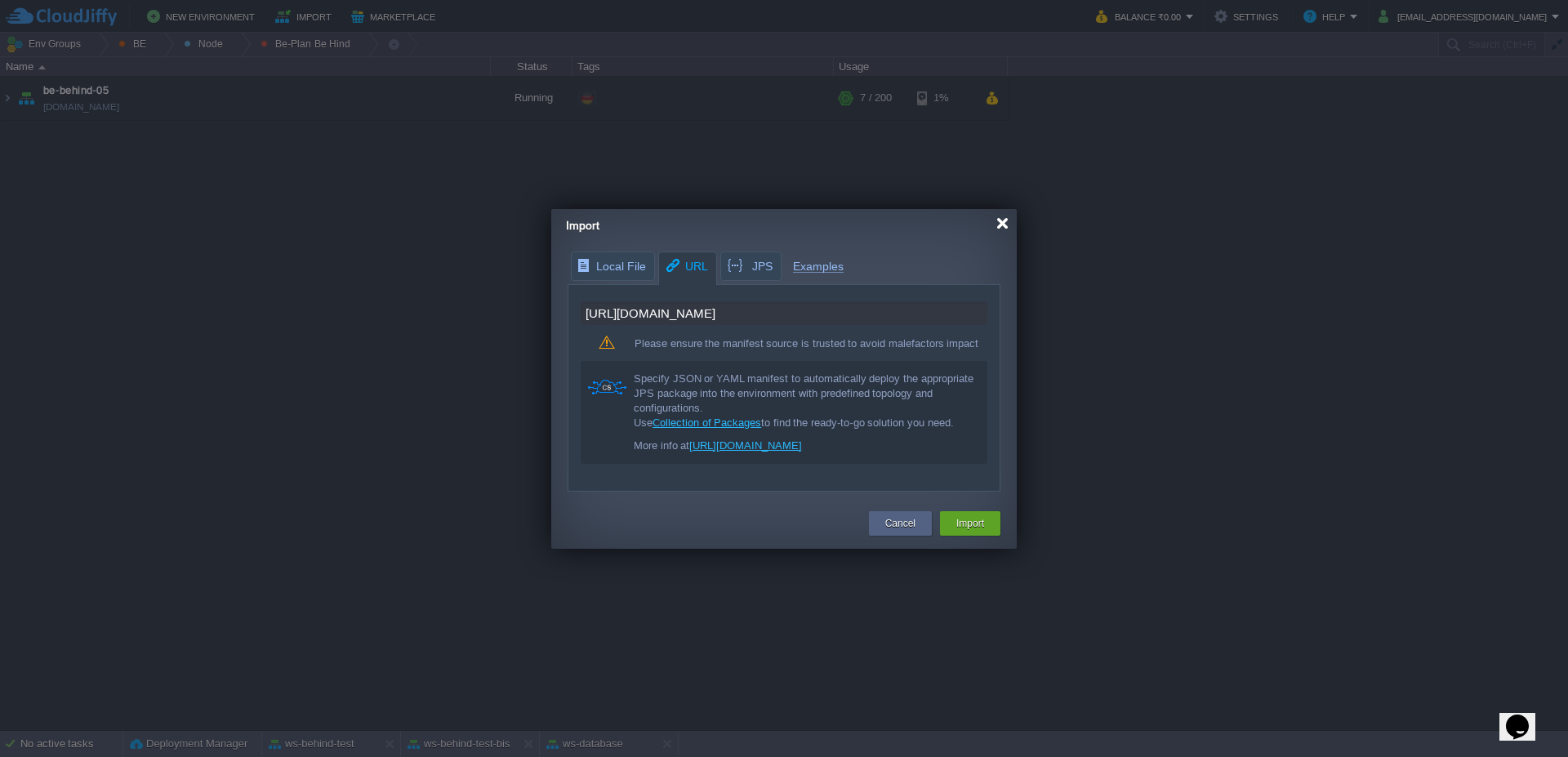
click at [1006, 224] on div at bounding box center [1002, 223] width 12 height 12
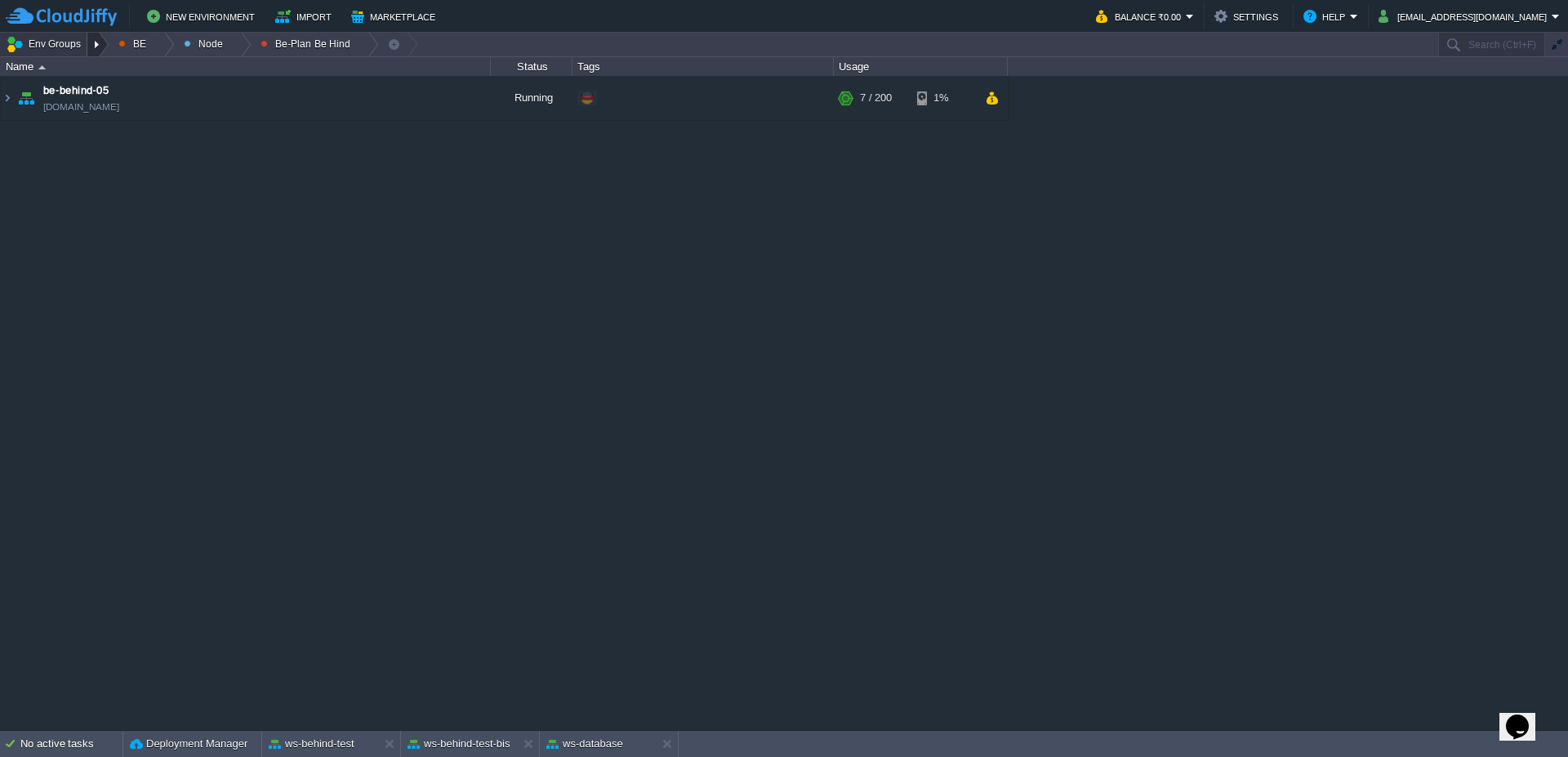
click at [99, 48] on div at bounding box center [98, 44] width 22 height 24
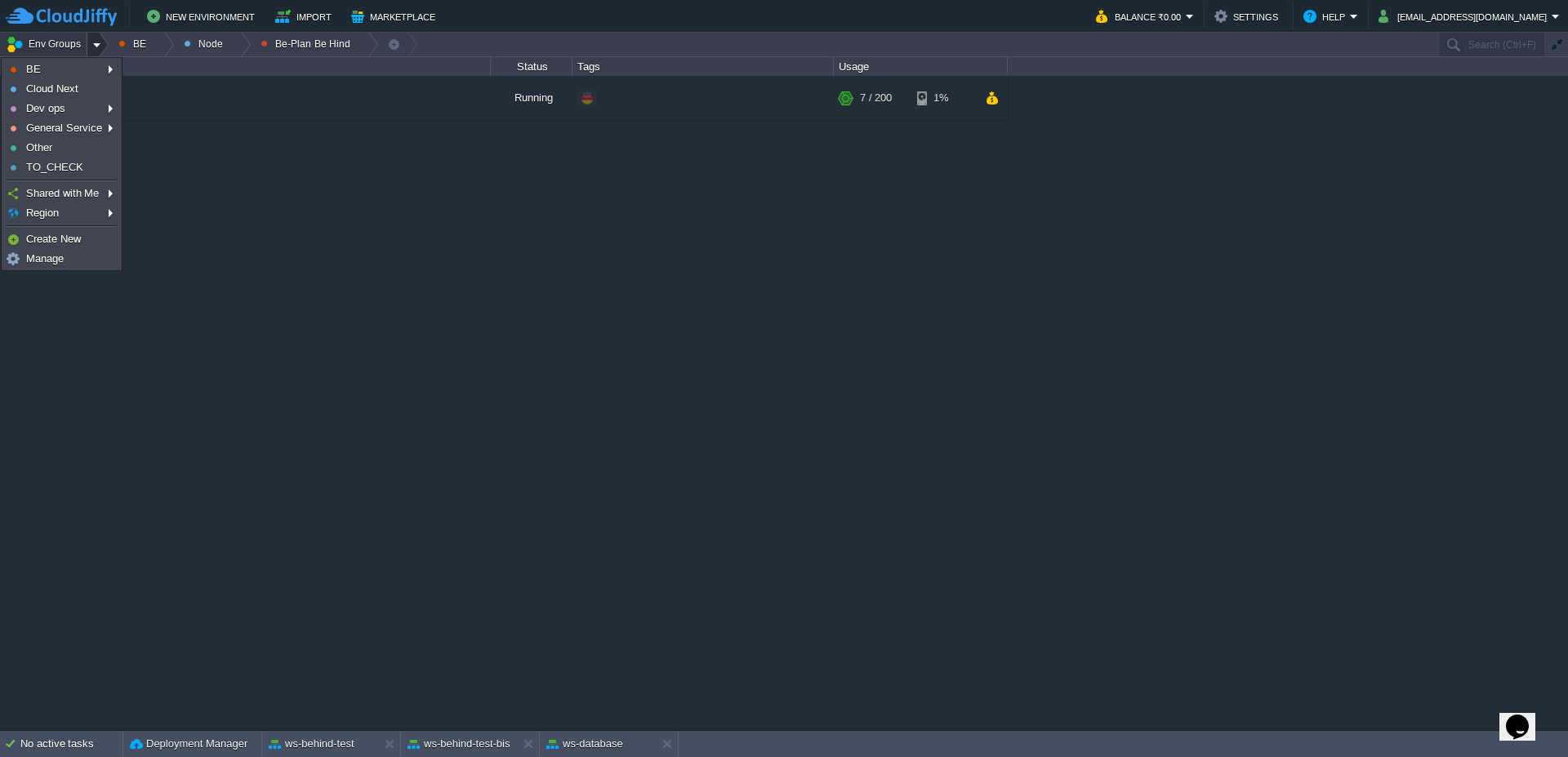
click at [99, 48] on div at bounding box center [98, 44] width 22 height 24
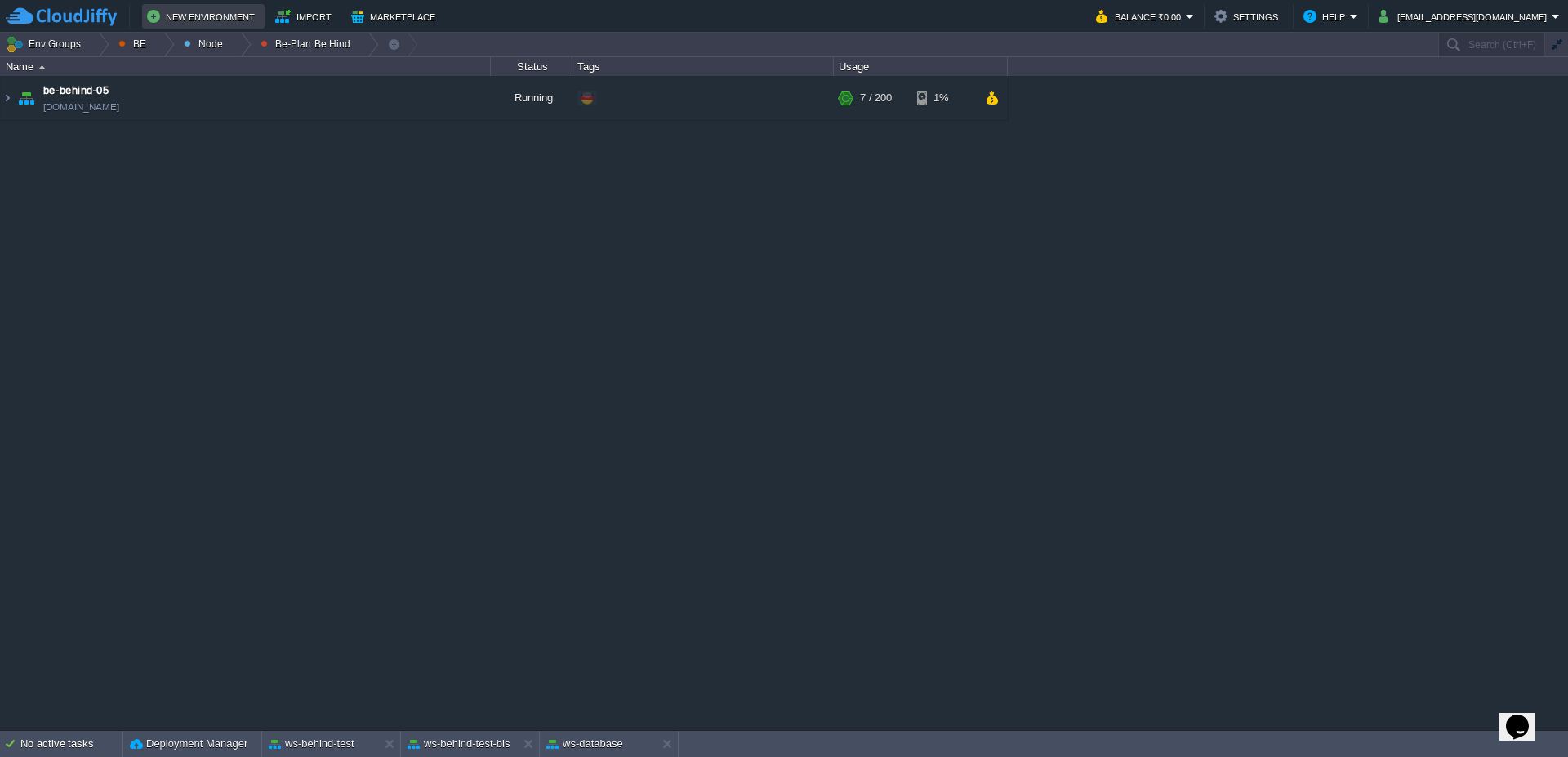
click at [223, 19] on button "New Environment" at bounding box center [203, 16] width 113 height 20
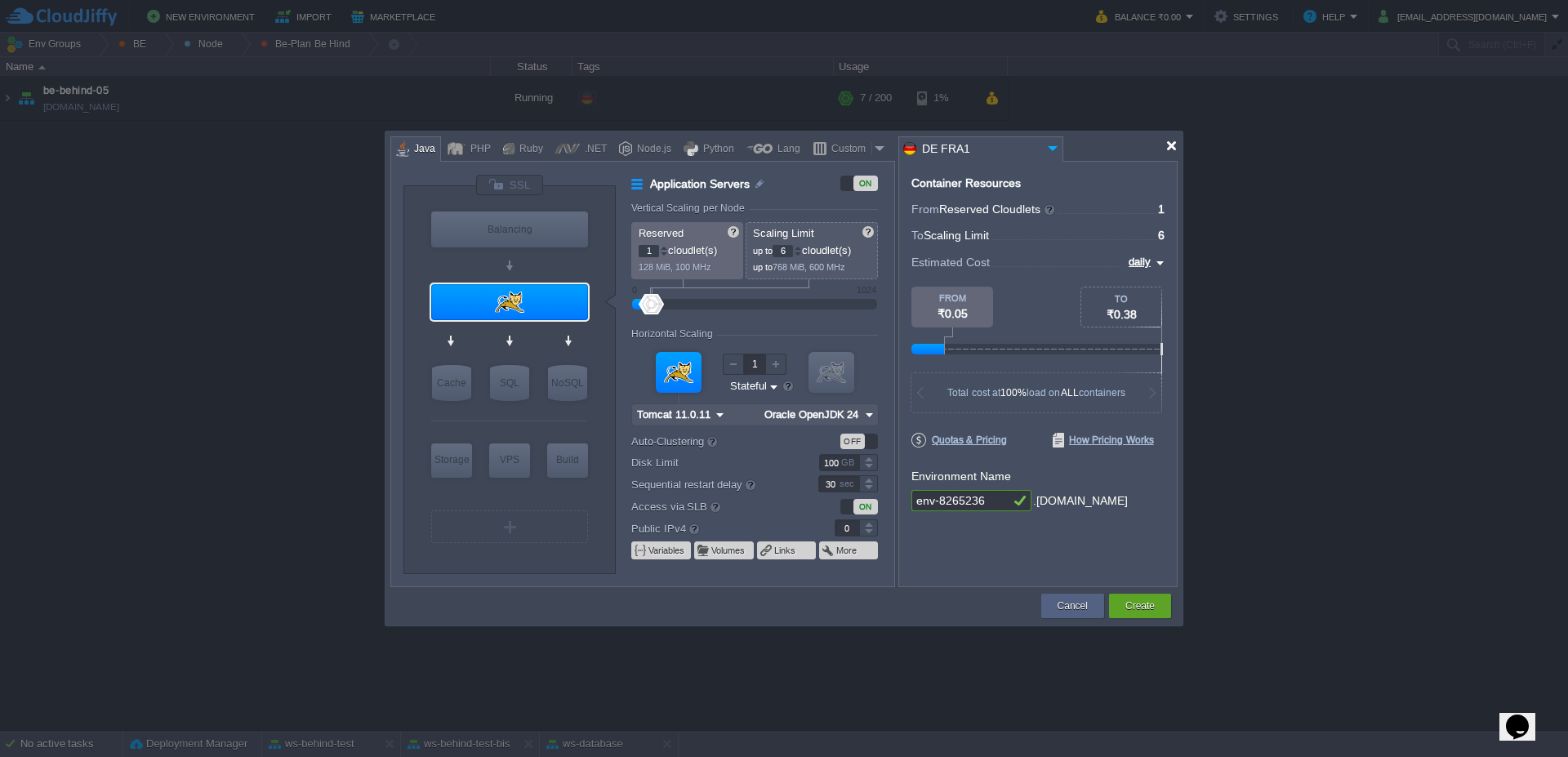
click at [1175, 147] on div at bounding box center [1171, 145] width 12 height 12
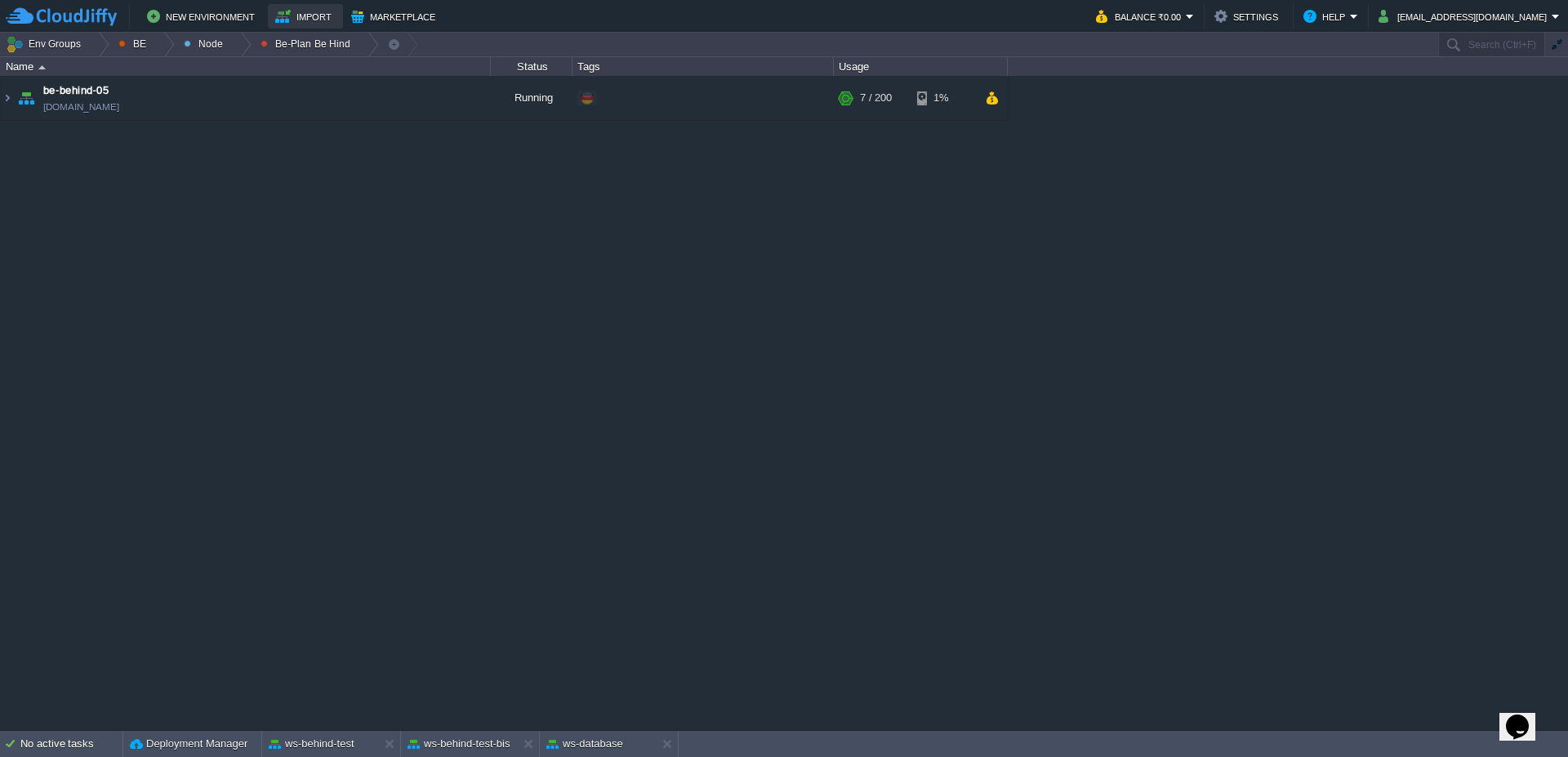
click at [305, 23] on button "Import" at bounding box center [306, 16] width 61 height 20
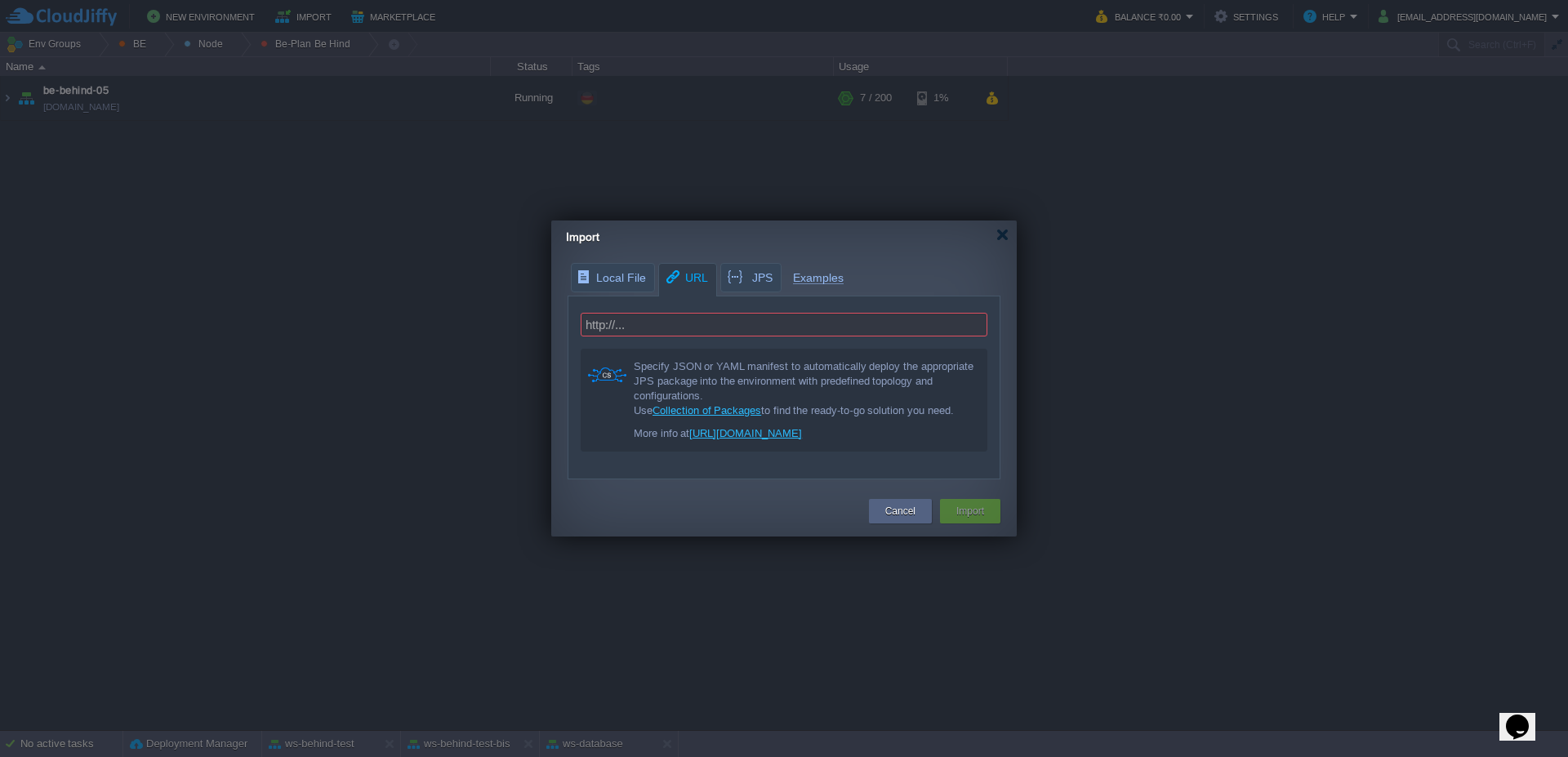
click at [305, 23] on div at bounding box center [784, 378] width 1568 height 757
click at [1006, 237] on div at bounding box center [1002, 235] width 12 height 12
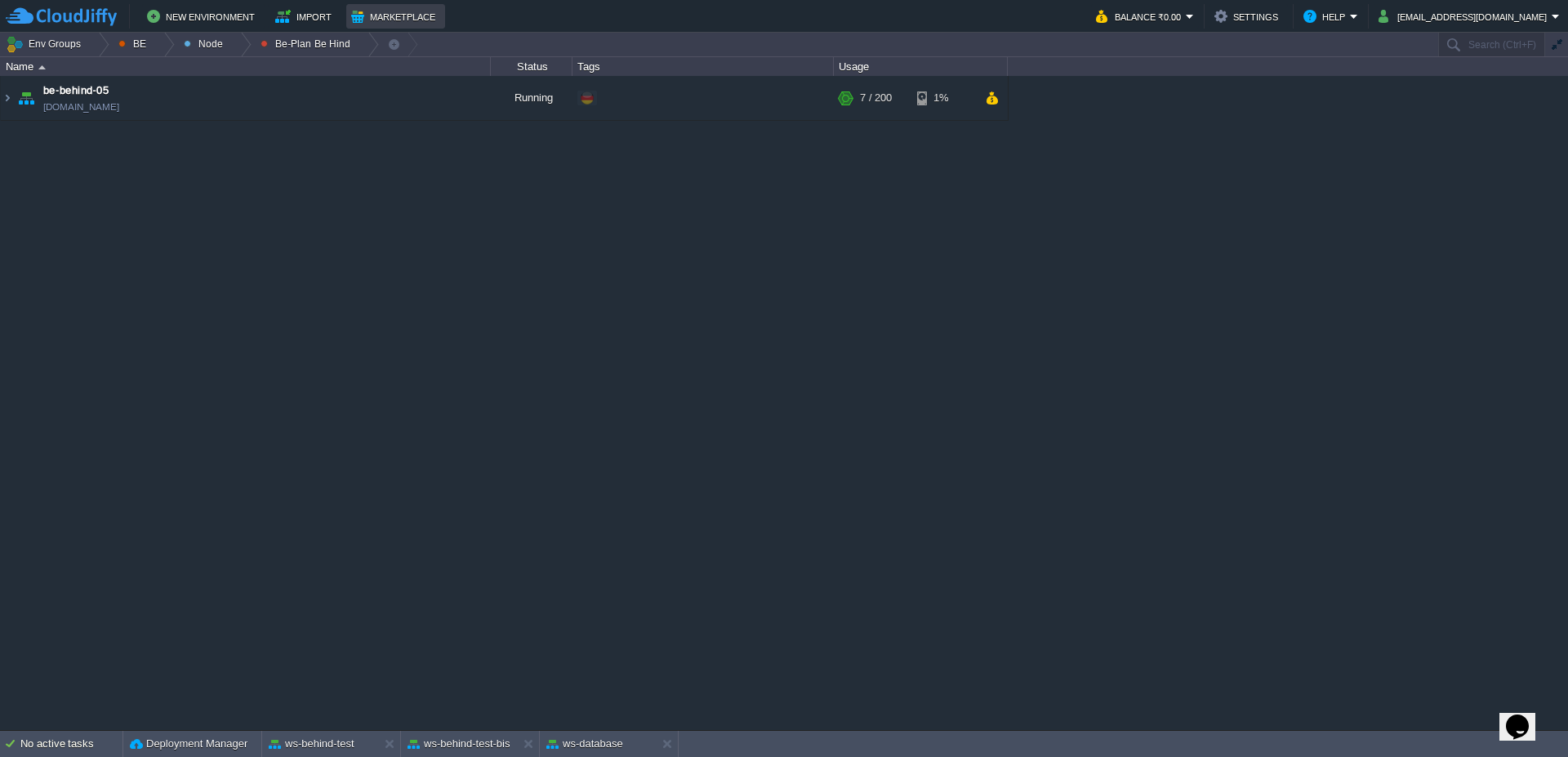
click at [368, 12] on button "Marketplace" at bounding box center [396, 16] width 89 height 20
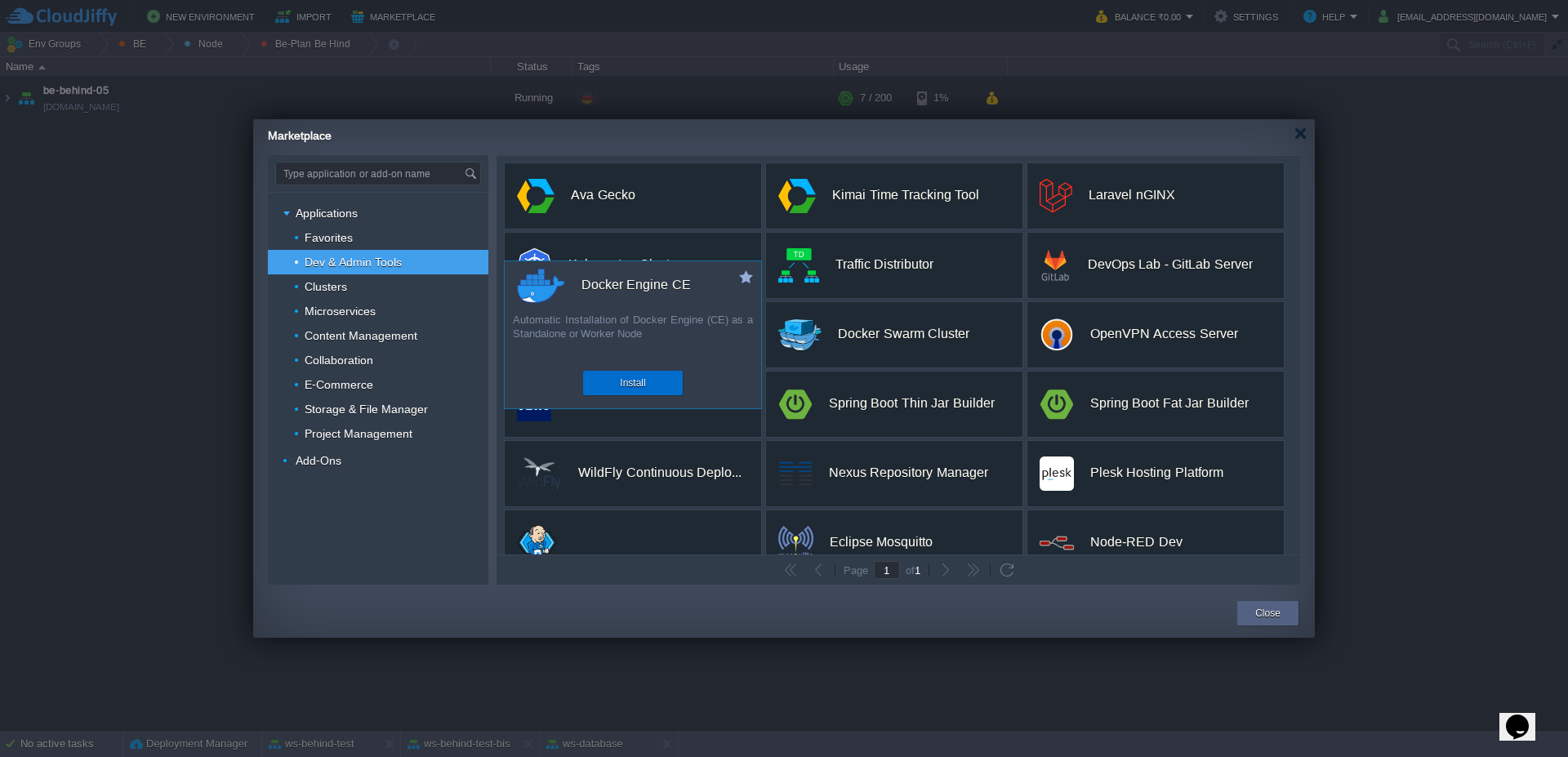
click at [631, 388] on button "Install" at bounding box center [633, 383] width 26 height 16
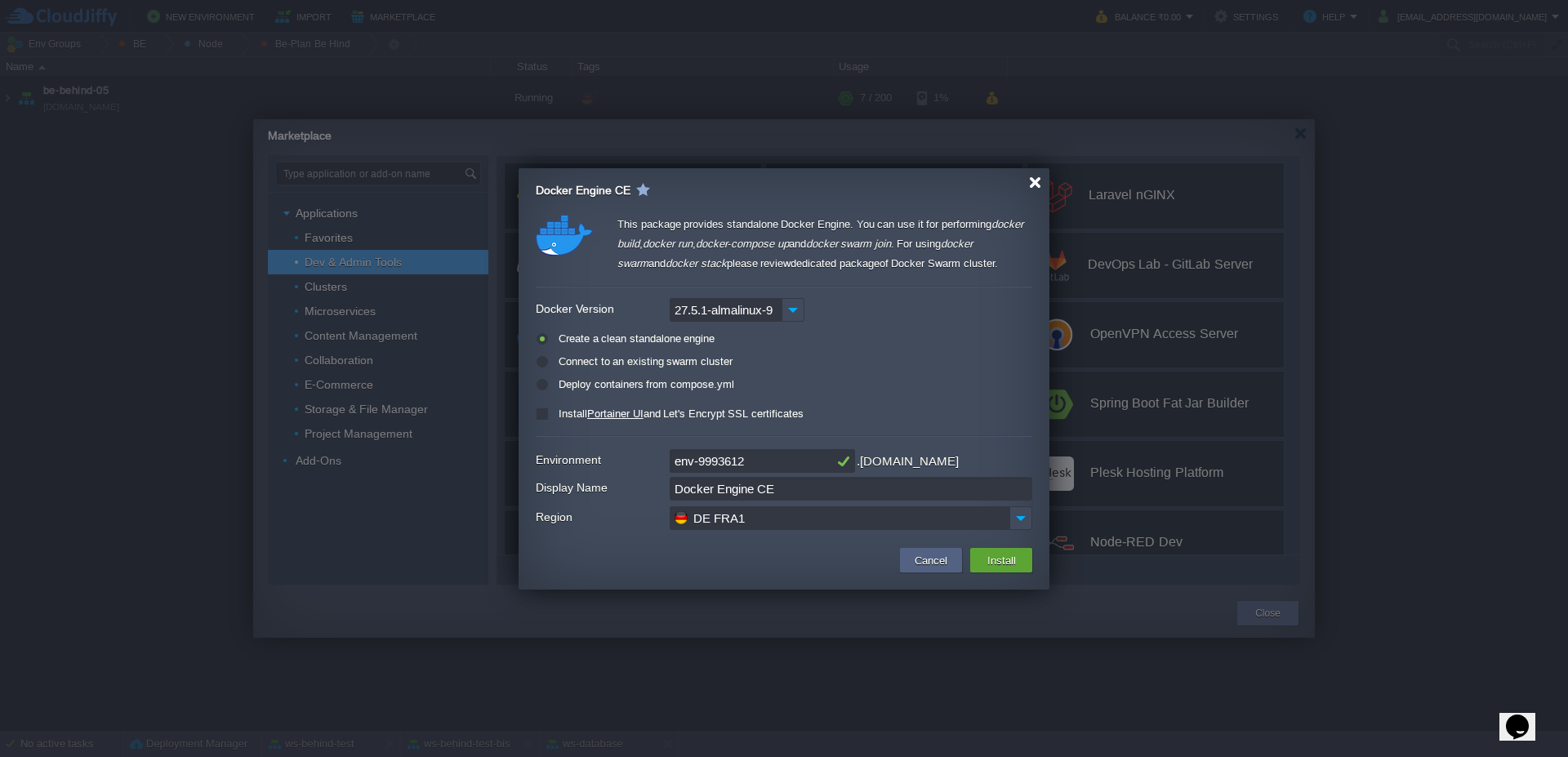
click at [1040, 182] on div at bounding box center [1034, 182] width 12 height 12
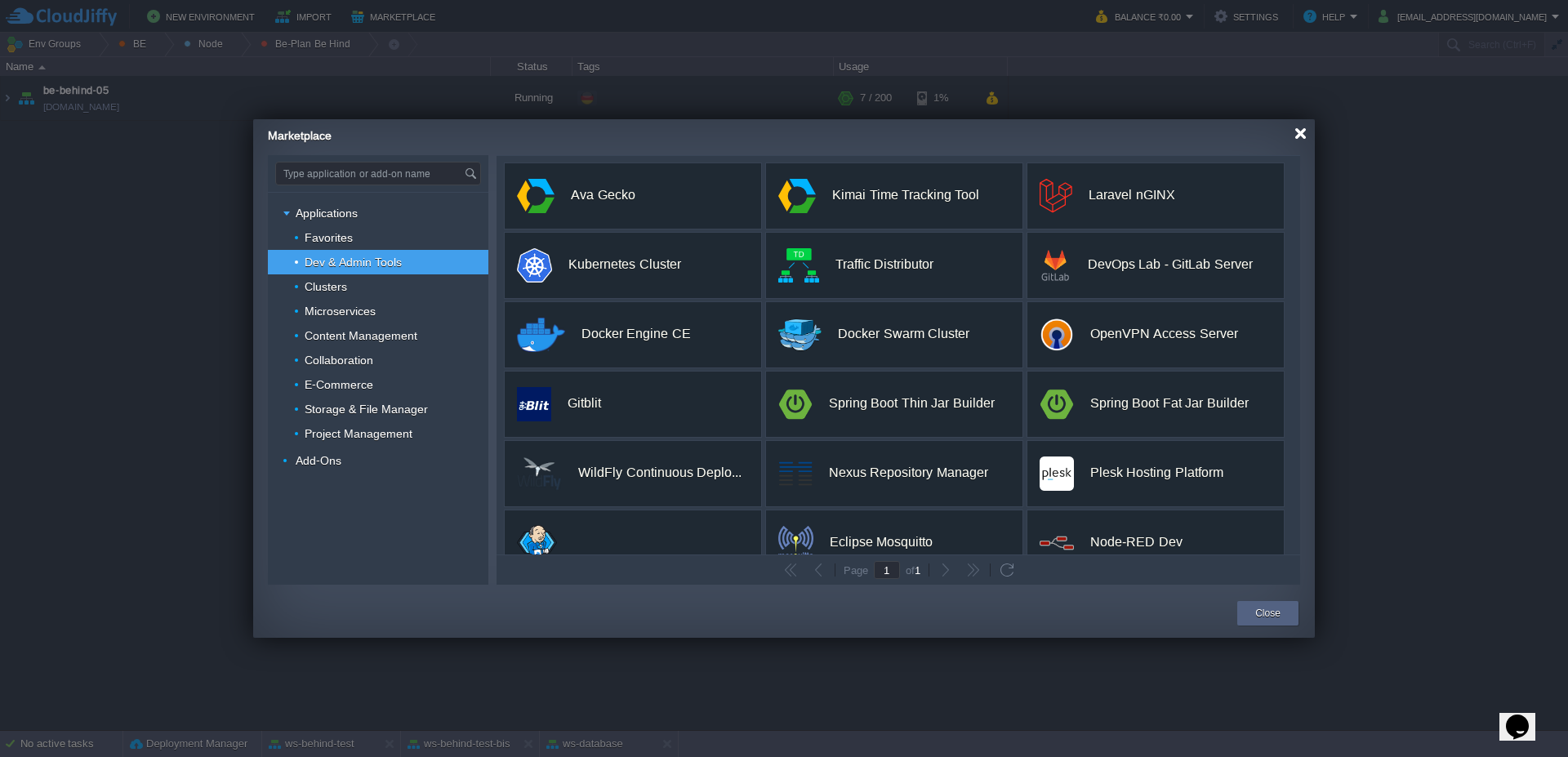
click at [1298, 131] on div at bounding box center [1300, 133] width 12 height 12
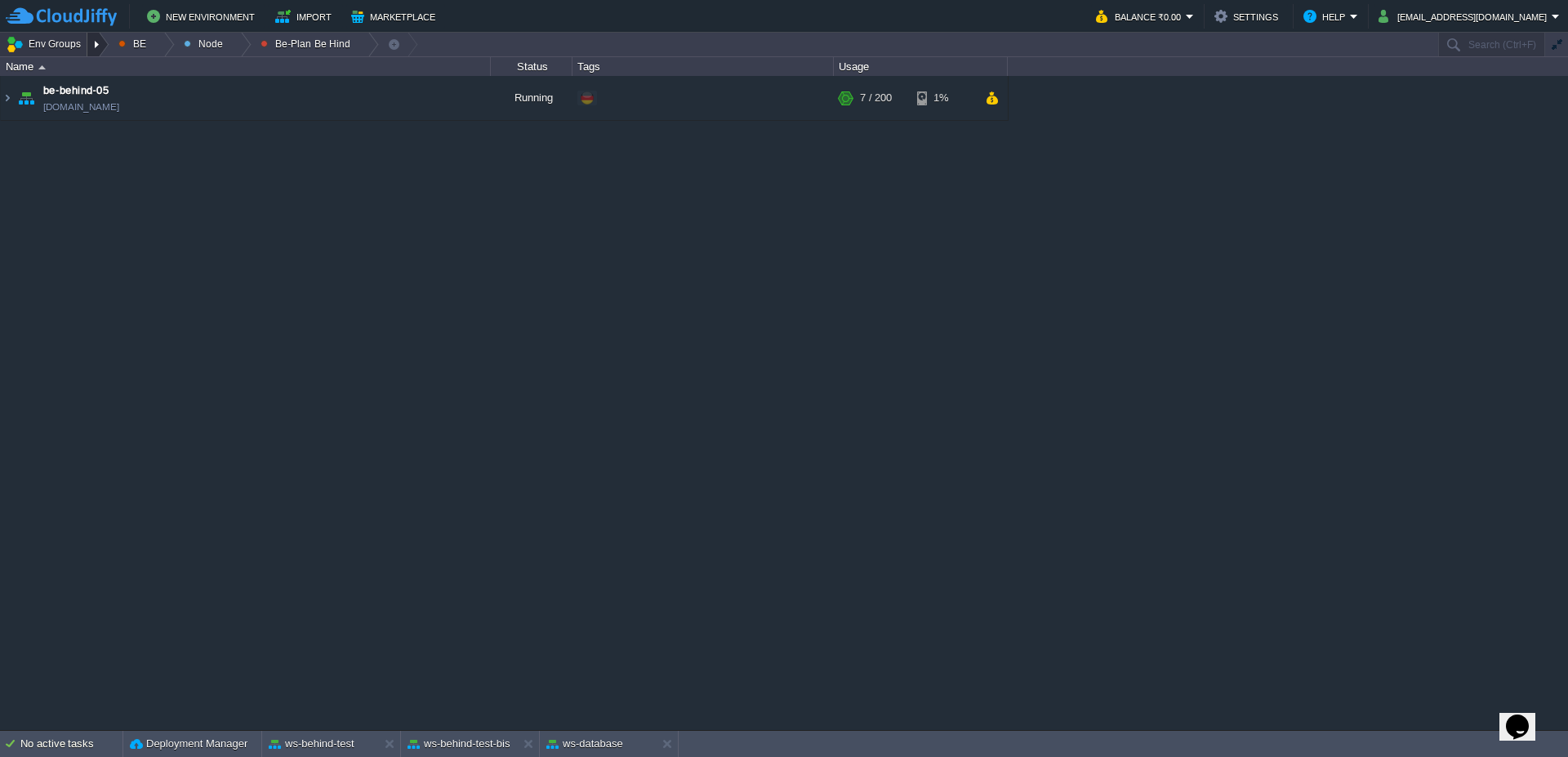
click at [104, 51] on div at bounding box center [98, 44] width 22 height 24
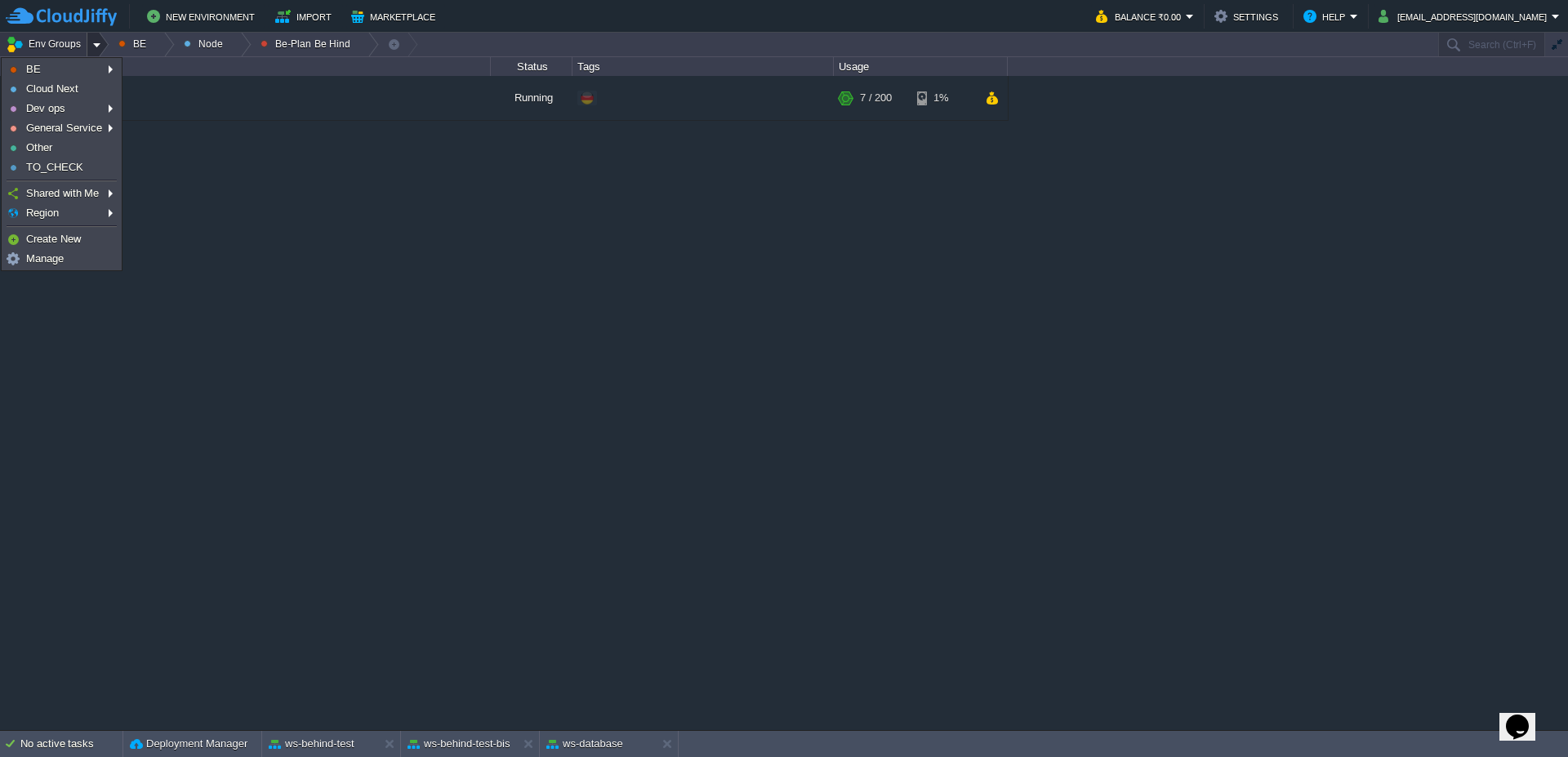
click at [104, 51] on div at bounding box center [98, 44] width 22 height 24
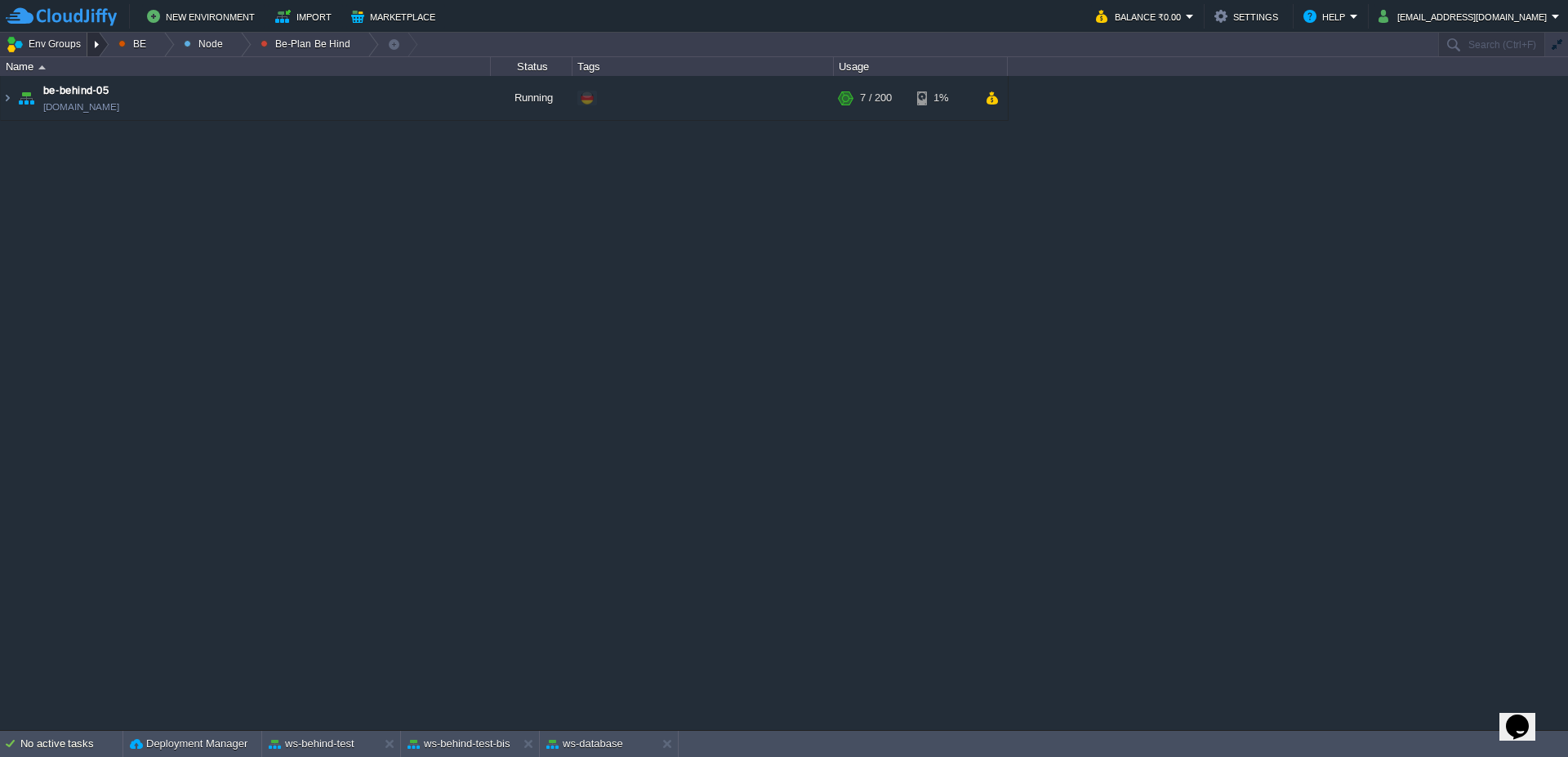
click at [104, 51] on div at bounding box center [98, 44] width 22 height 24
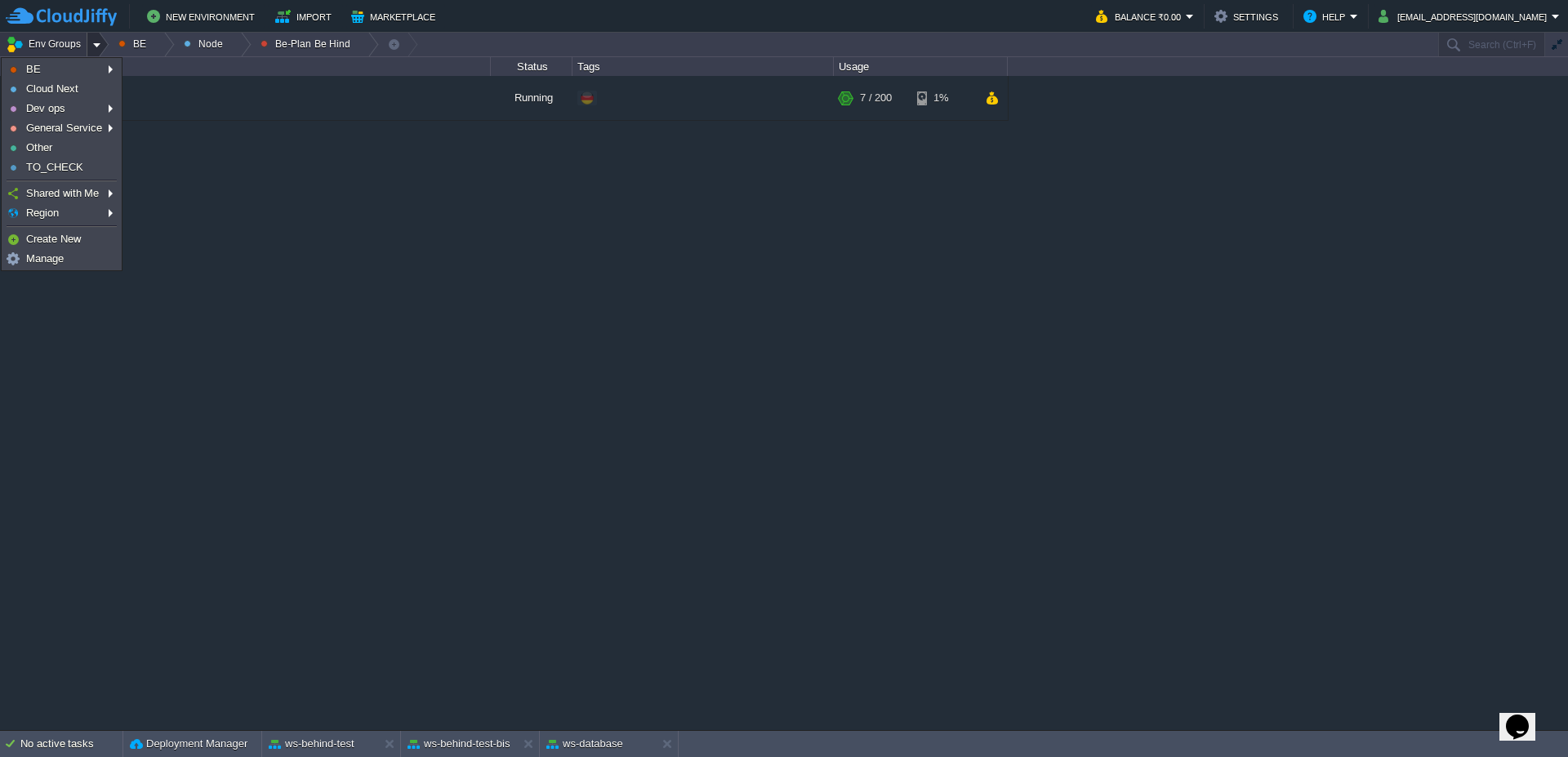
click at [104, 51] on div at bounding box center [98, 44] width 22 height 24
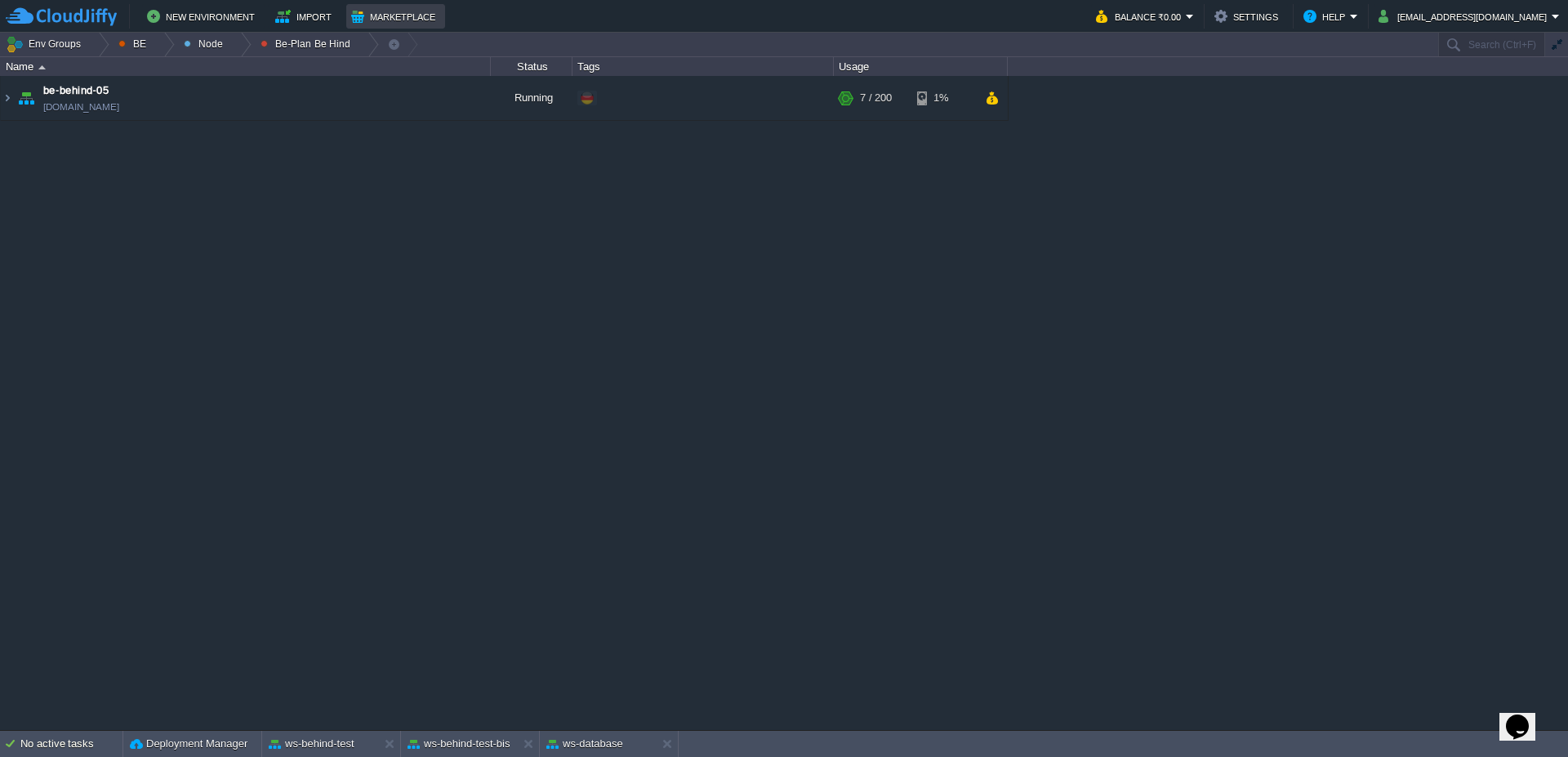
click at [382, 12] on button "Marketplace" at bounding box center [396, 16] width 89 height 20
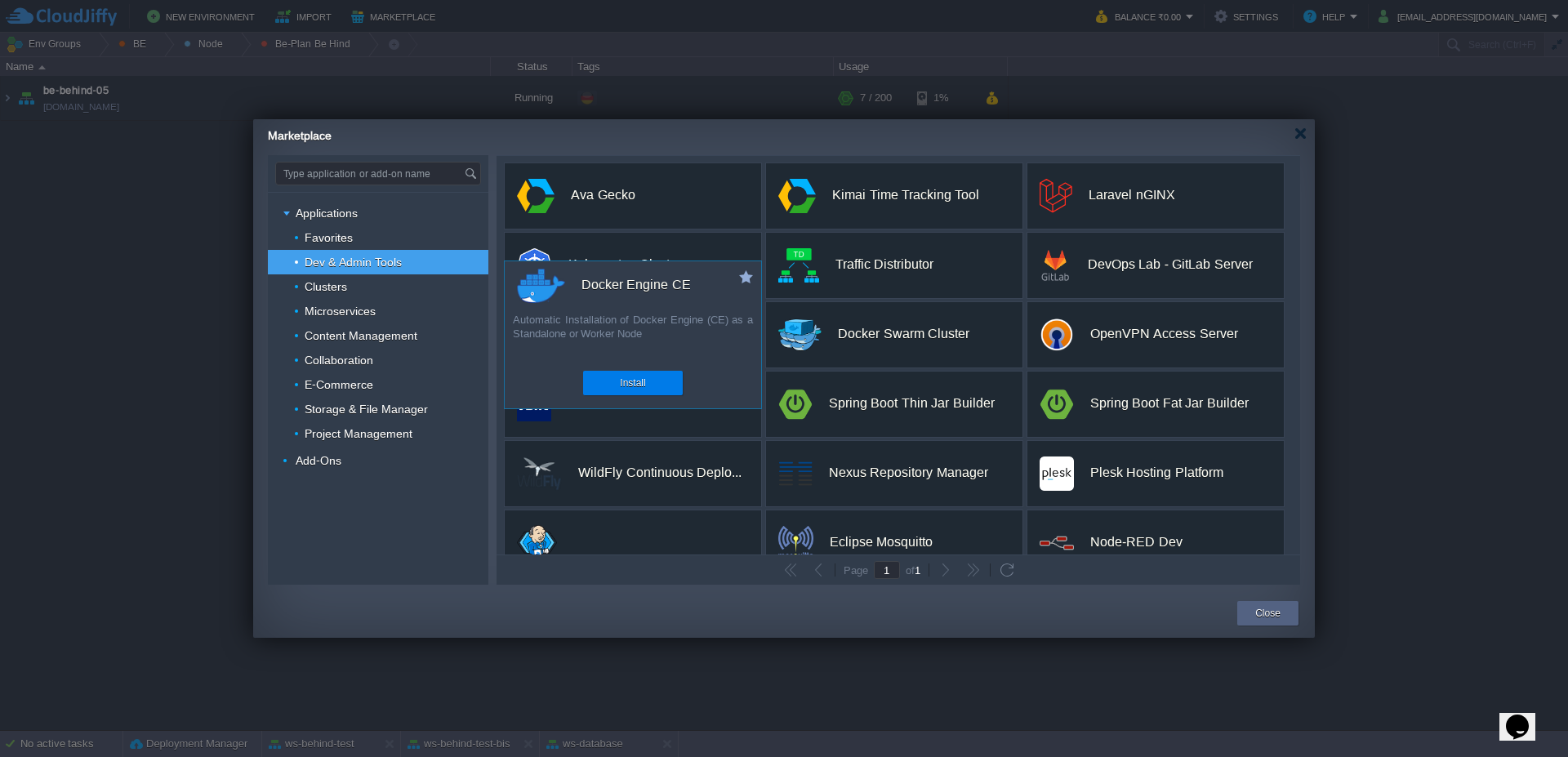
click at [592, 331] on div "Automatic Installation of Docker Engine (CE) as a Standalone or Worker Node" at bounding box center [633, 335] width 256 height 46
click at [611, 385] on div "Install" at bounding box center [633, 383] width 75 height 25
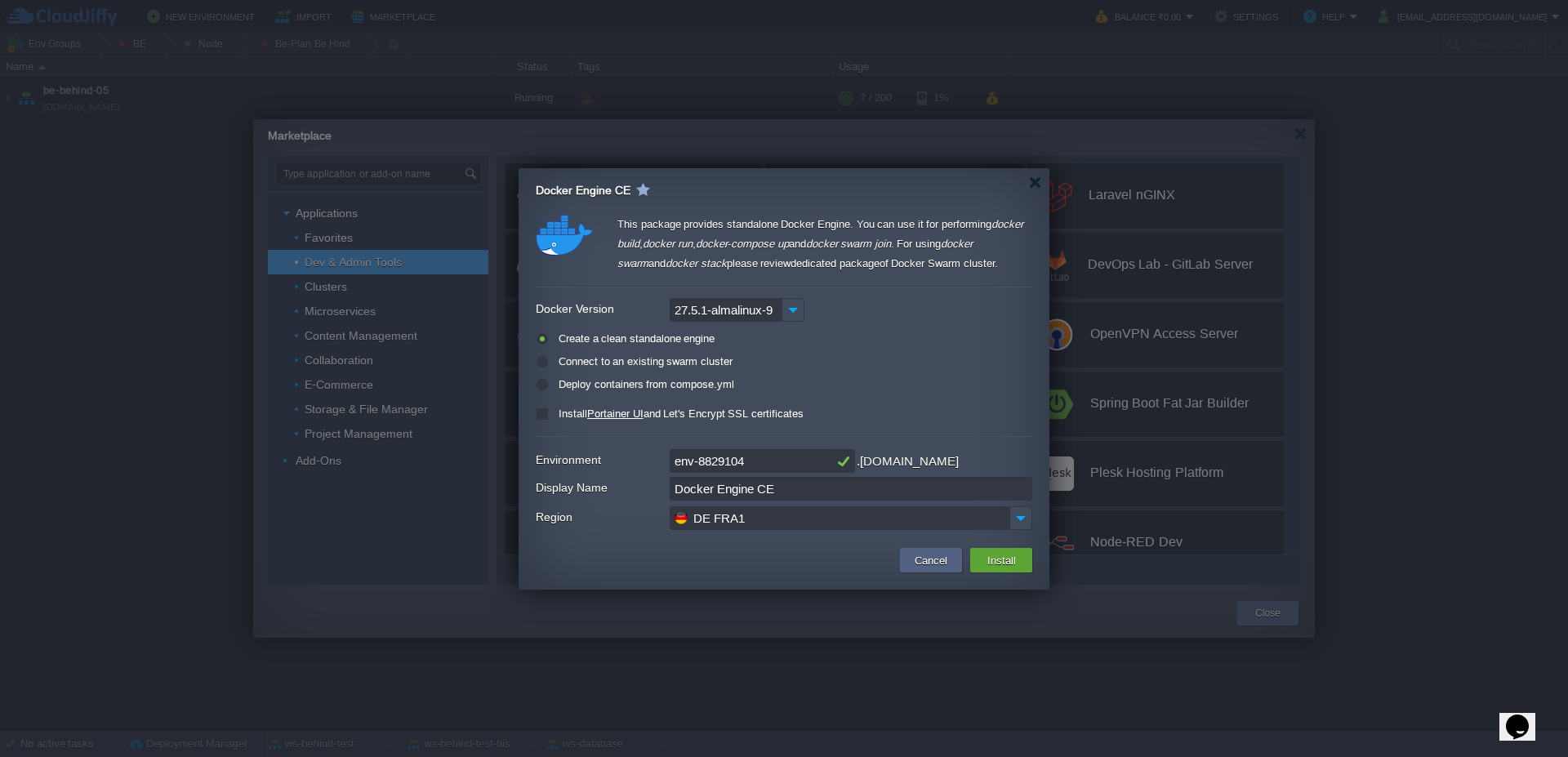
drag, startPoint x: 790, startPoint y: 463, endPoint x: 637, endPoint y: 431, distance: 156.3
click at [637, 431] on div "This package provides standalone Docker Engine. You can use it for performing d…" at bounding box center [784, 373] width 497 height 318
type input "v"
type input "beopenai"
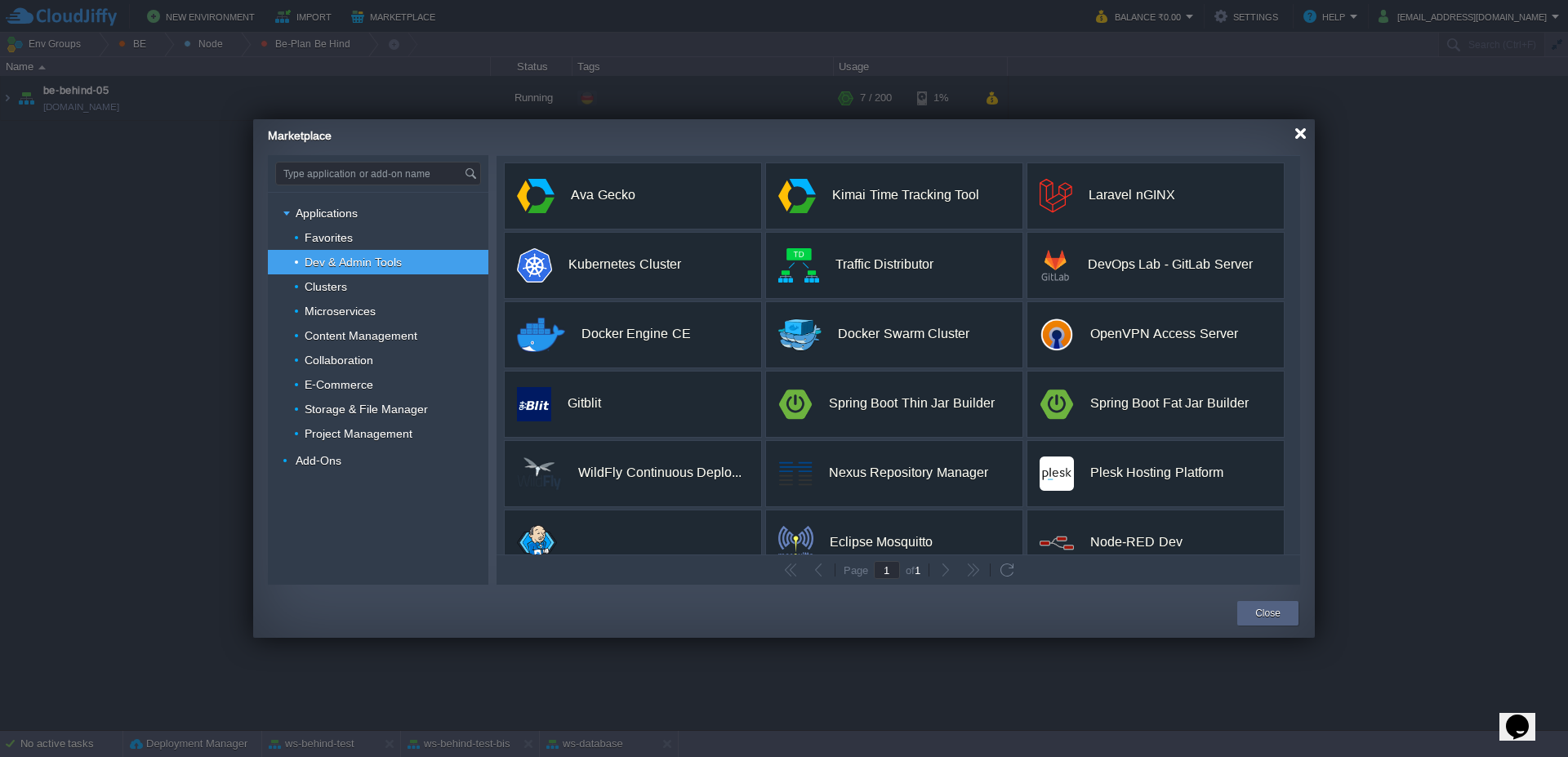
click at [1297, 137] on div at bounding box center [1300, 133] width 12 height 12
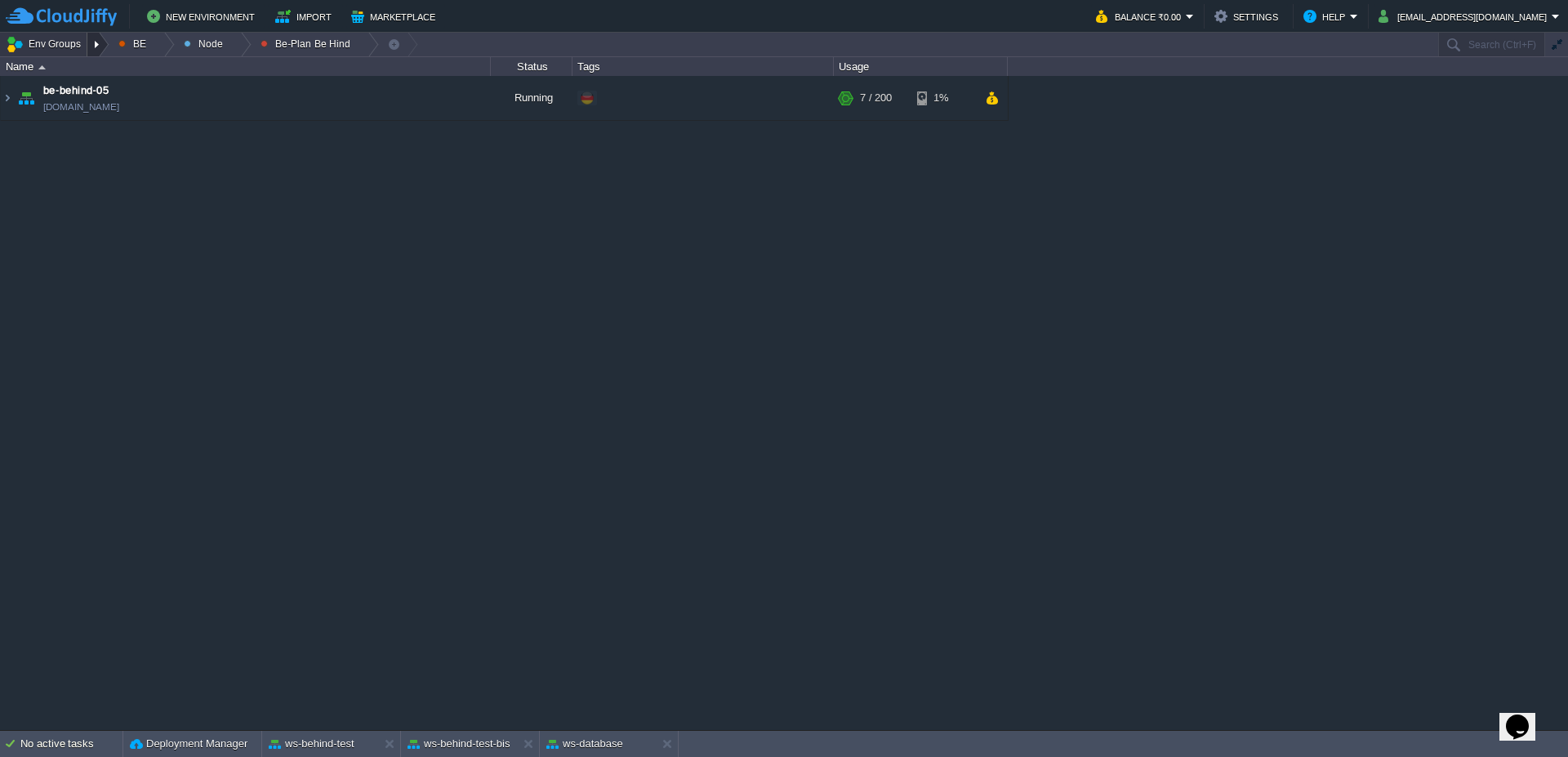
click at [90, 49] on div at bounding box center [98, 44] width 22 height 24
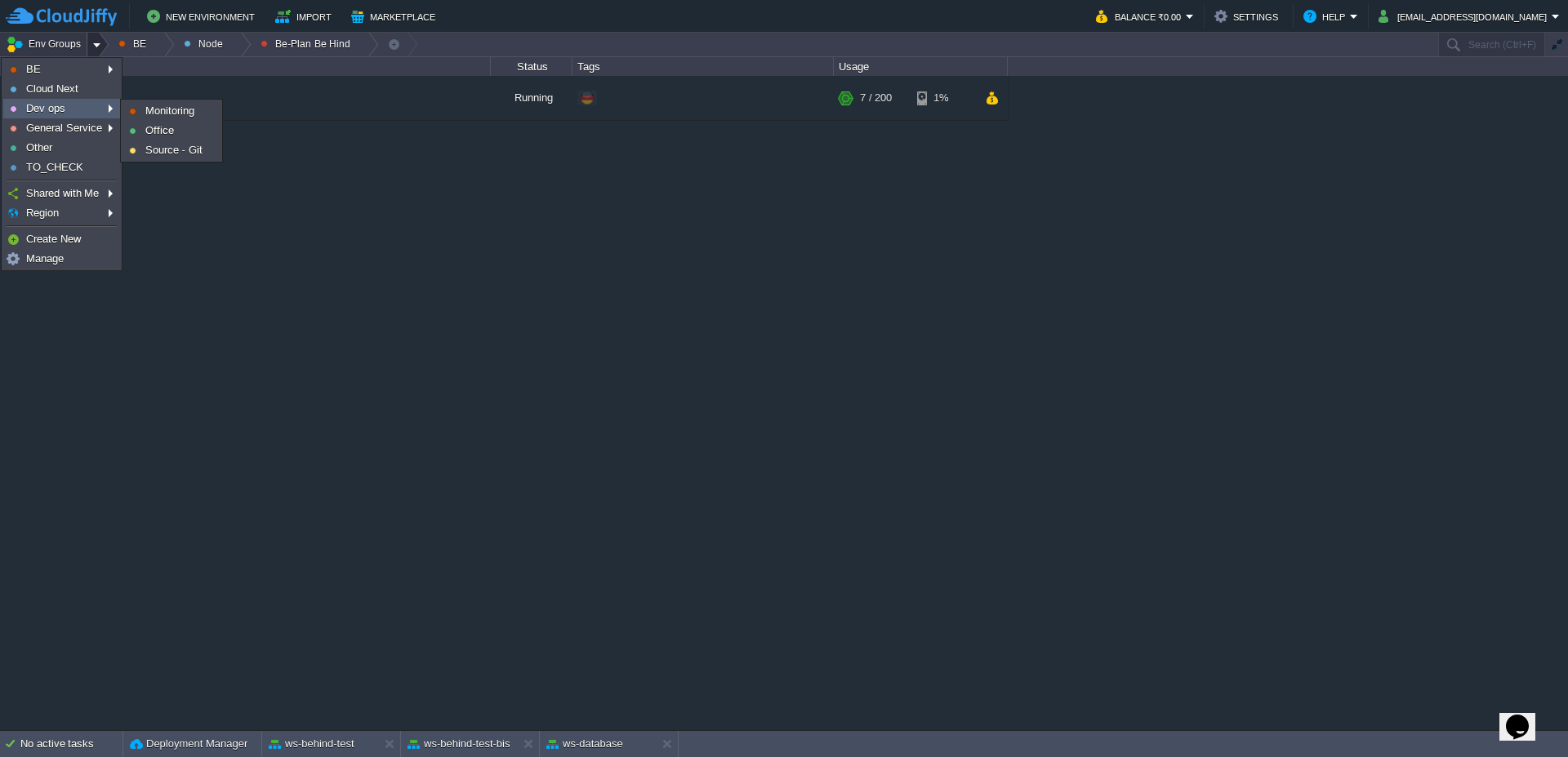
click at [109, 106] on link "Dev ops" at bounding box center [61, 108] width 115 height 18
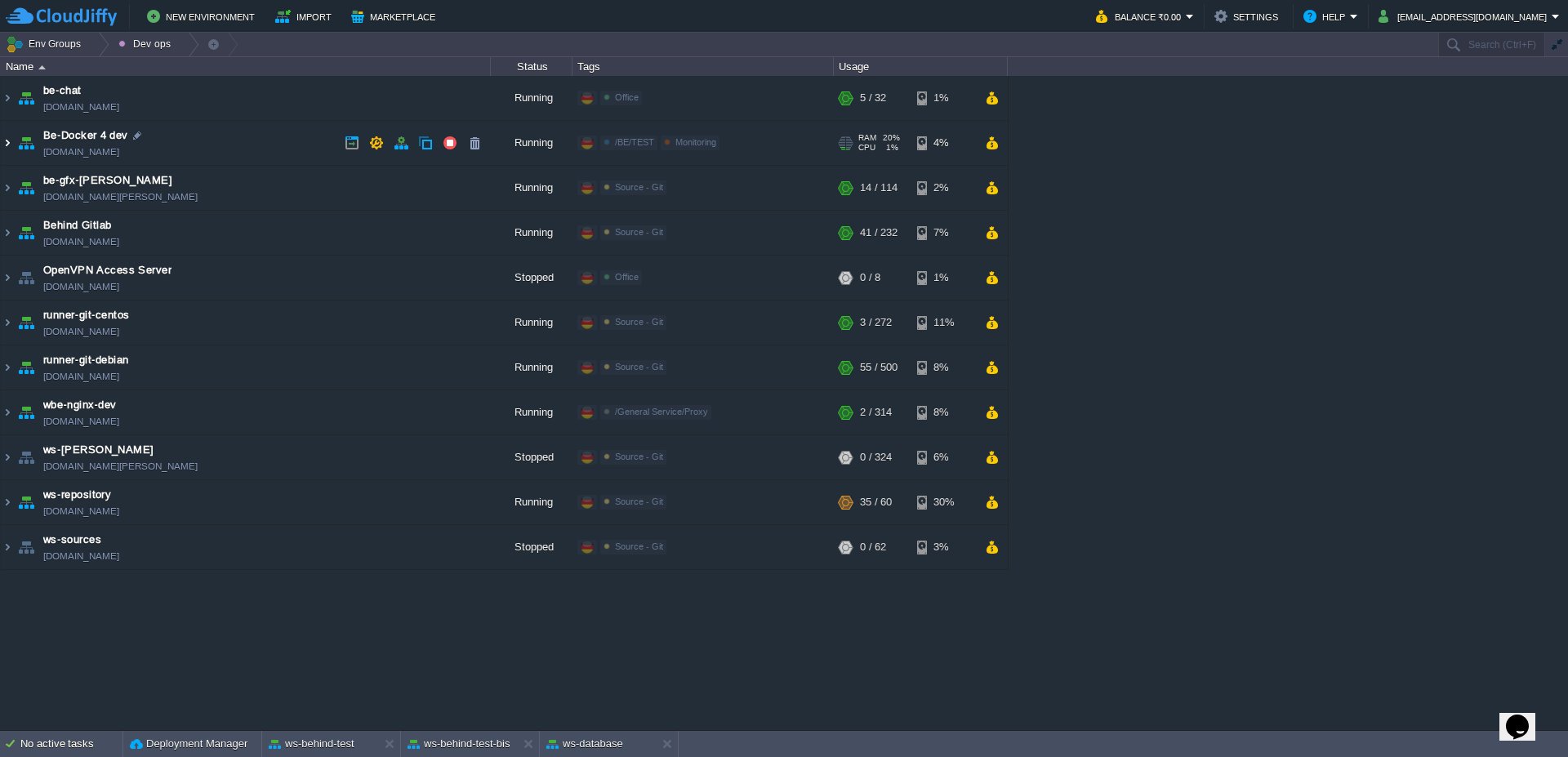
click at [6, 152] on img at bounding box center [8, 142] width 13 height 44
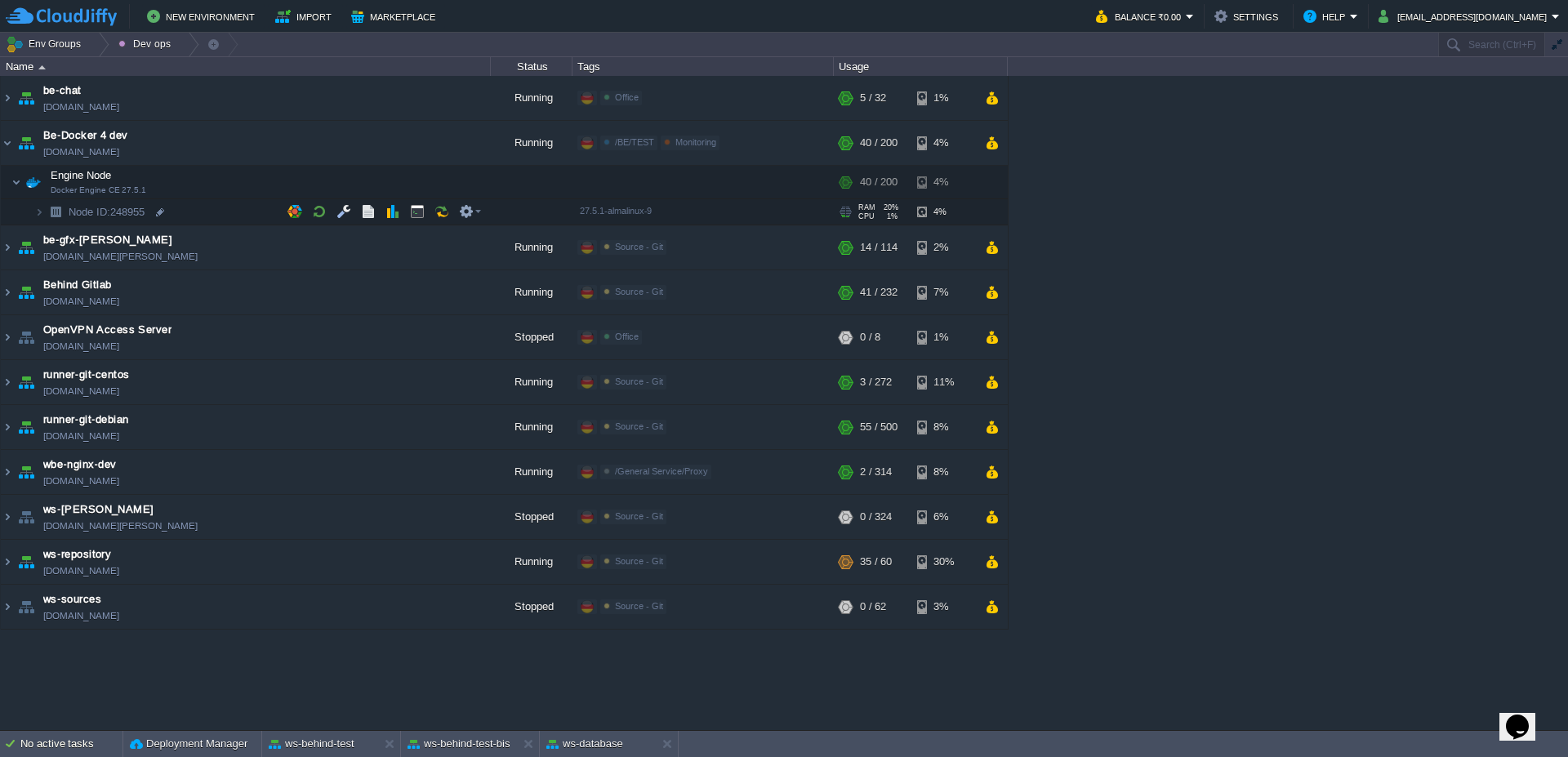
click at [32, 215] on span at bounding box center [17, 212] width 33 height 12
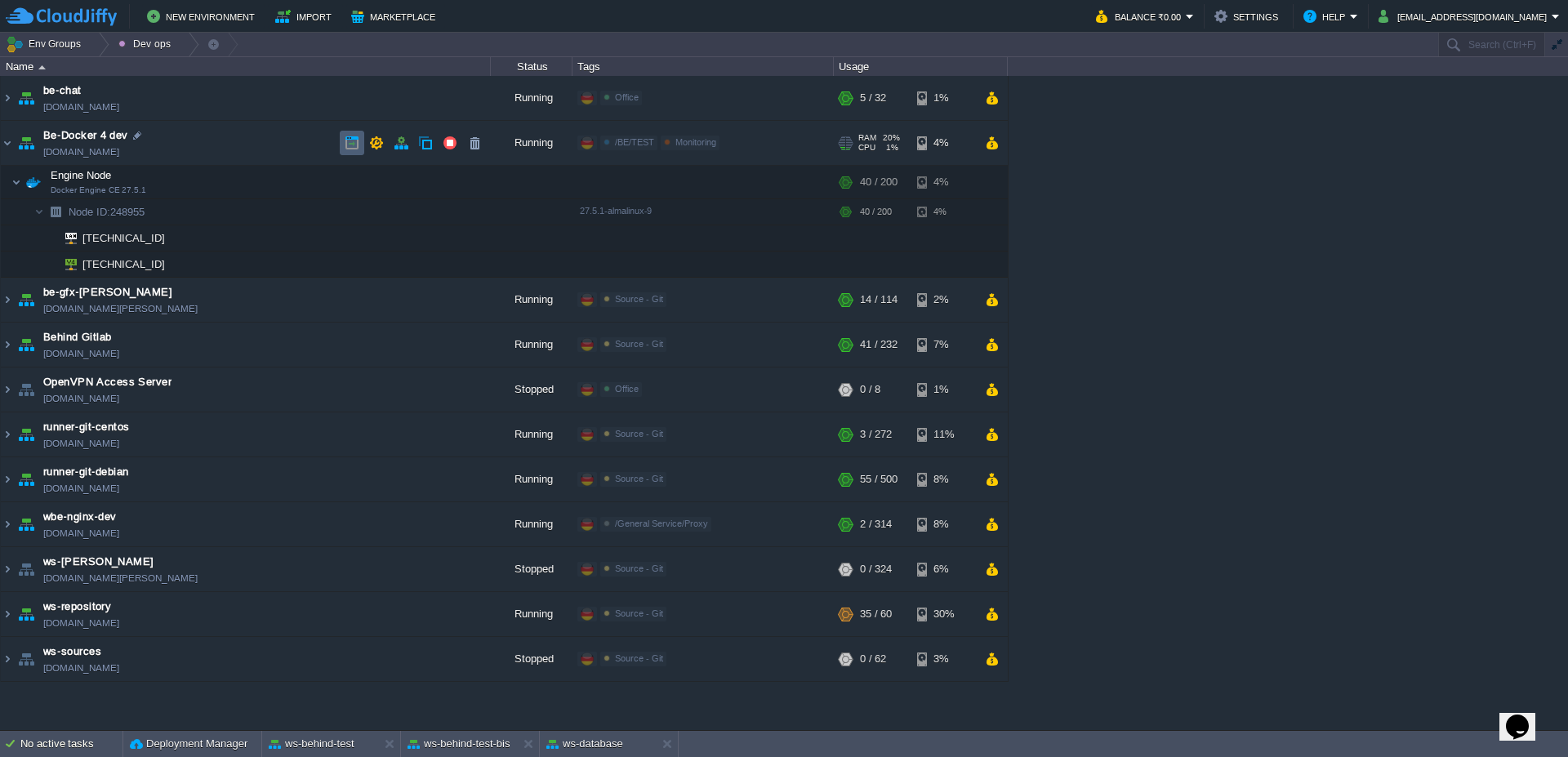
click at [342, 142] on td at bounding box center [352, 143] width 25 height 25
click at [47, 215] on img at bounding box center [55, 212] width 23 height 26
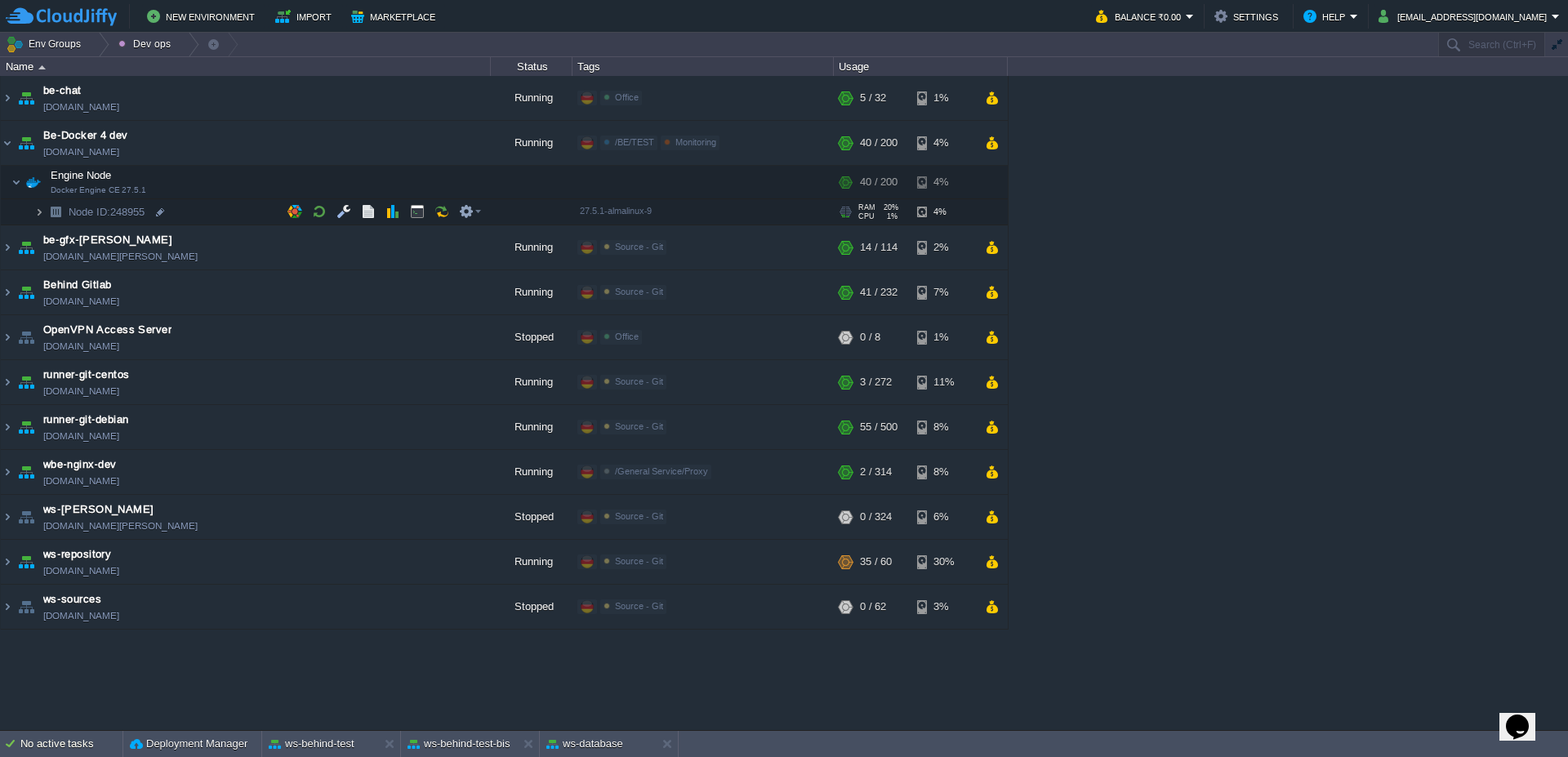
click at [36, 211] on img at bounding box center [39, 212] width 9 height 26
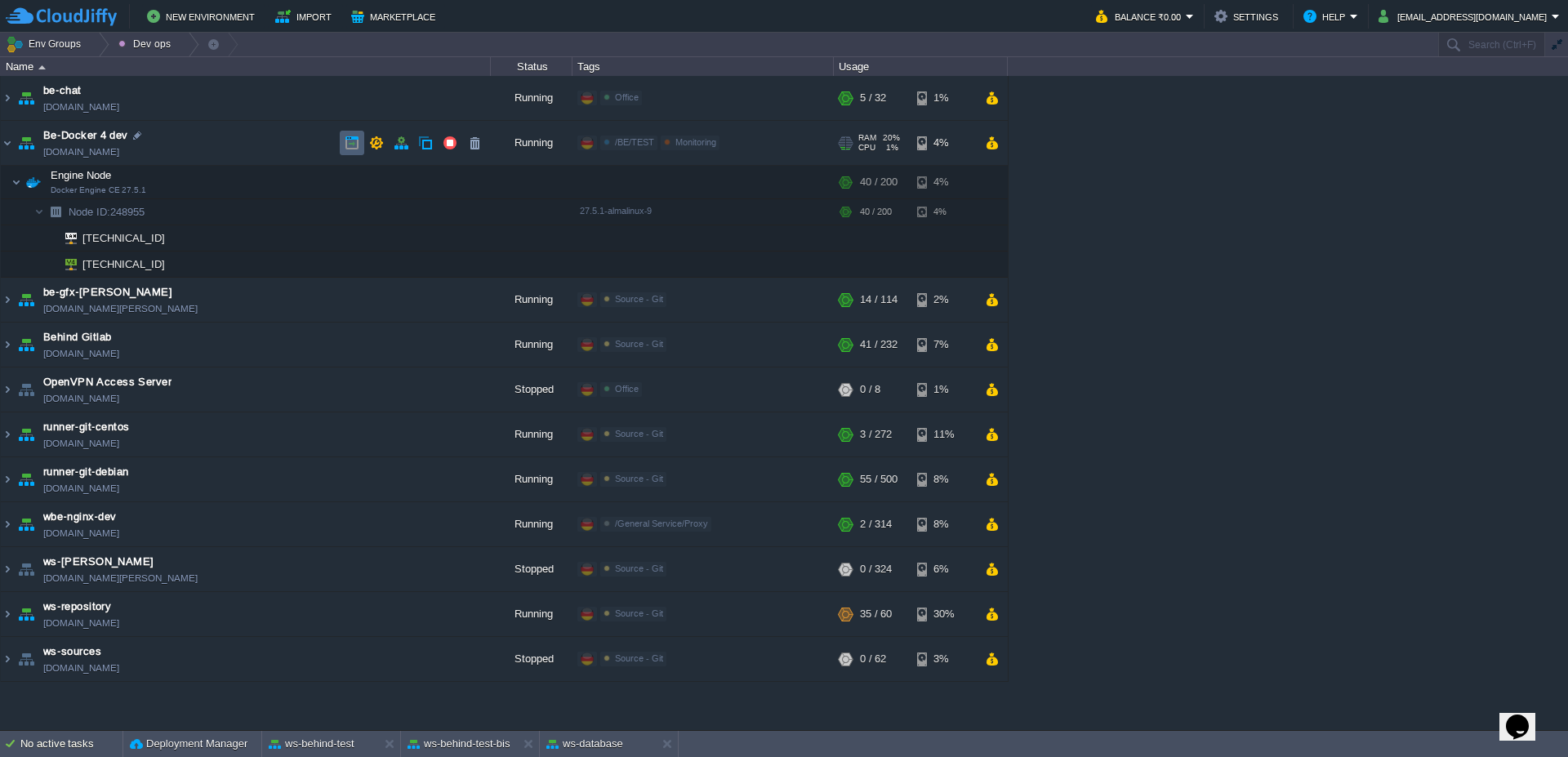
click at [341, 144] on td at bounding box center [352, 143] width 25 height 25
click at [7, 154] on img at bounding box center [8, 142] width 13 height 44
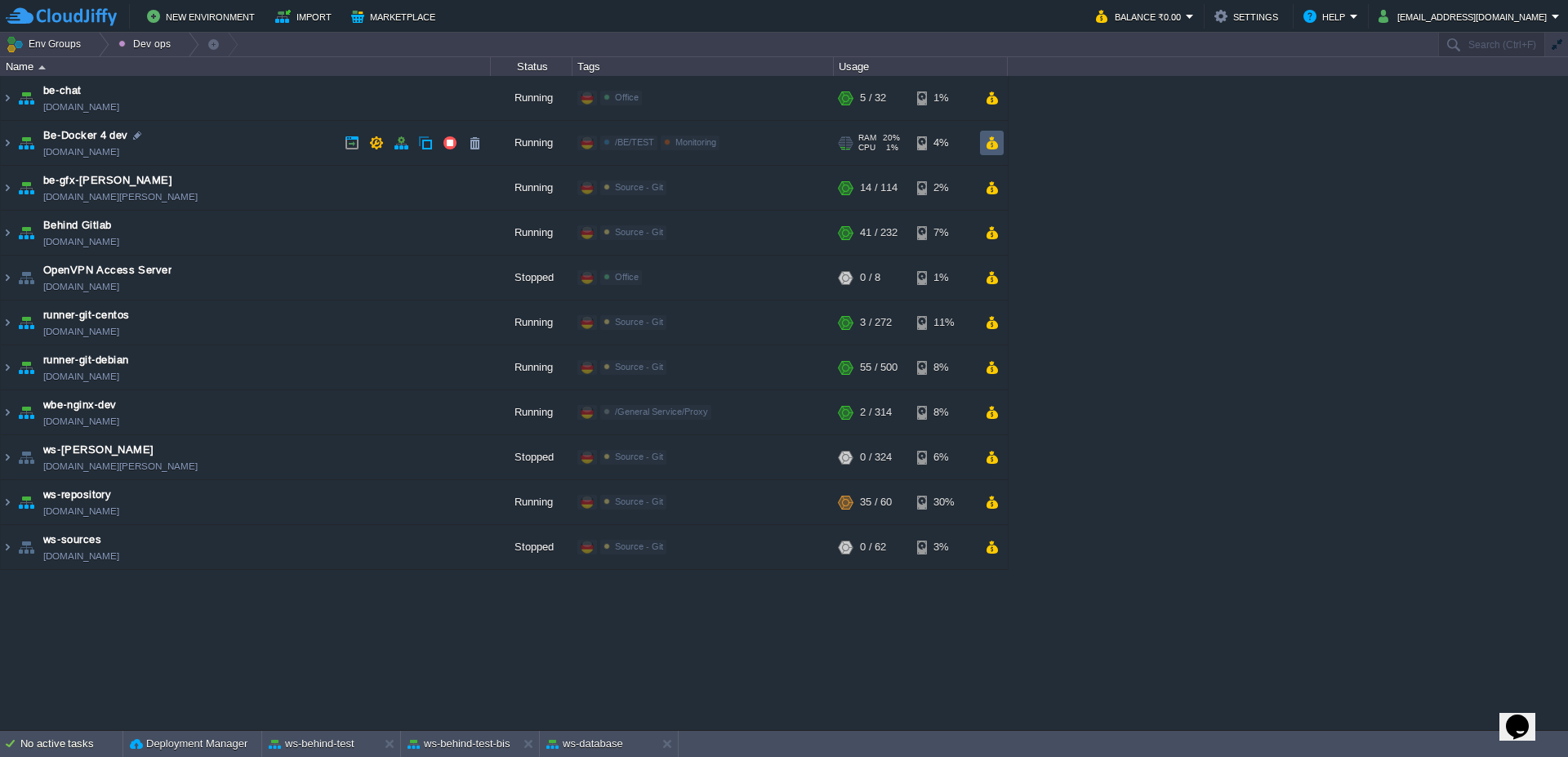
click at [1000, 144] on td at bounding box center [992, 143] width 24 height 25
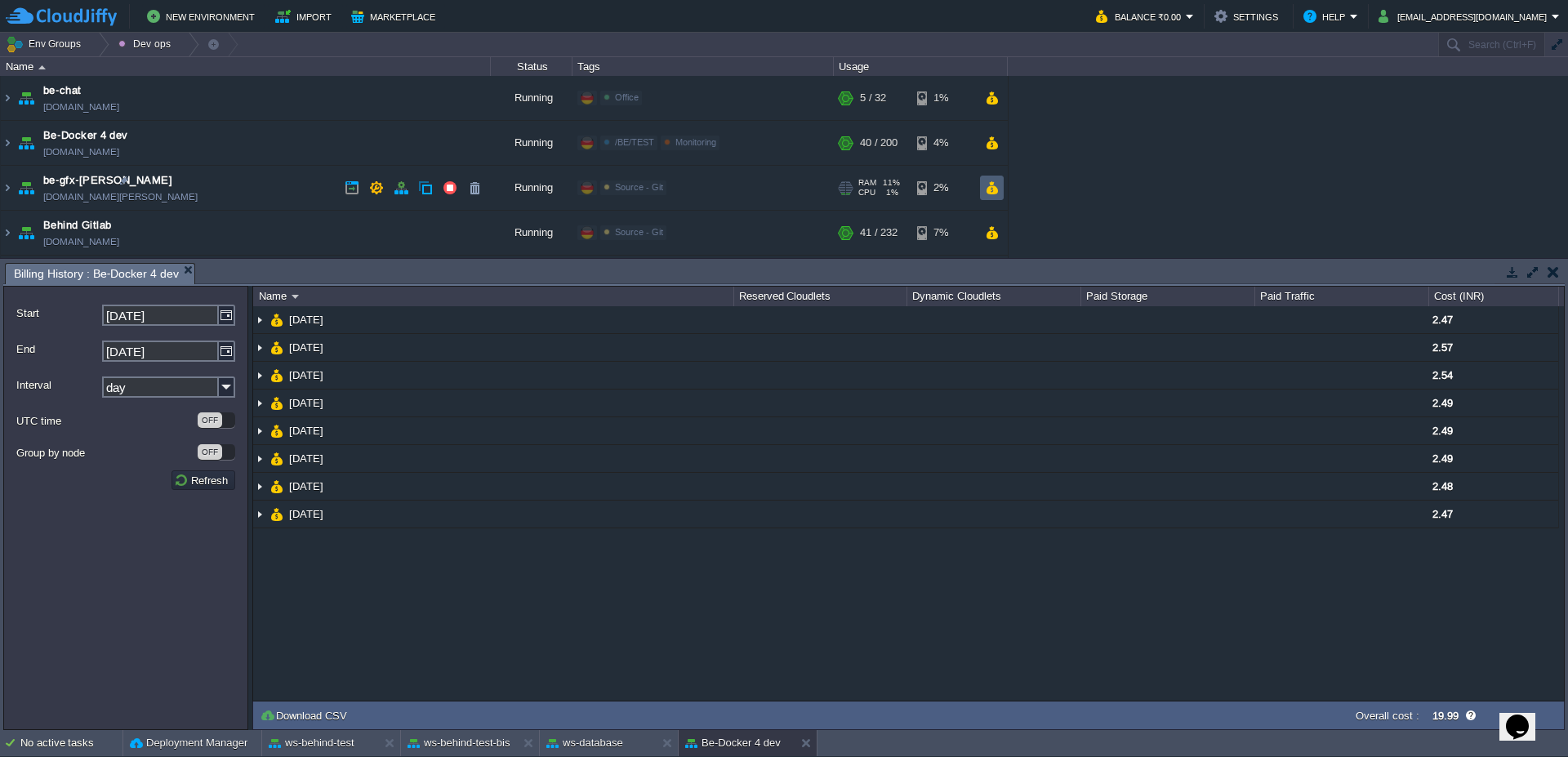
click at [992, 186] on button "button" at bounding box center [992, 187] width 14 height 14
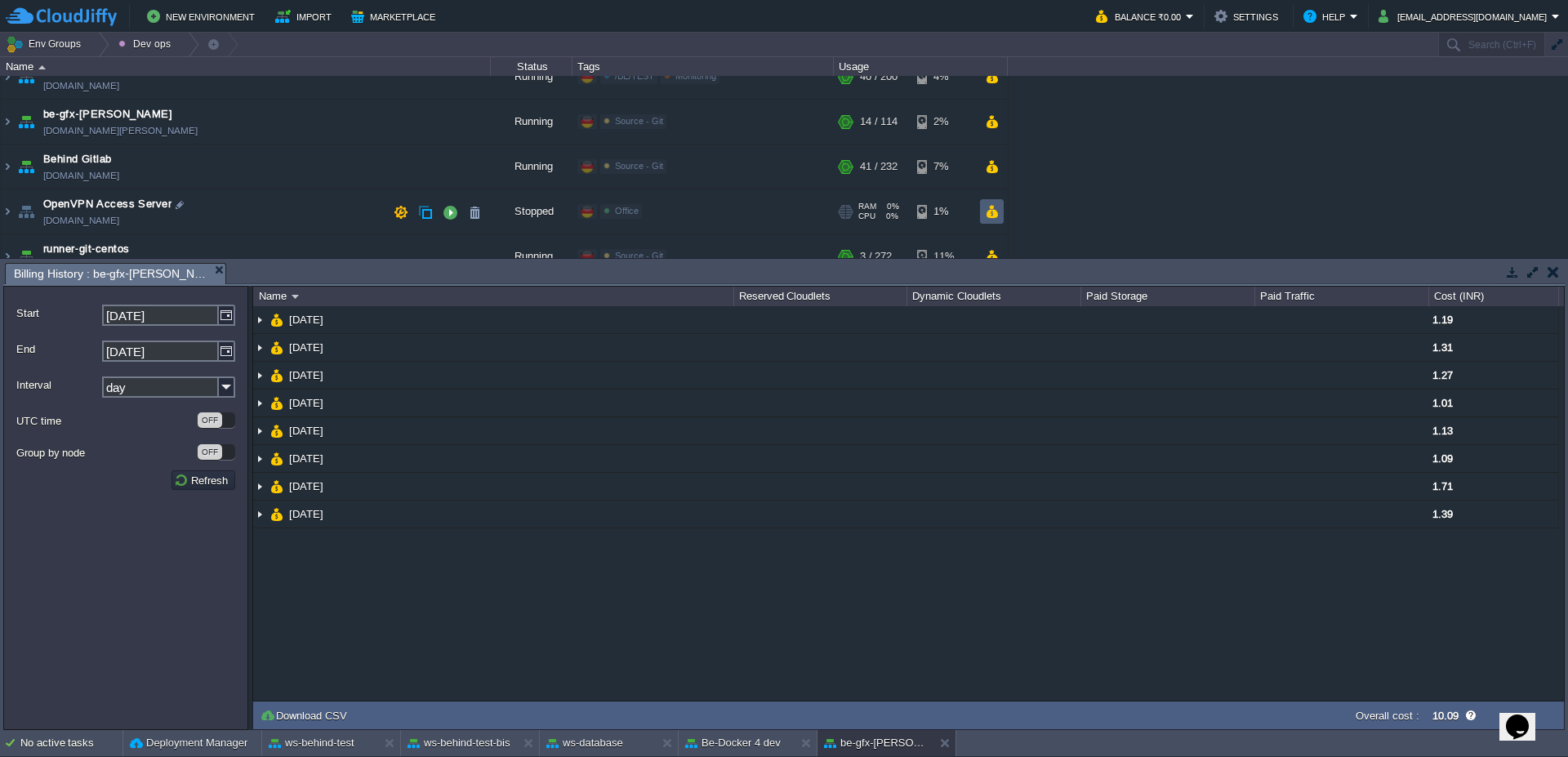
scroll to position [98, 0]
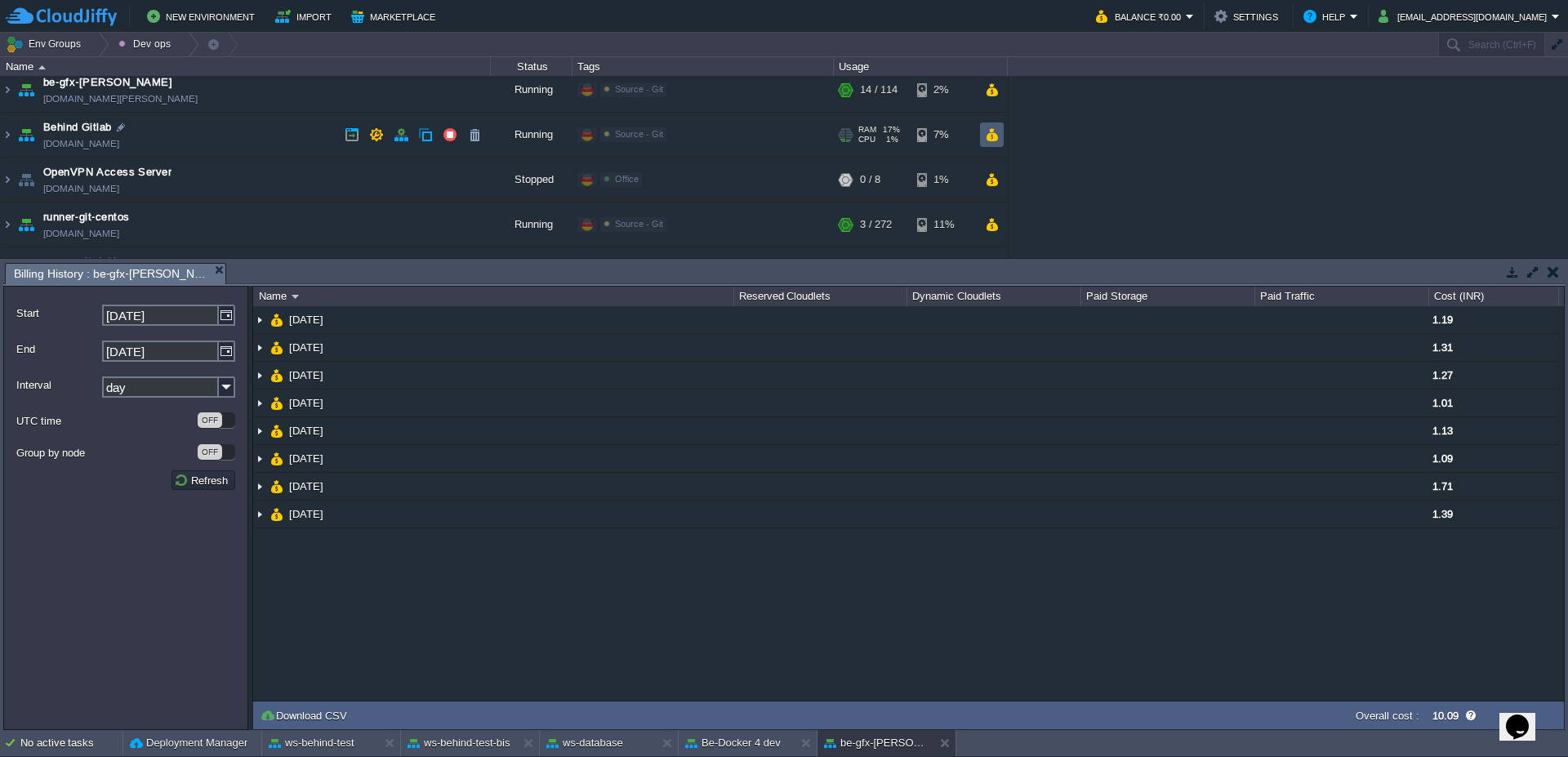
click at [999, 141] on td at bounding box center [992, 135] width 24 height 25
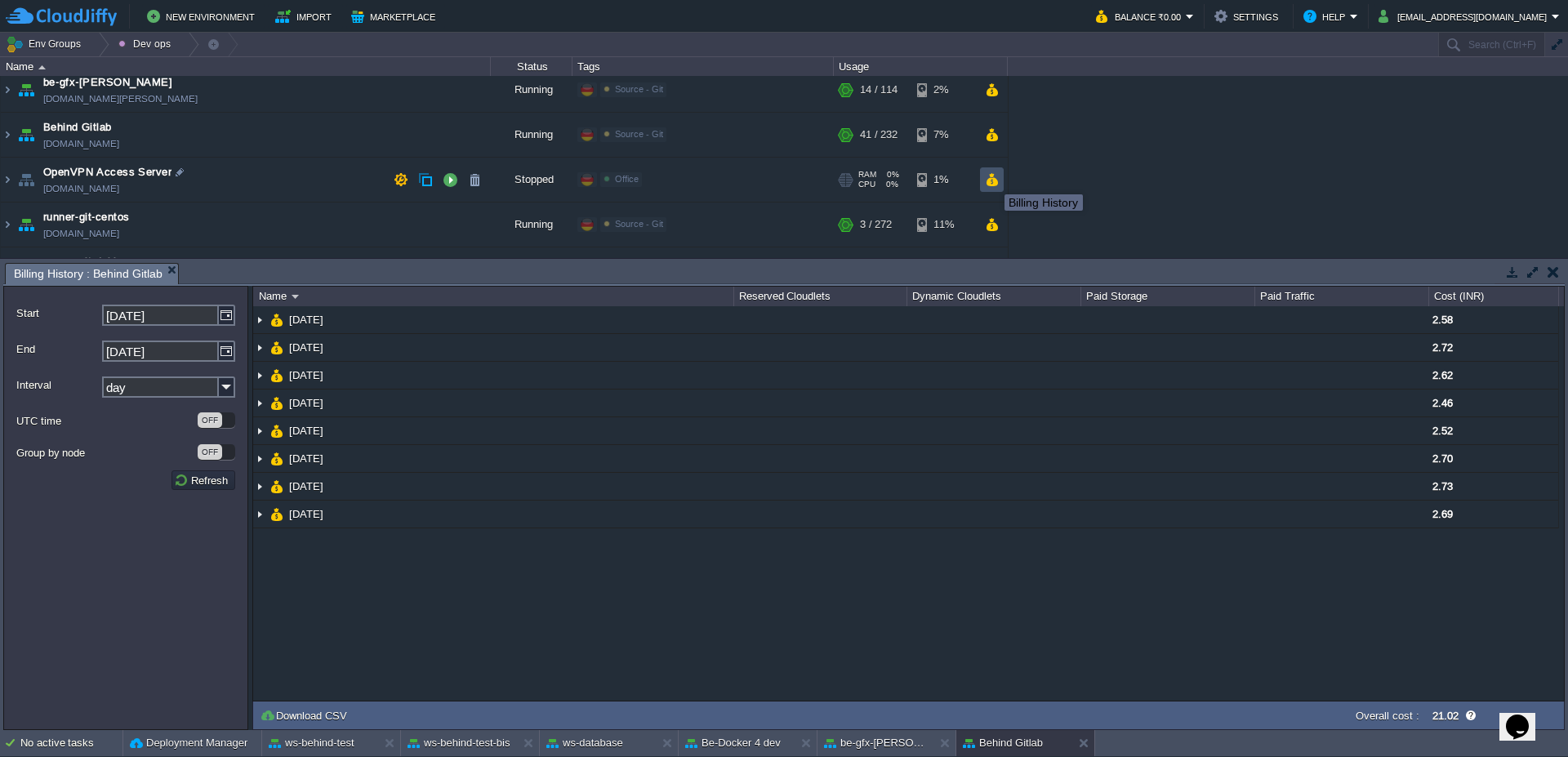
click at [992, 180] on button "button" at bounding box center [992, 179] width 14 height 14
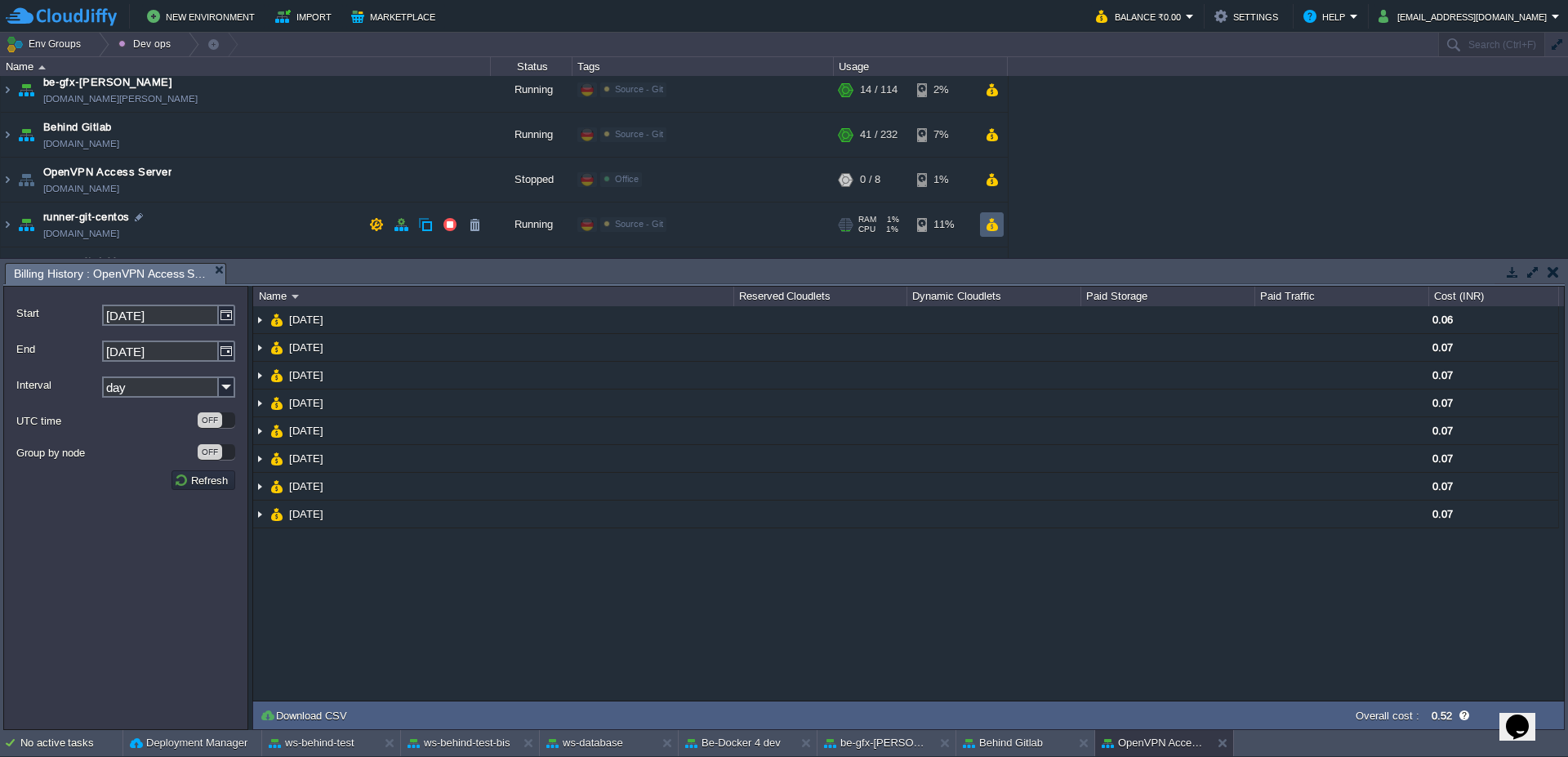
click at [996, 220] on button "button" at bounding box center [992, 224] width 14 height 14
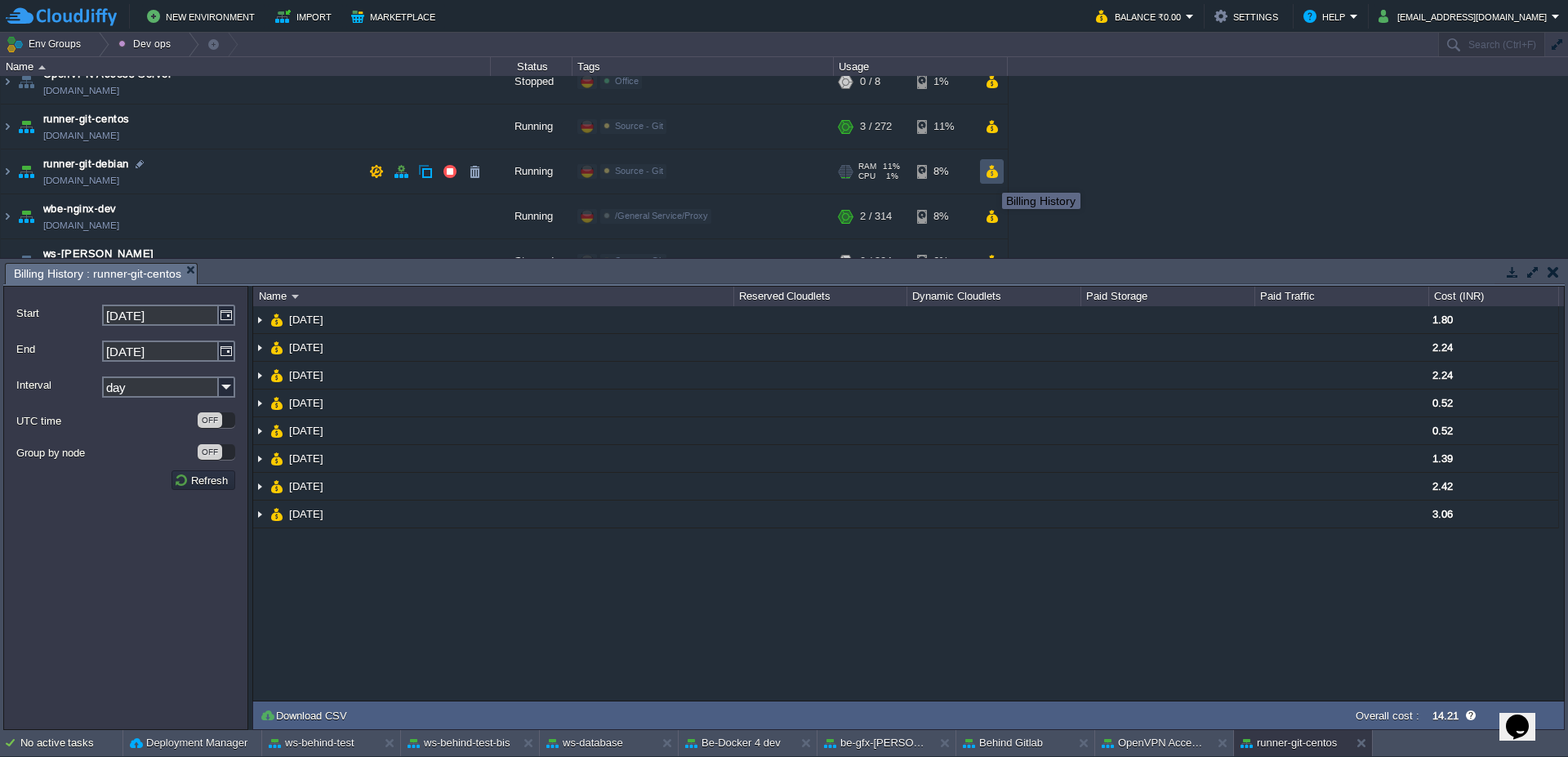
click at [987, 170] on button "button" at bounding box center [992, 171] width 14 height 14
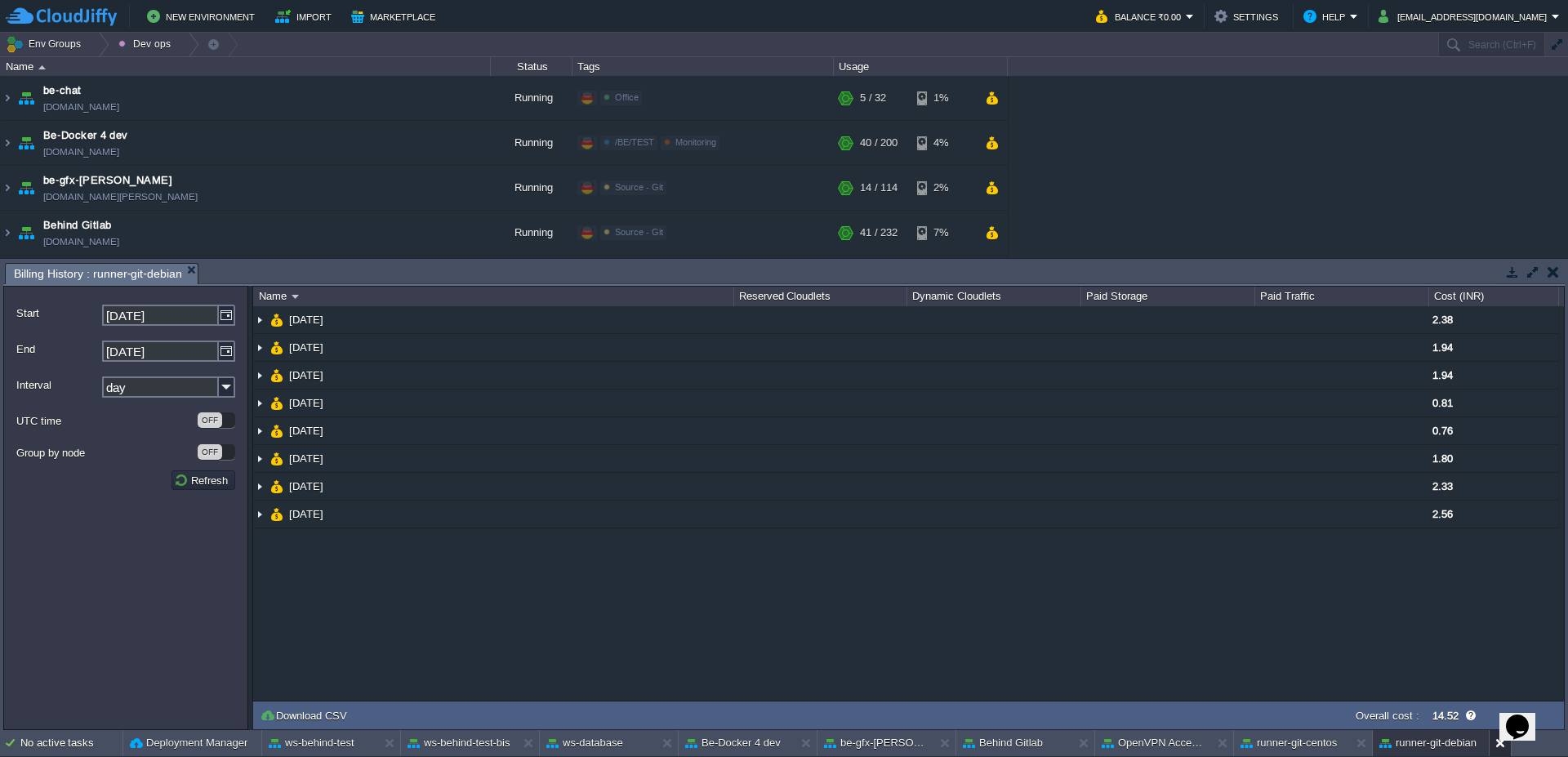
click at [1503, 745] on button at bounding box center [1503, 743] width 16 height 16
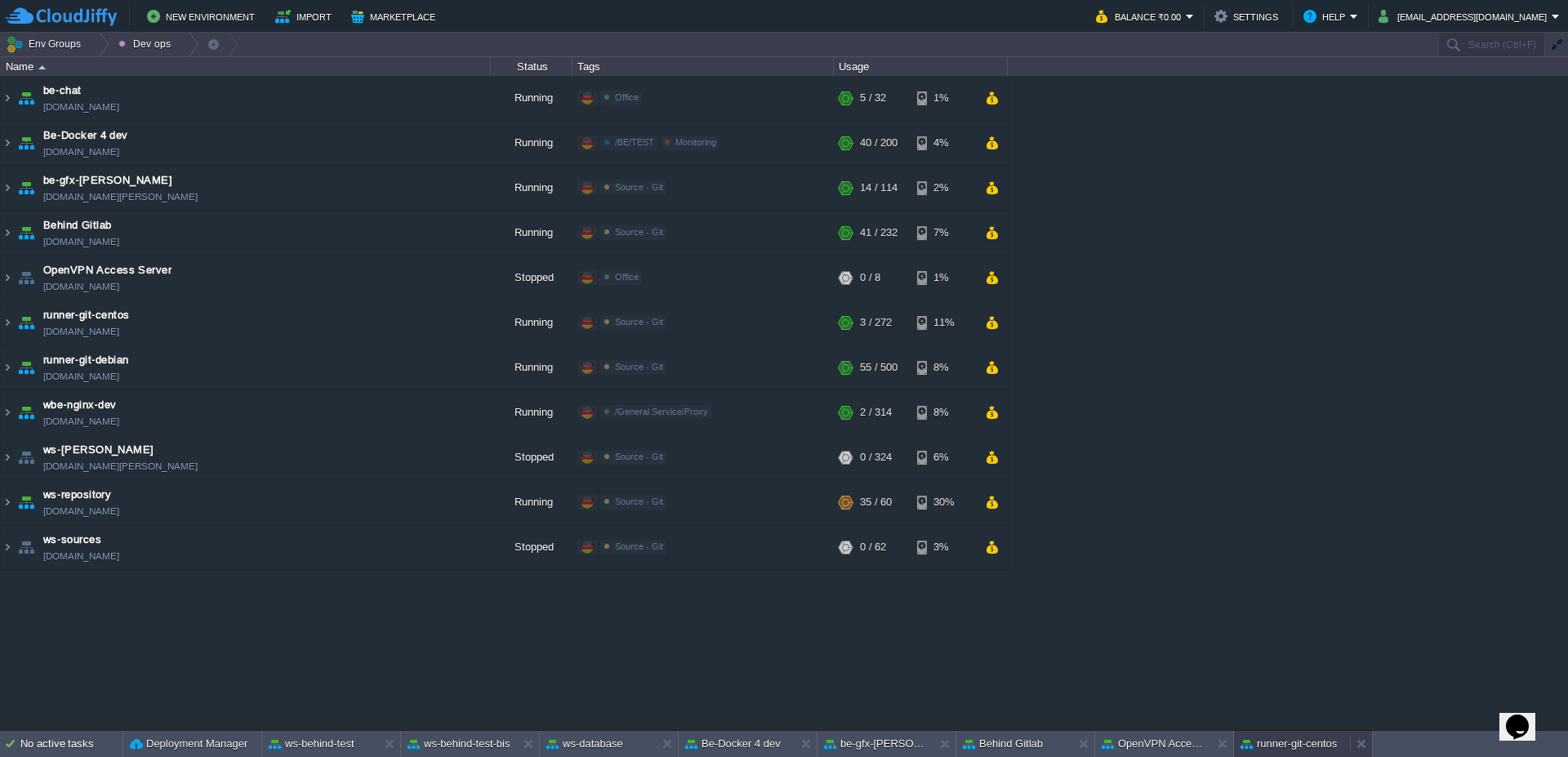
click at [1303, 756] on div "runner-git-centos" at bounding box center [1292, 745] width 116 height 27
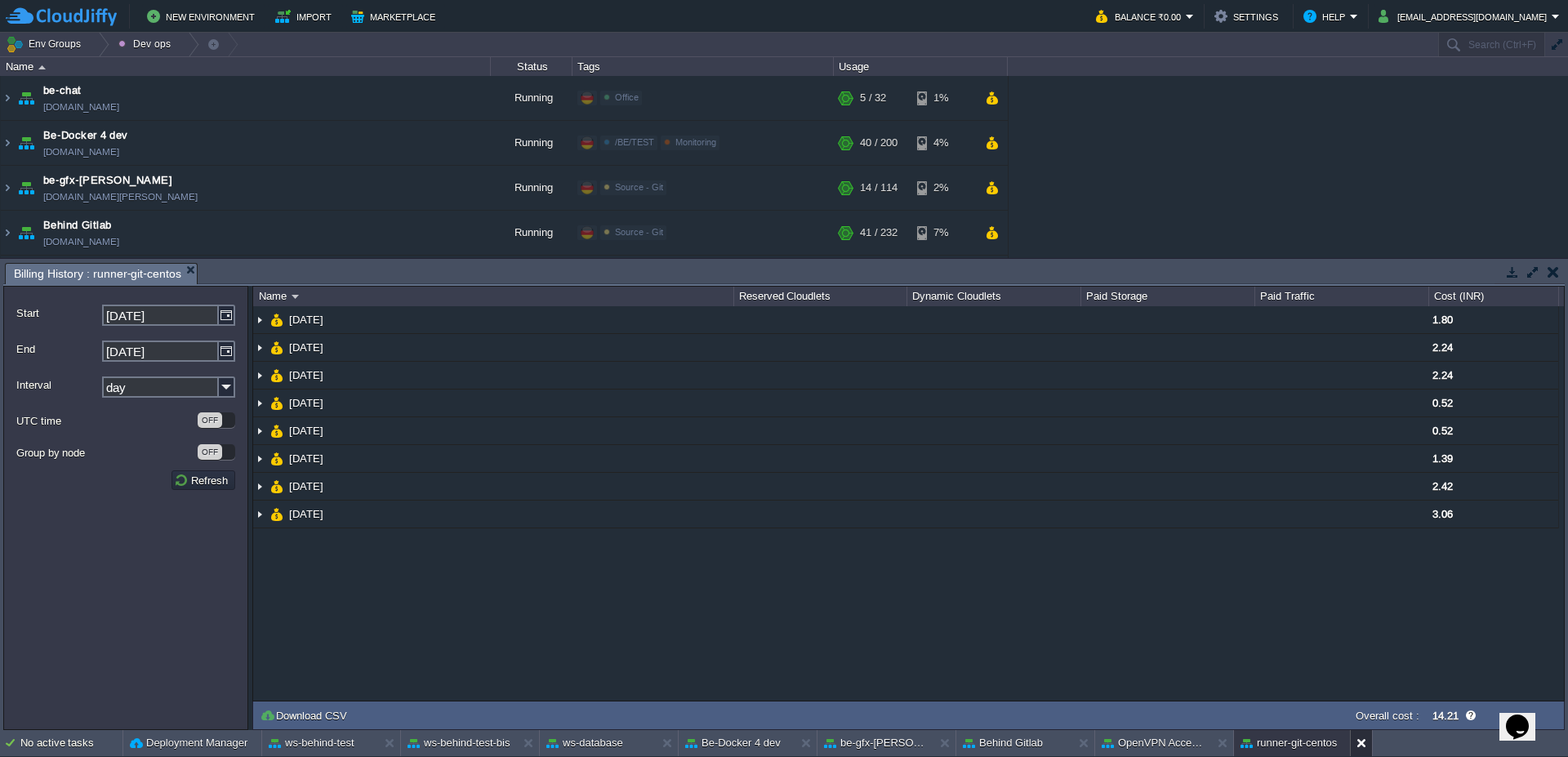
click at [1359, 744] on button at bounding box center [1364, 743] width 16 height 16
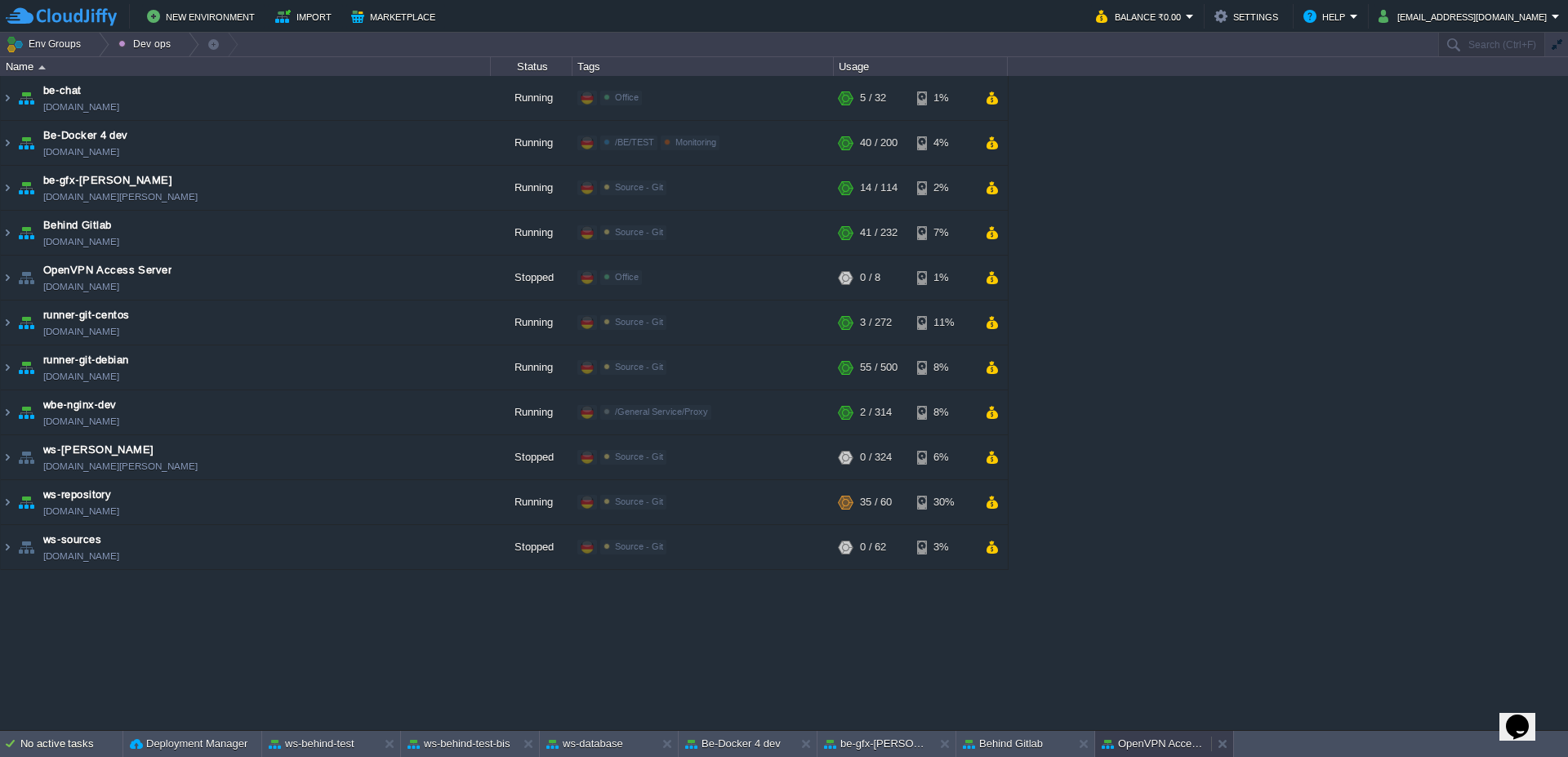
click at [1177, 753] on div "OpenVPN Access Server" at bounding box center [1153, 745] width 116 height 27
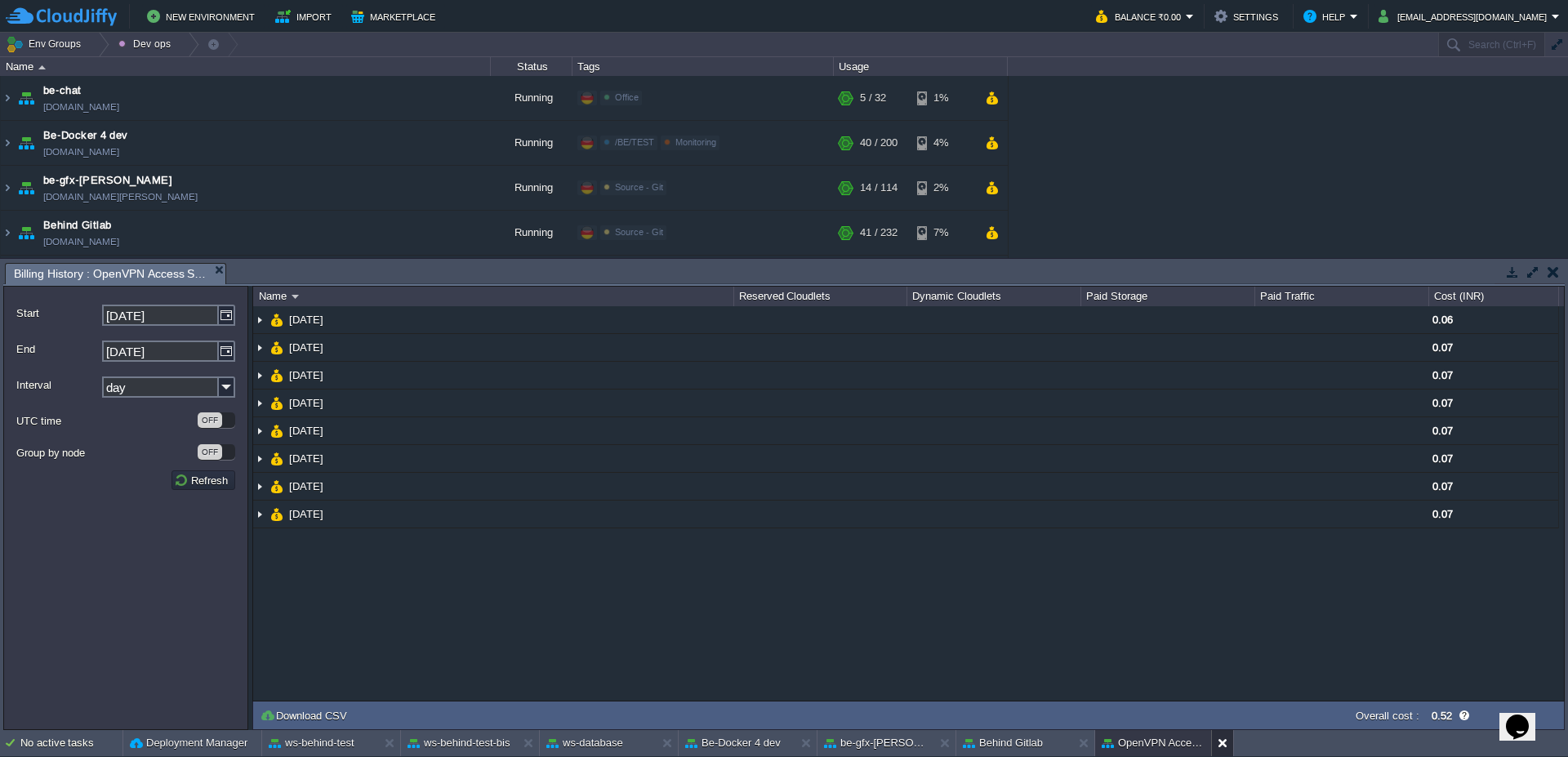
click at [1217, 748] on div at bounding box center [1221, 744] width 22 height 27
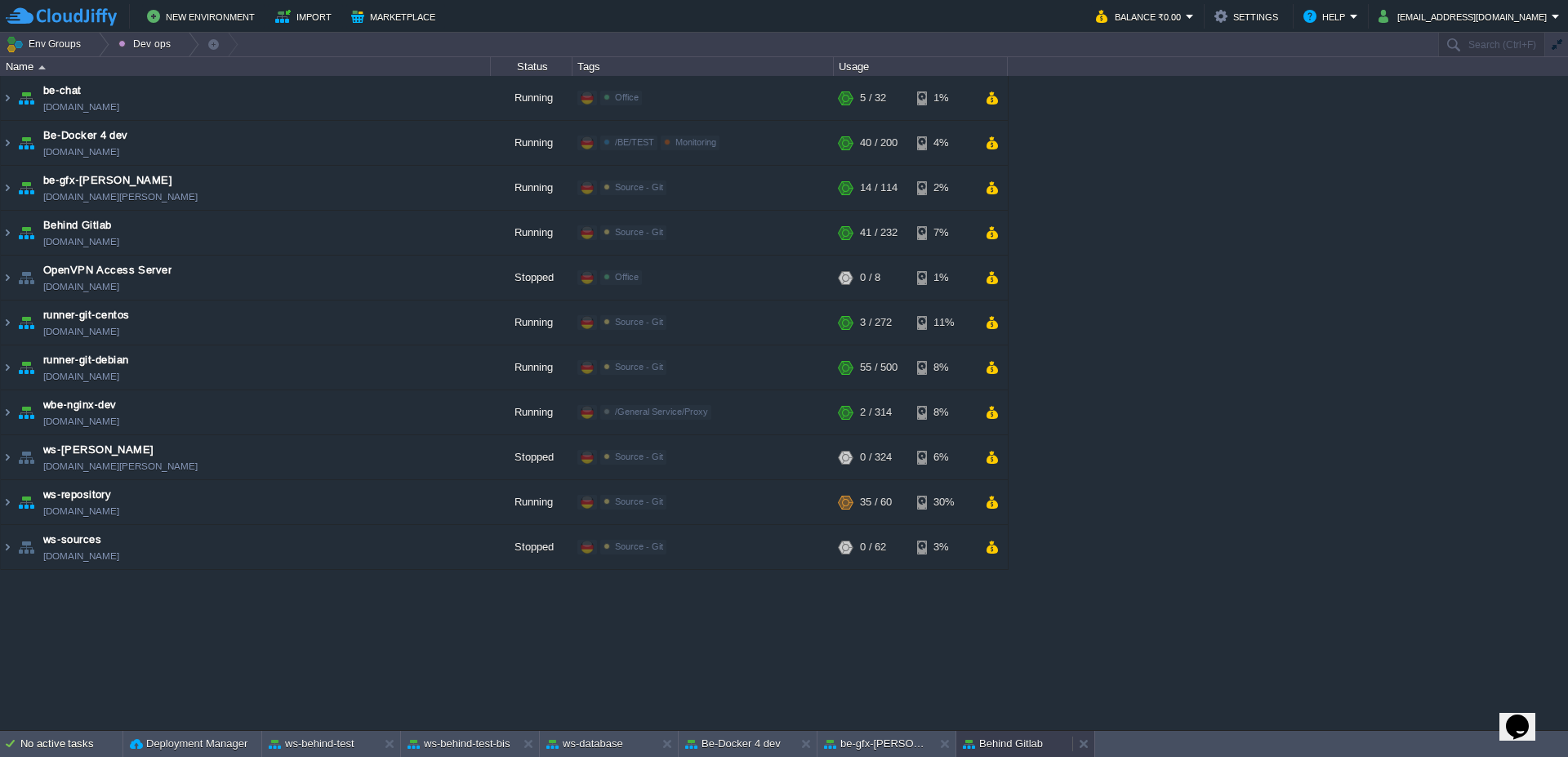
click at [1013, 748] on button "Behind Gitlab" at bounding box center [1003, 744] width 80 height 16
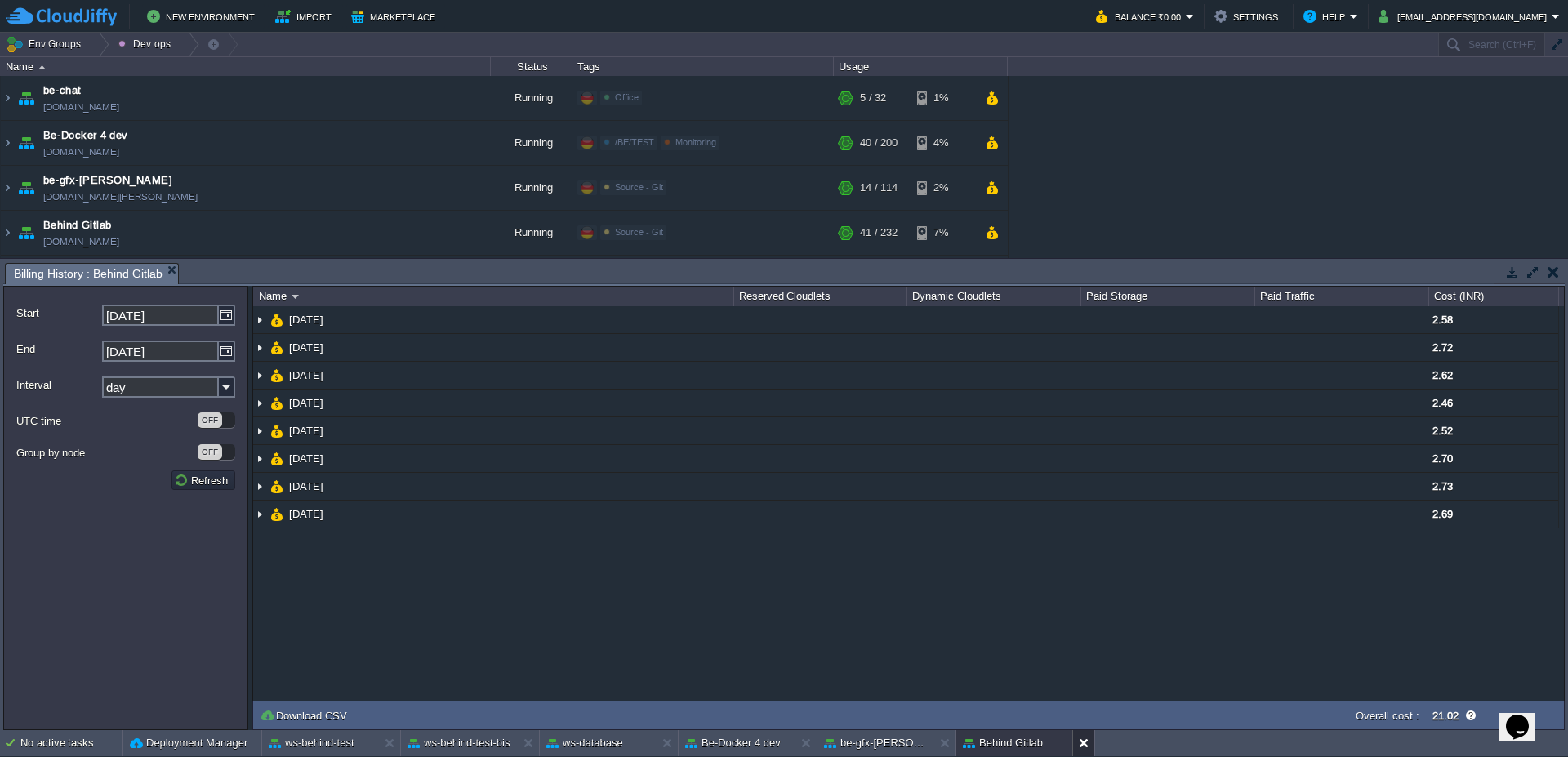
click at [1082, 740] on button at bounding box center [1086, 743] width 16 height 16
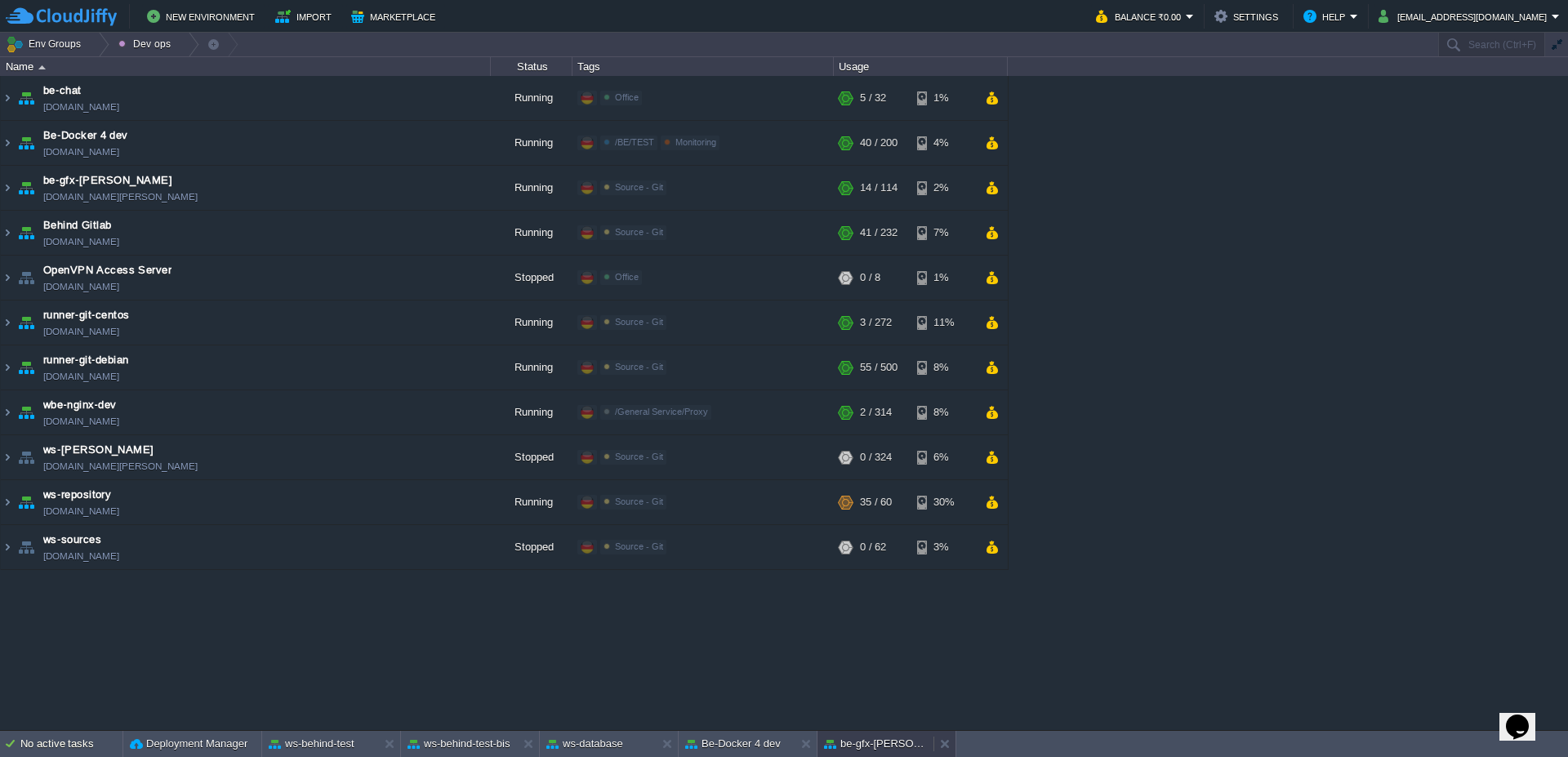
click at [854, 756] on div "be-gfx-[PERSON_NAME]" at bounding box center [876, 745] width 116 height 27
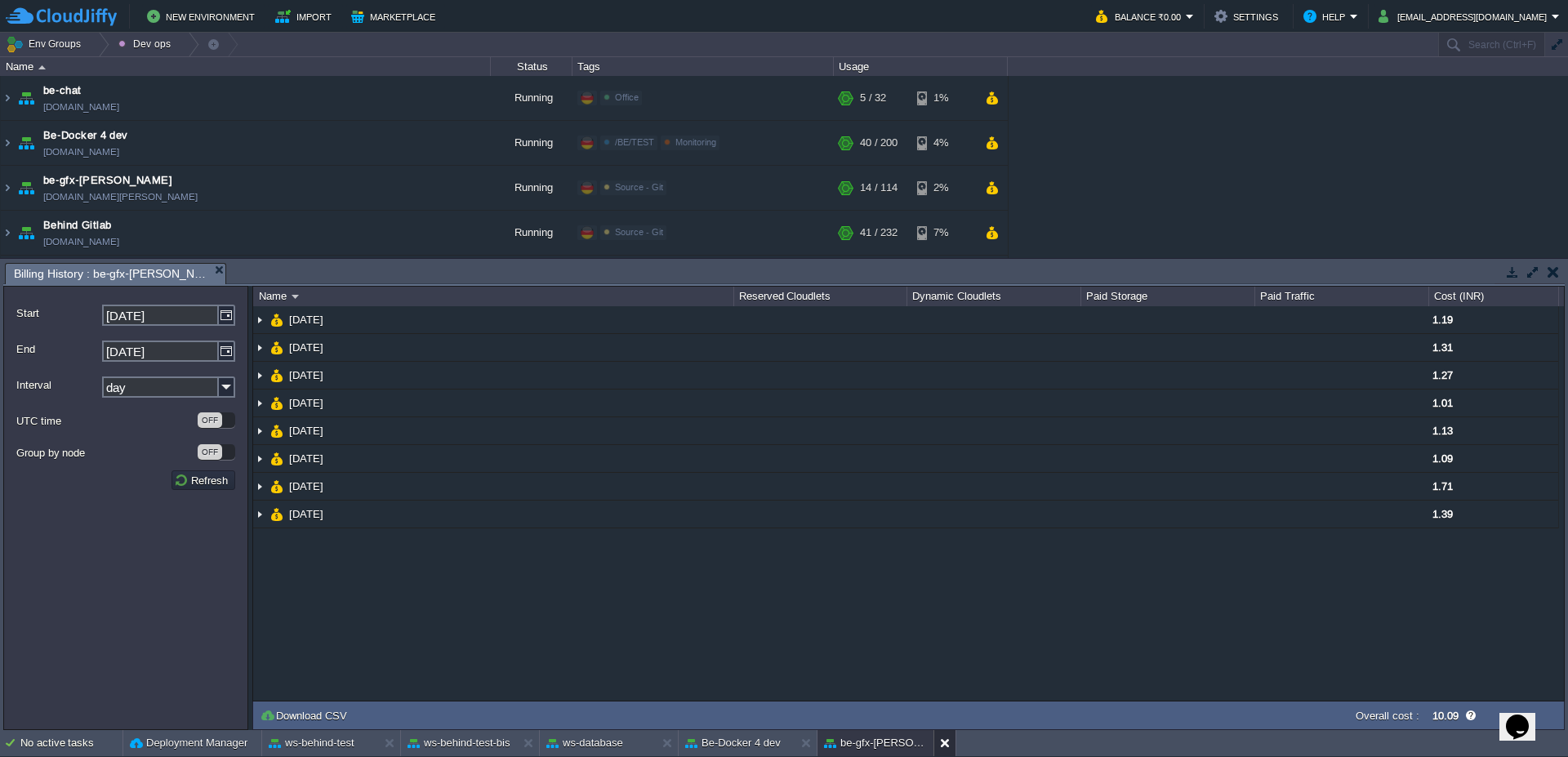
click at [948, 743] on button at bounding box center [948, 743] width 16 height 16
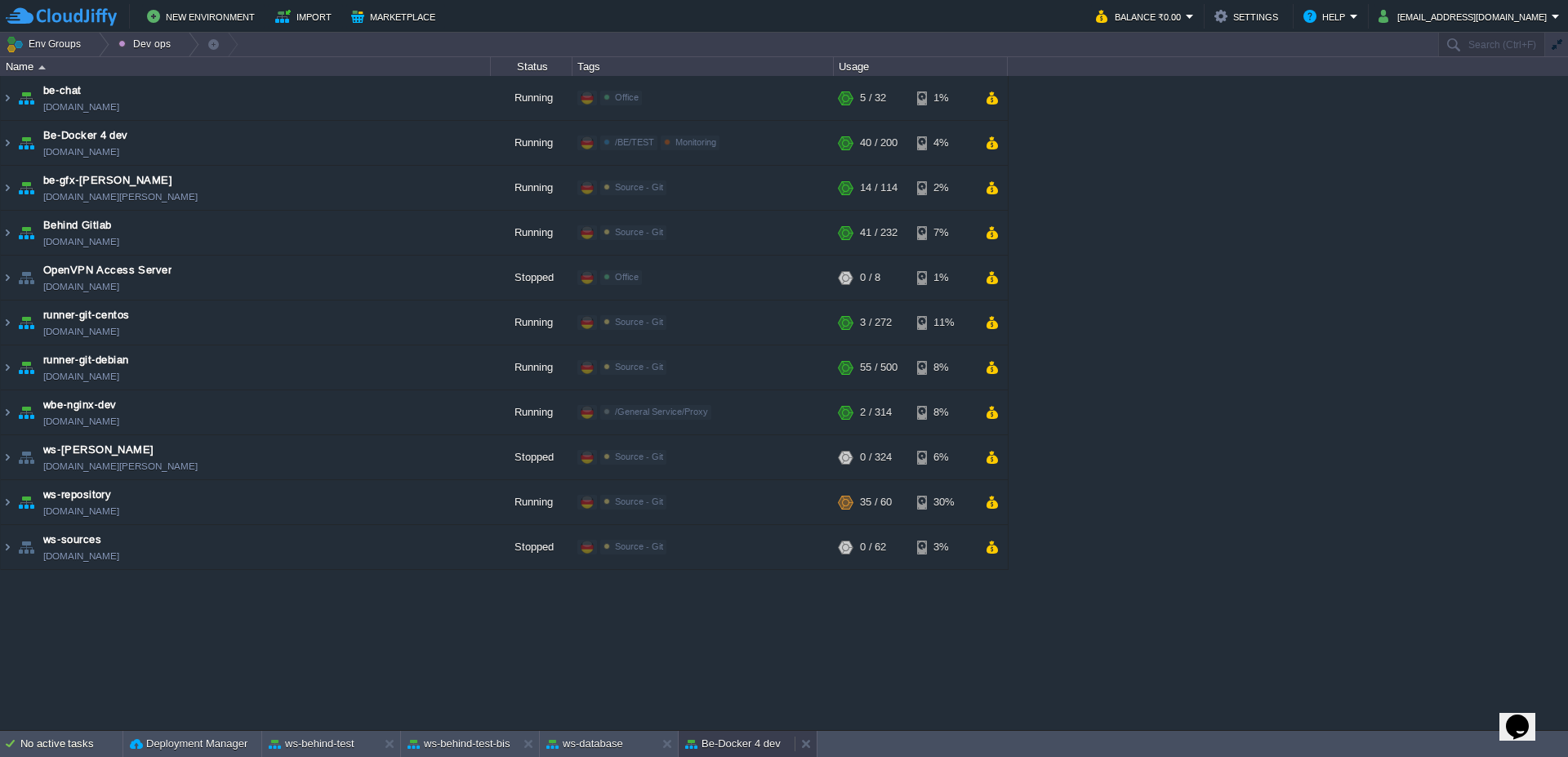
click at [744, 744] on button "Be-Docker 4 dev" at bounding box center [732, 744] width 96 height 16
